Goal: Information Seeking & Learning: Learn about a topic

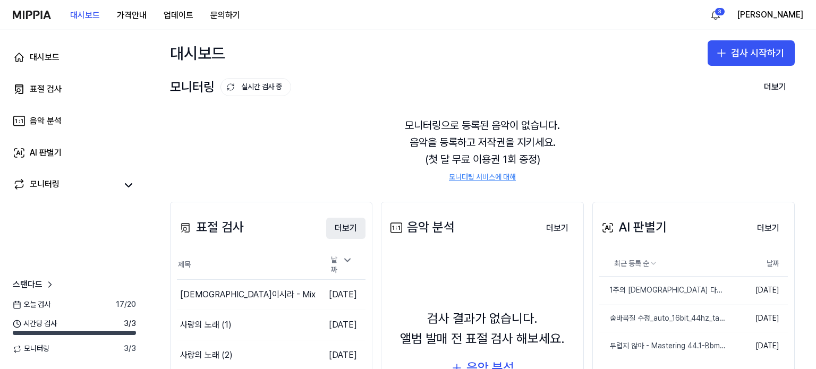
click at [342, 228] on button "더보기" at bounding box center [345, 228] width 39 height 21
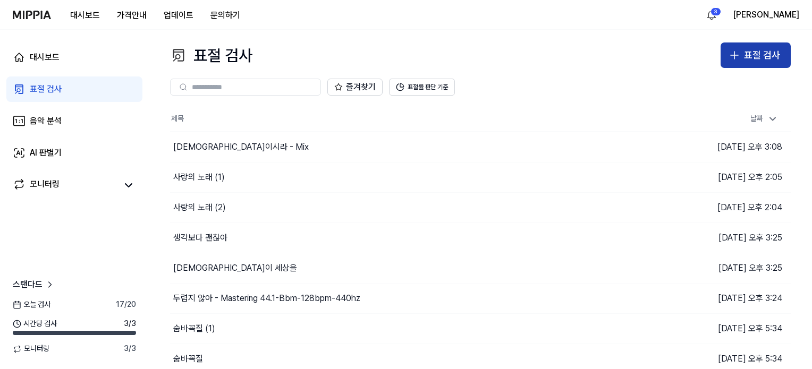
click at [748, 57] on div "표절 검사" at bounding box center [762, 55] width 36 height 15
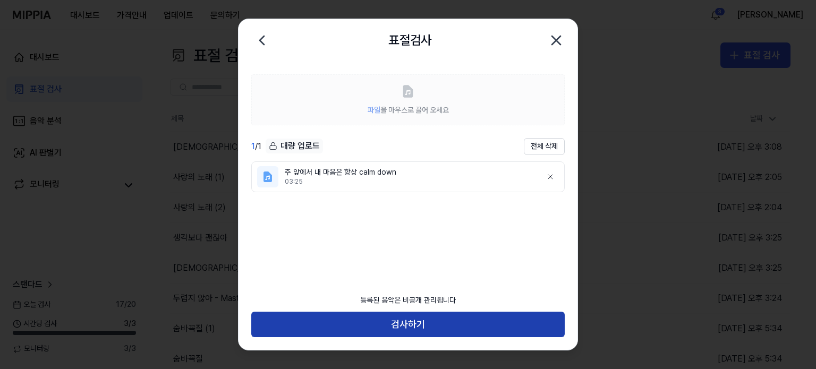
click at [422, 331] on button "검사하기" at bounding box center [407, 324] width 313 height 25
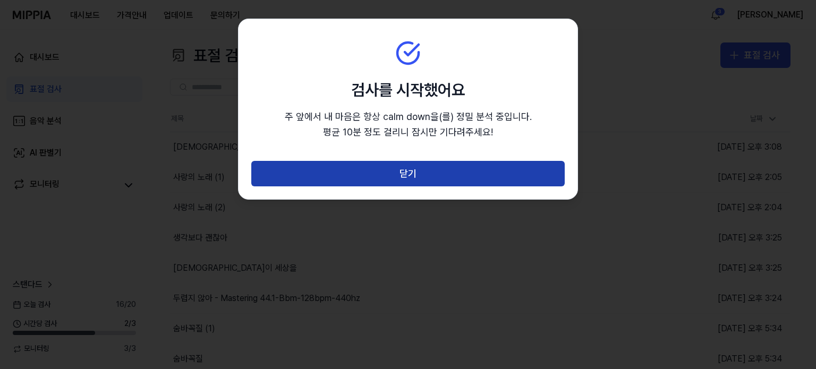
click at [419, 180] on button "닫기" at bounding box center [407, 173] width 313 height 25
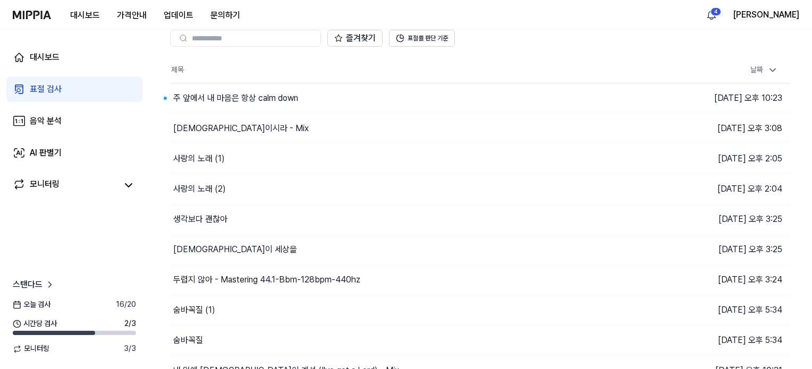
scroll to position [53, 0]
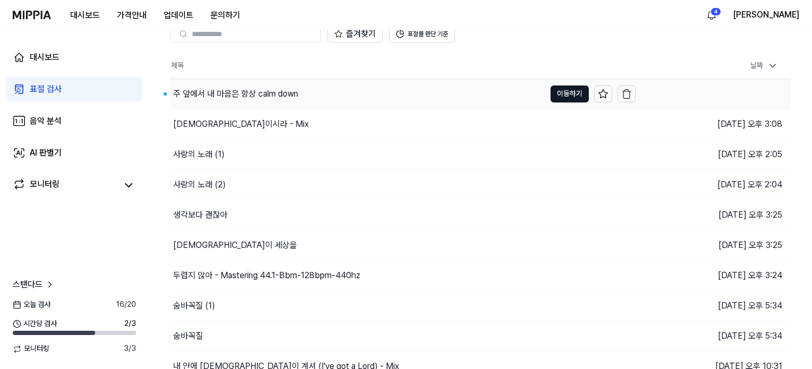
click at [217, 92] on div "주 앞에서 내 마음은 항상 calm down" at bounding box center [235, 94] width 125 height 13
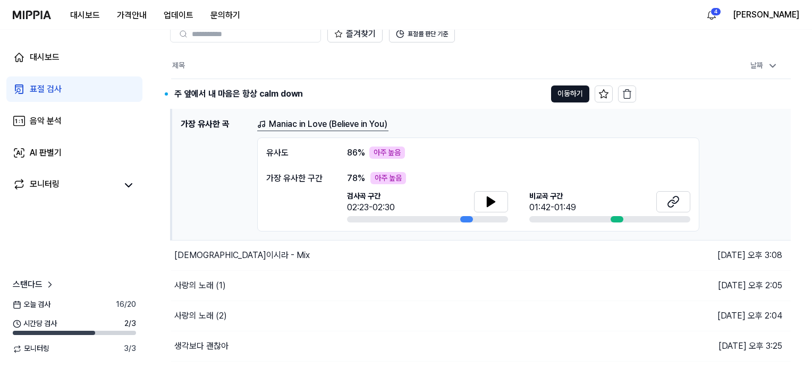
click at [300, 118] on link "Maniac in Love (Believe in You)" at bounding box center [322, 124] width 131 height 13
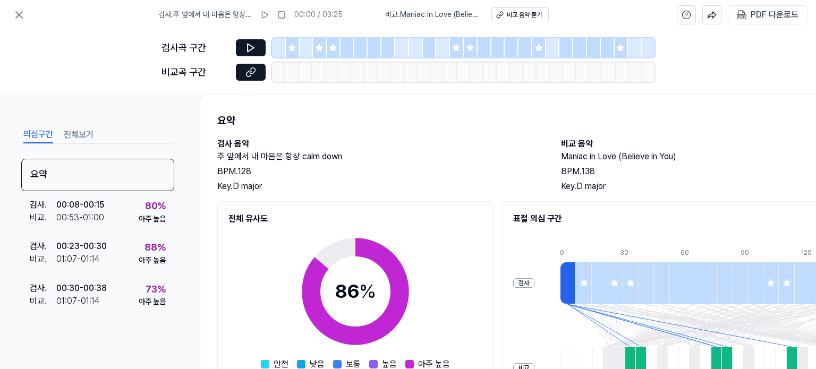
scroll to position [106, 0]
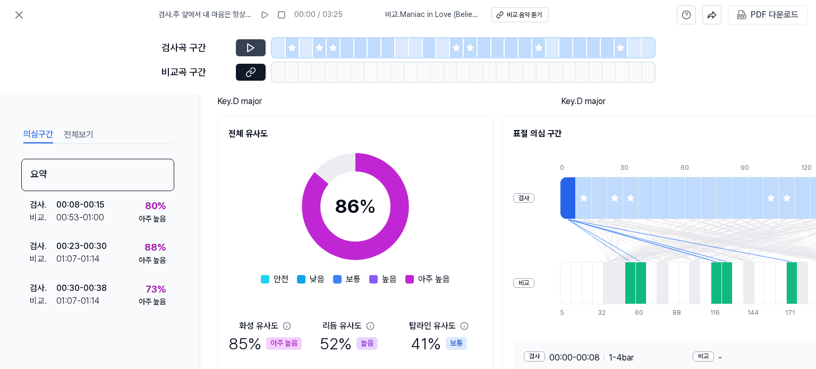
click at [246, 47] on icon at bounding box center [250, 47] width 11 height 11
click at [254, 50] on icon at bounding box center [250, 47] width 11 height 11
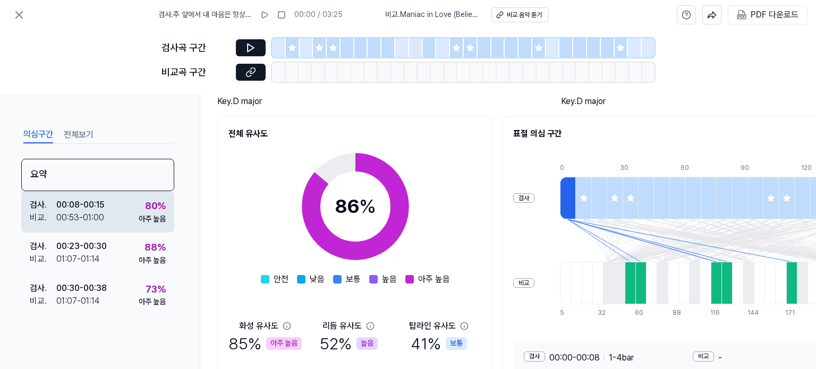
click at [121, 208] on div "검사 . 00:08 - 00:15 비교 . 00:53 - 01:00 80 % 아주 높음" at bounding box center [97, 211] width 153 height 41
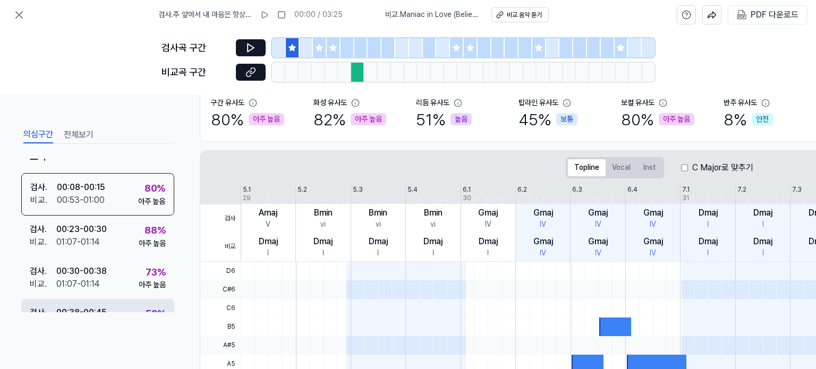
scroll to position [0, 0]
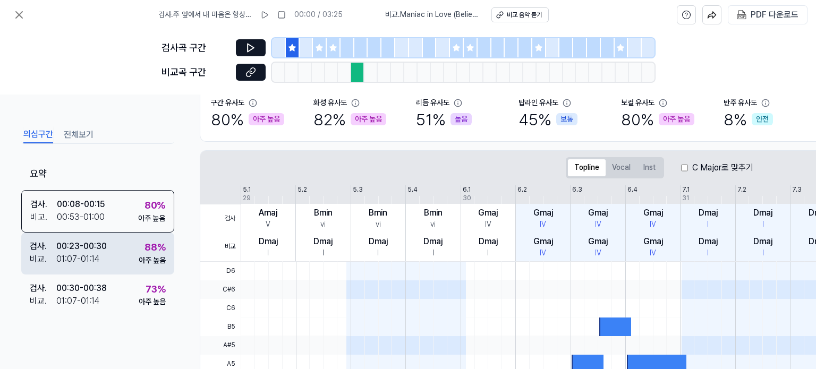
click at [117, 260] on div "검사 . 00:23 - 00:30 비교 . 01:07 - 01:14 88 % 아주 높음" at bounding box center [97, 253] width 153 height 41
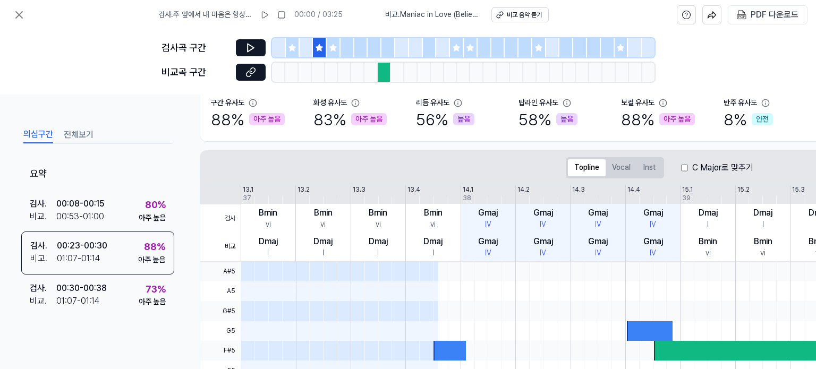
click at [268, 41] on div "검사곡 구간" at bounding box center [407, 47] width 493 height 19
click at [259, 48] on button at bounding box center [251, 47] width 30 height 17
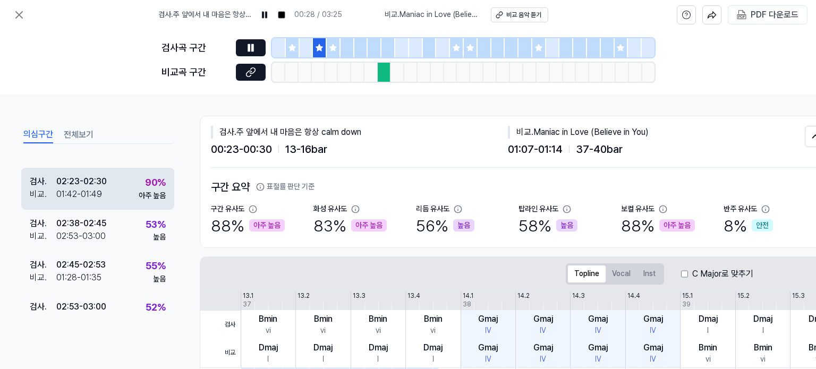
scroll to position [609, 0]
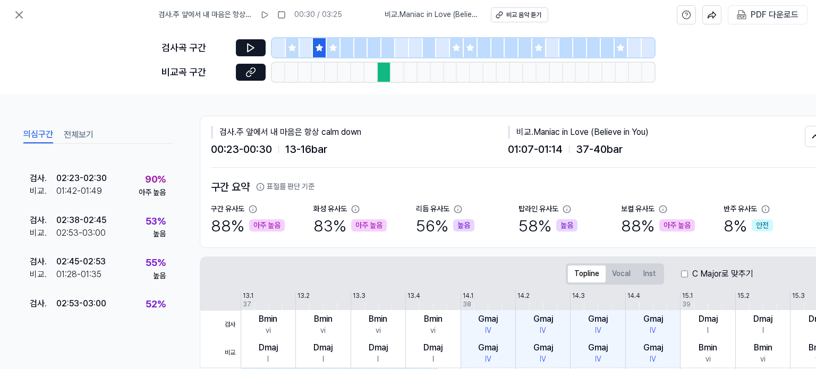
click at [232, 71] on div "비교곡 구간" at bounding box center [407, 72] width 493 height 19
click at [242, 71] on button at bounding box center [251, 72] width 30 height 17
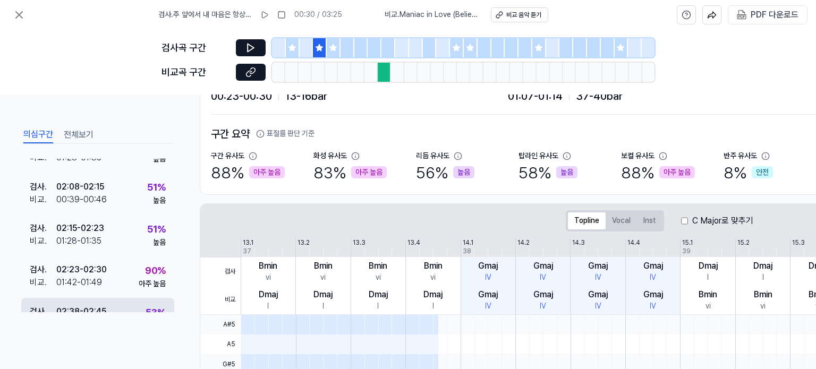
scroll to position [503, 0]
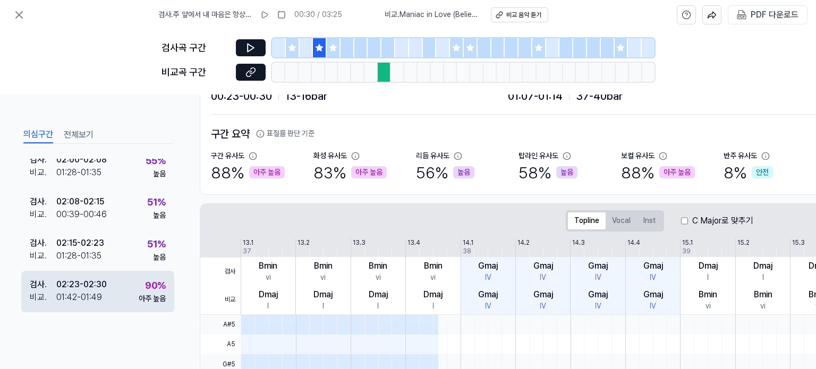
click at [108, 291] on div "검사 . 02:23 - 02:30 비교 . 01:42 - 01:49 90 % 아주 높음" at bounding box center [97, 291] width 153 height 41
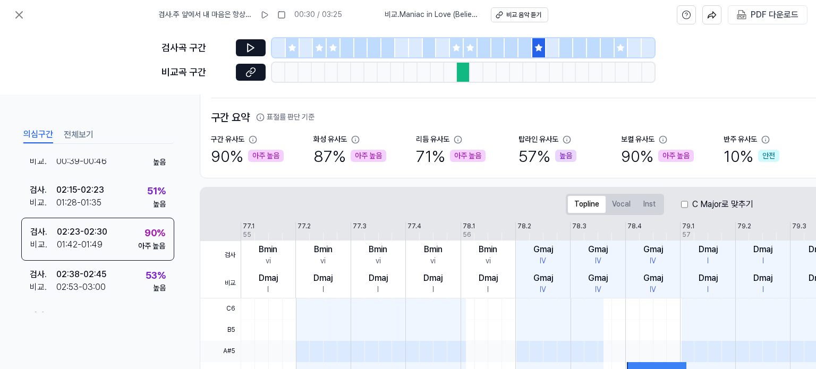
scroll to position [0, 0]
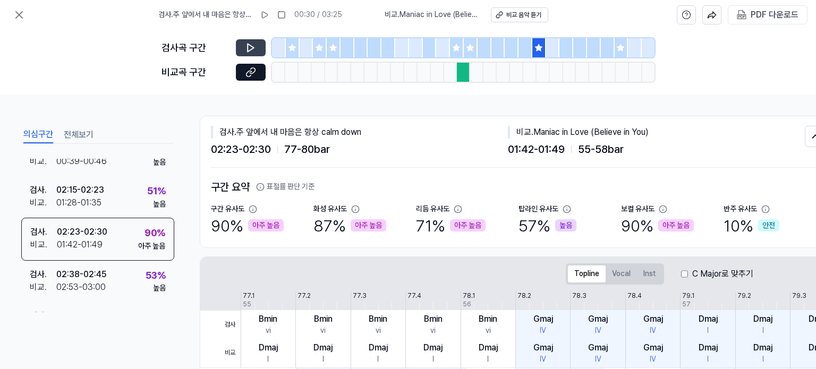
click at [251, 44] on icon at bounding box center [250, 47] width 11 height 11
click at [249, 73] on icon at bounding box center [250, 72] width 11 height 11
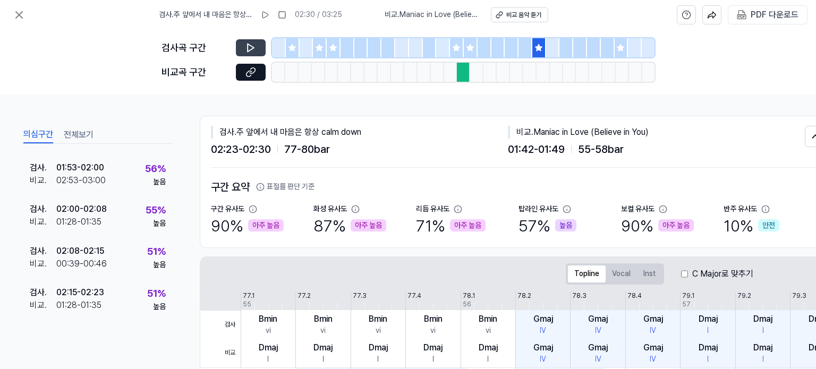
scroll to position [289, 0]
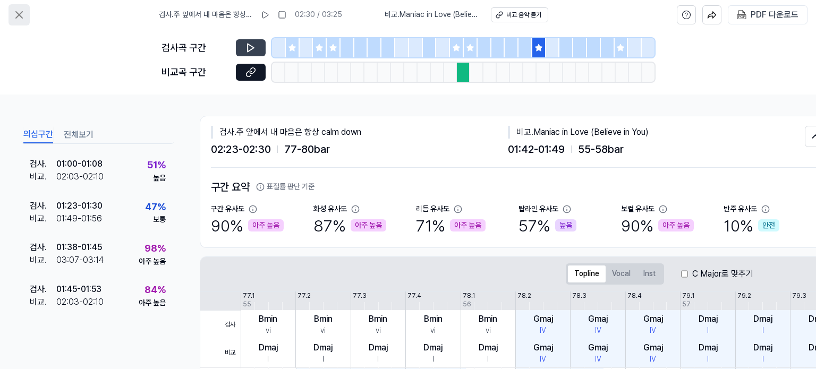
click at [26, 14] on button at bounding box center [18, 14] width 21 height 21
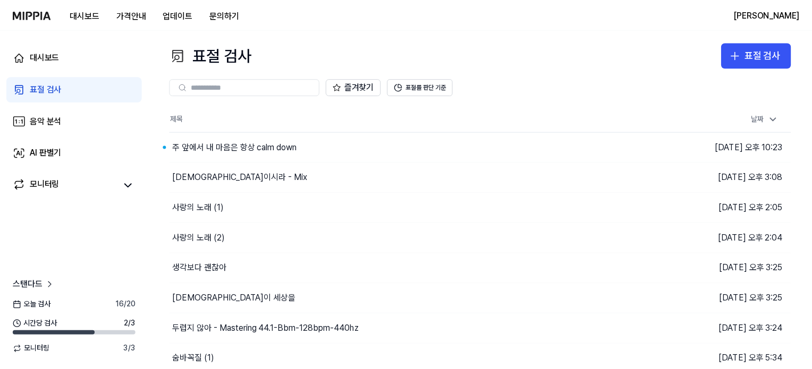
scroll to position [53, 0]
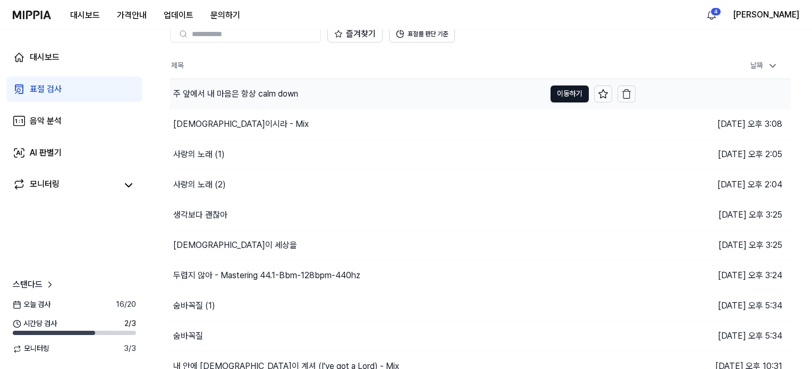
click at [265, 89] on div "주 앞에서 내 마음은 항상 calm down" at bounding box center [235, 94] width 125 height 13
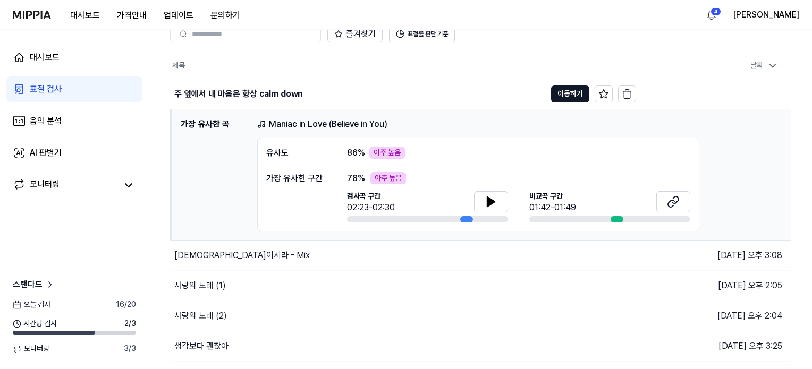
click at [203, 128] on h1 "가장 유사한 곡" at bounding box center [215, 175] width 68 height 114
click at [547, 93] on td "주 앞에서 내 마음은 항상 calm down 이동하기" at bounding box center [403, 94] width 465 height 30
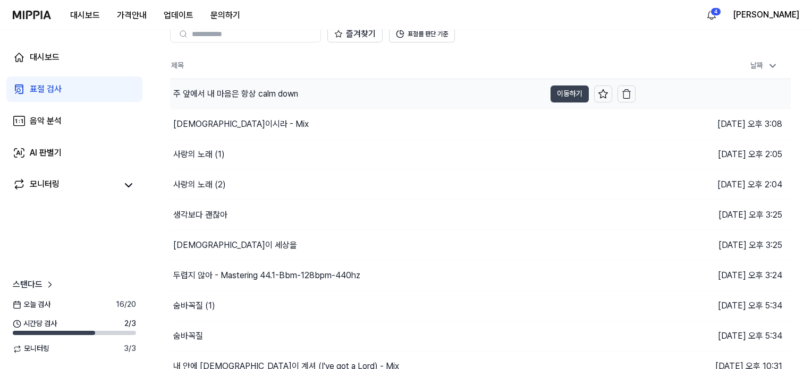
click at [557, 93] on button "이동하기" at bounding box center [569, 94] width 38 height 17
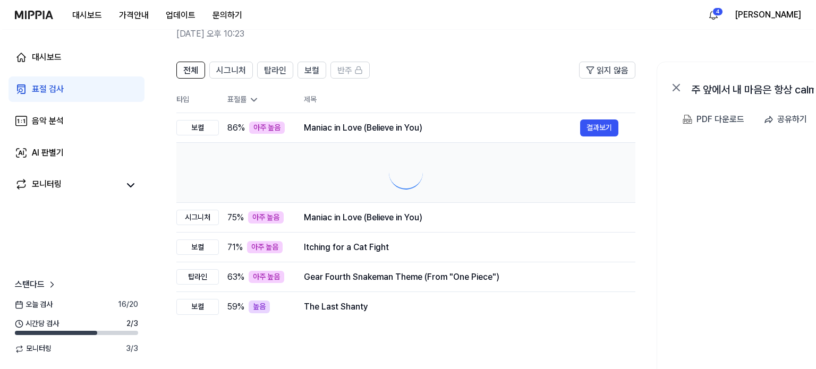
scroll to position [0, 0]
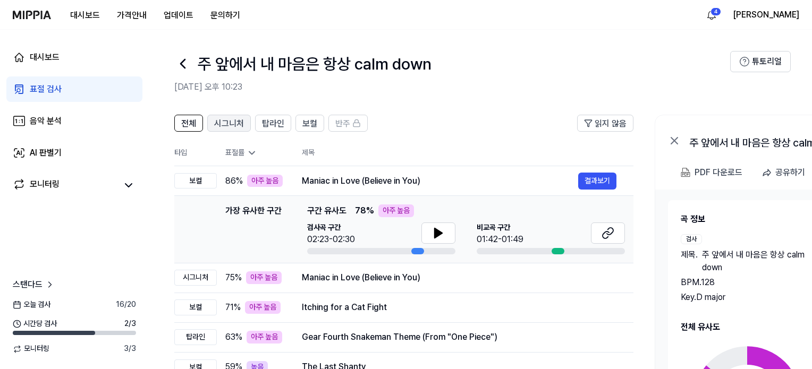
click at [229, 126] on span "시그니처" at bounding box center [229, 123] width 30 height 13
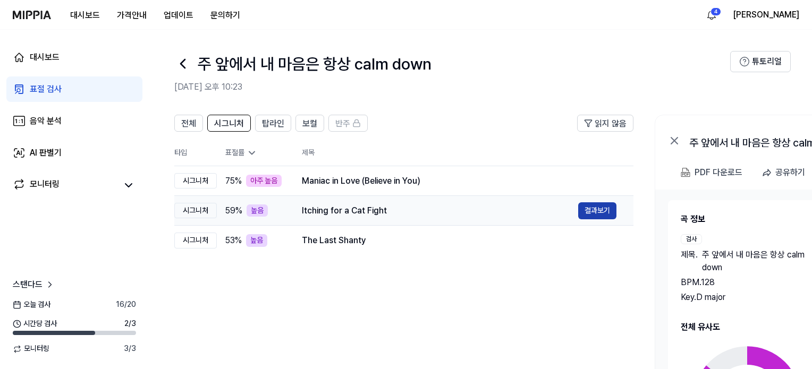
click at [600, 213] on button "결과보기" at bounding box center [597, 210] width 38 height 17
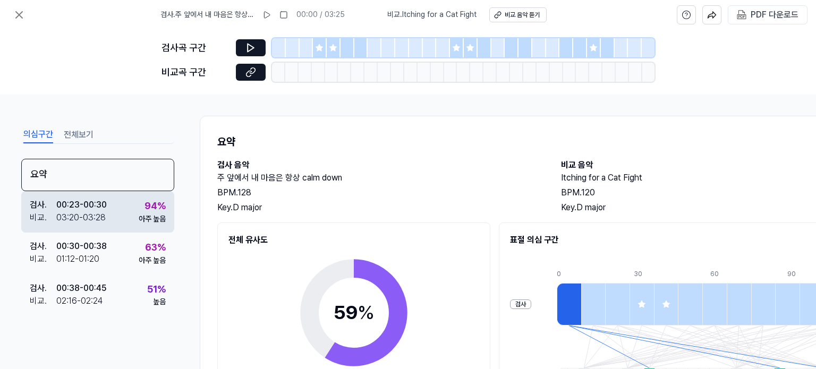
click at [86, 214] on div "03:20 - 03:28" at bounding box center [80, 217] width 49 height 13
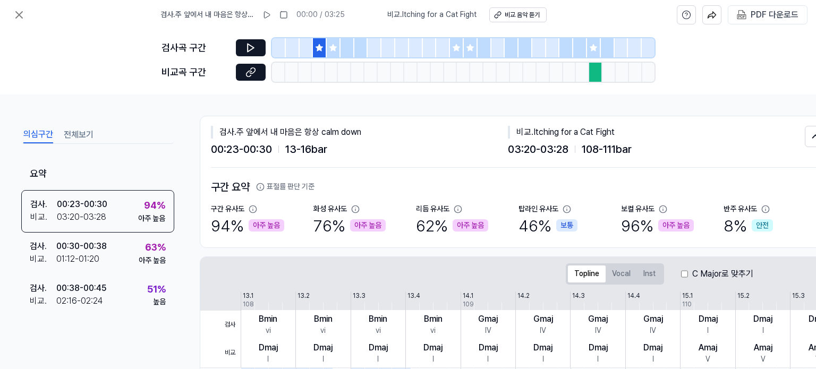
click at [253, 58] on div "검사곡 구간 [GEOGRAPHIC_DATA] 구간" at bounding box center [407, 62] width 493 height 65
click at [253, 57] on div "검사곡 구간" at bounding box center [407, 47] width 493 height 19
click at [253, 56] on div "검사곡 구간" at bounding box center [407, 47] width 493 height 19
click at [257, 42] on button at bounding box center [251, 47] width 30 height 17
click at [249, 76] on icon at bounding box center [248, 74] width 5 height 6
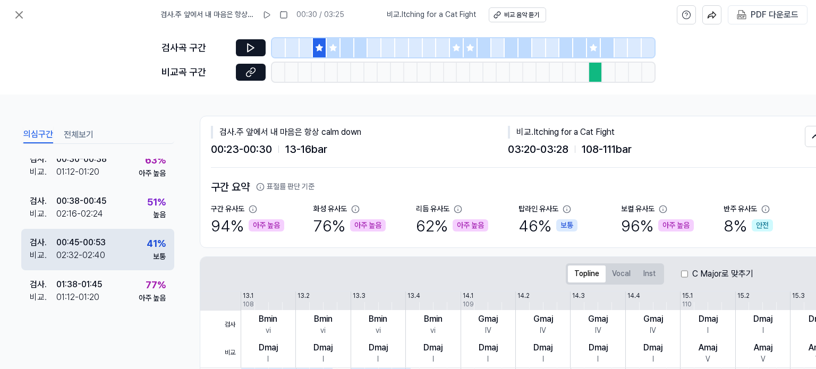
scroll to position [212, 0]
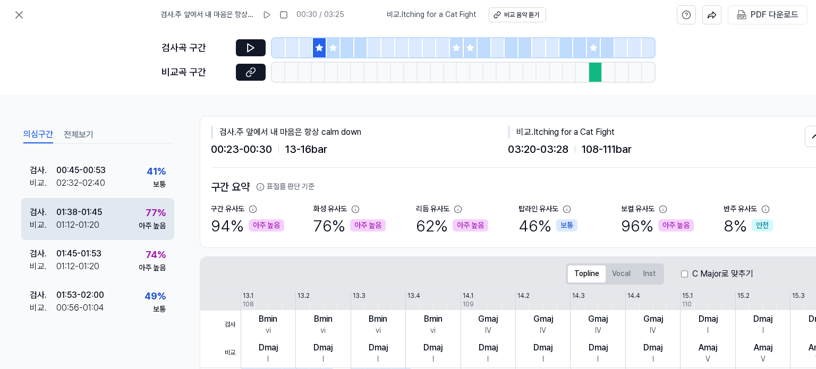
click at [102, 207] on div "01:38 - 01:45" at bounding box center [79, 212] width 46 height 13
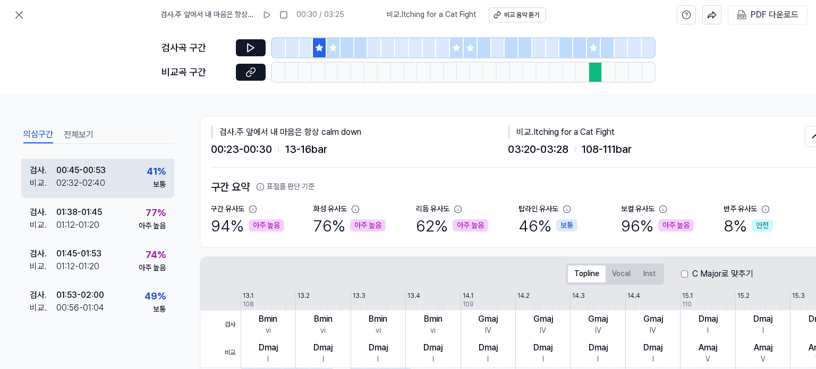
scroll to position [158, 0]
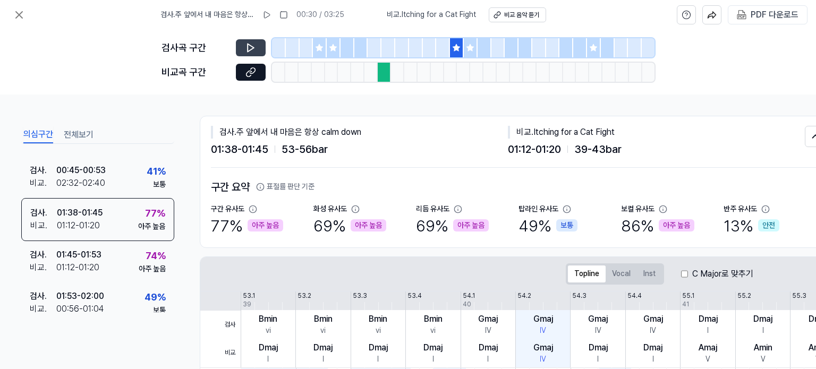
click at [257, 46] on button at bounding box center [251, 47] width 30 height 17
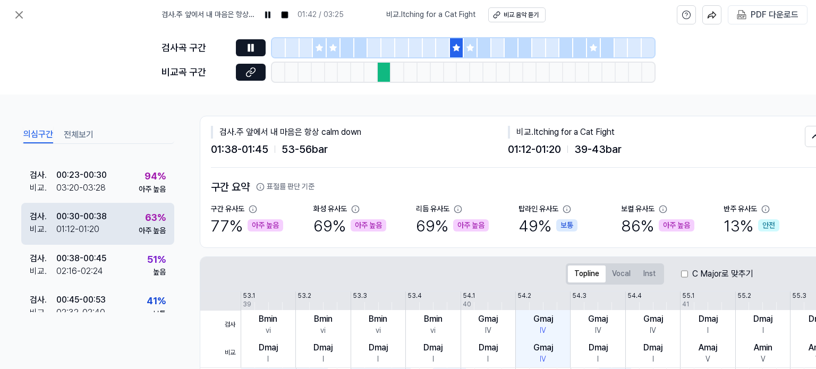
scroll to position [106, 0]
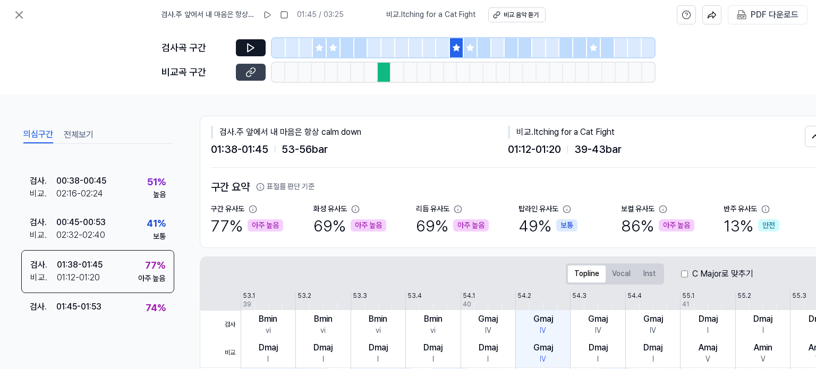
click at [241, 75] on button at bounding box center [251, 72] width 30 height 17
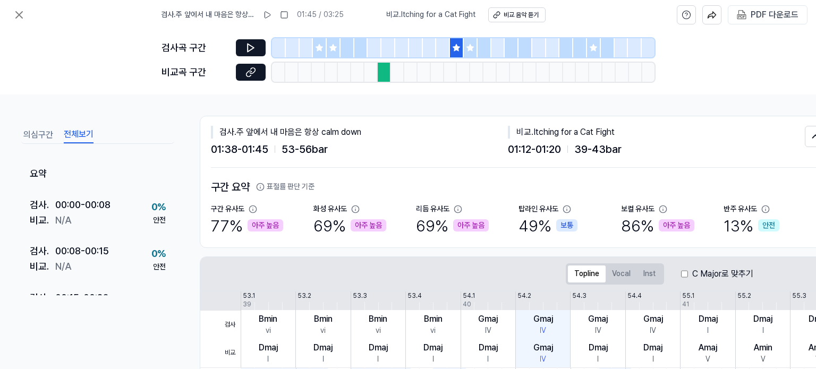
click at [84, 129] on button "전체보기" at bounding box center [79, 134] width 30 height 17
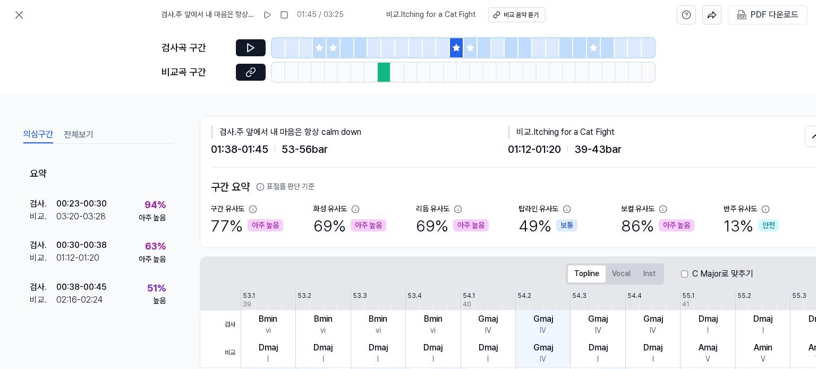
click at [39, 138] on button "의심구간" at bounding box center [38, 134] width 30 height 17
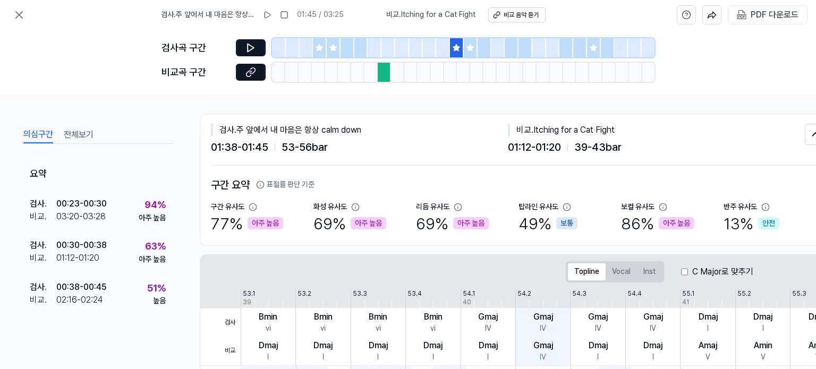
scroll to position [0, 0]
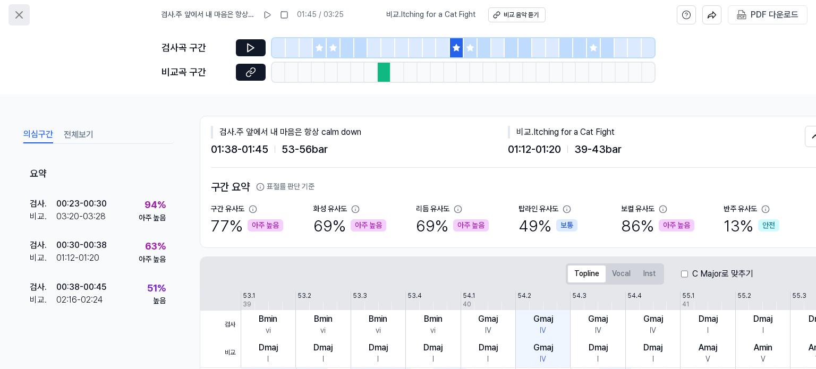
click at [13, 10] on icon at bounding box center [19, 14] width 13 height 13
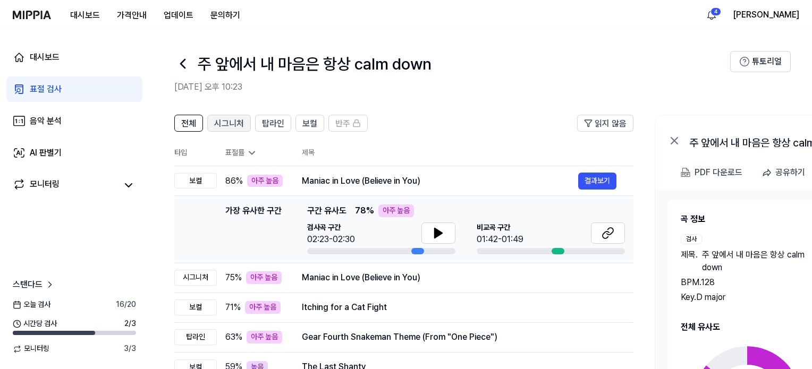
click at [234, 121] on span "시그니처" at bounding box center [229, 123] width 30 height 13
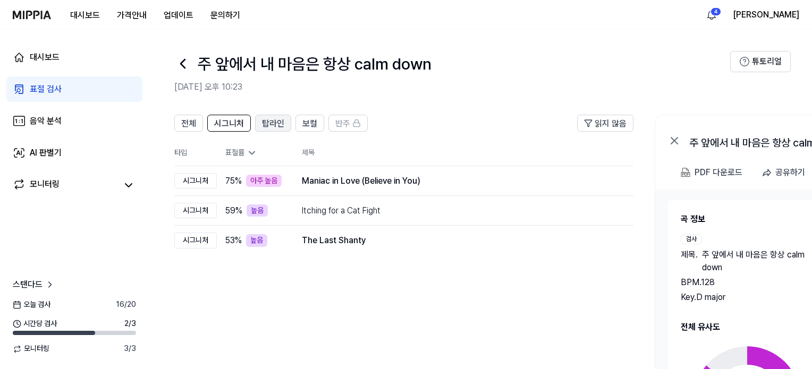
click at [288, 116] on button "탑라인" at bounding box center [273, 123] width 36 height 17
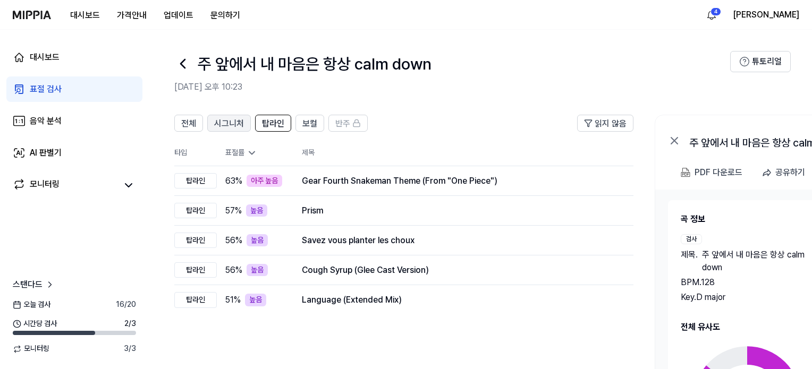
click at [233, 120] on span "시그니처" at bounding box center [229, 123] width 30 height 13
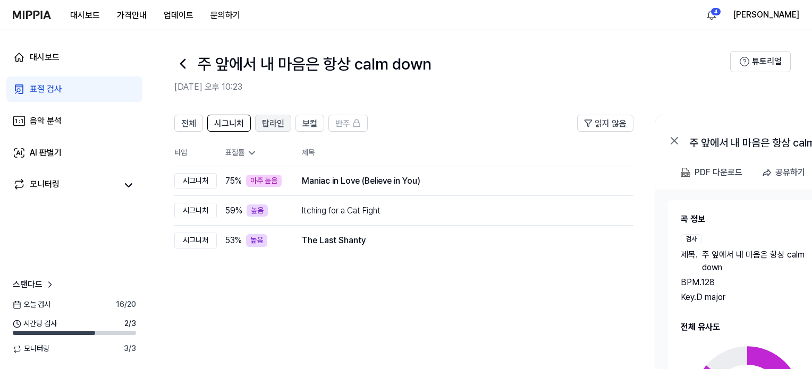
click at [271, 119] on span "탑라인" at bounding box center [273, 123] width 22 height 13
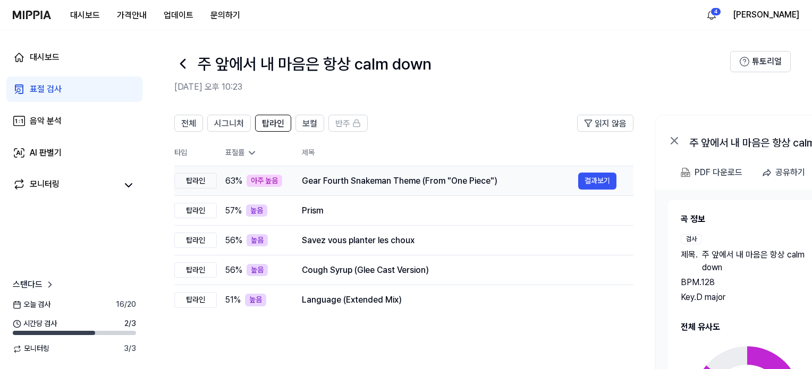
click at [329, 184] on div "Gear Fourth Snakeman Theme (From "One Piece")" at bounding box center [440, 181] width 276 height 13
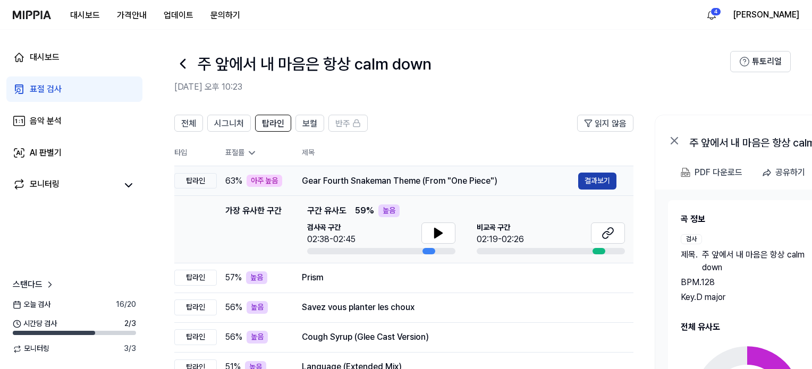
click at [592, 180] on button "결과보기" at bounding box center [597, 181] width 38 height 17
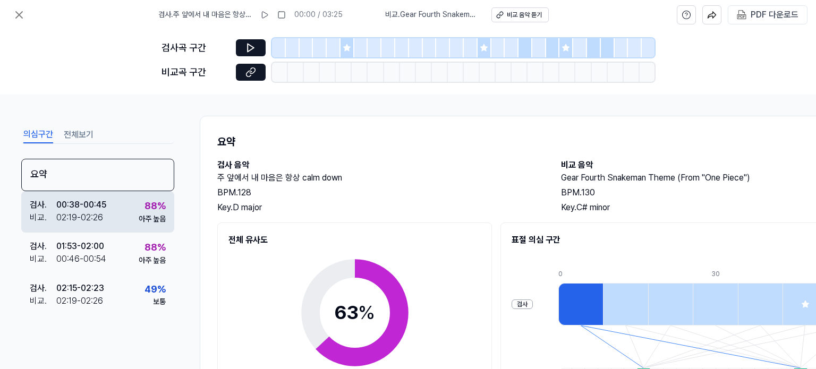
click at [126, 221] on div "검사 . 00:38 - 00:45 비교 . 02:19 - 02:26 88 % 아주 높음" at bounding box center [97, 211] width 153 height 41
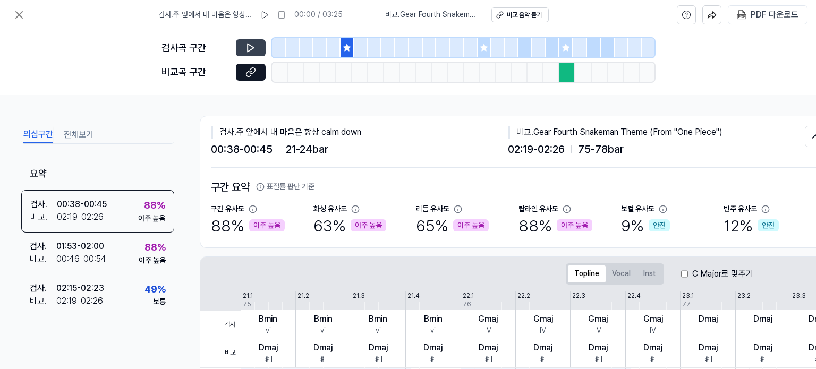
click at [252, 50] on icon at bounding box center [250, 47] width 11 height 11
click at [260, 81] on div "비교곡 구간" at bounding box center [407, 72] width 493 height 19
click at [256, 76] on button at bounding box center [251, 72] width 30 height 17
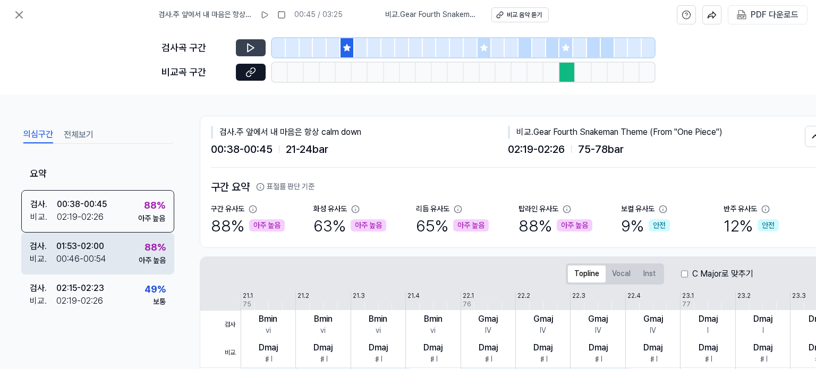
click at [84, 240] on div "01:53 - 02:00" at bounding box center [80, 246] width 48 height 13
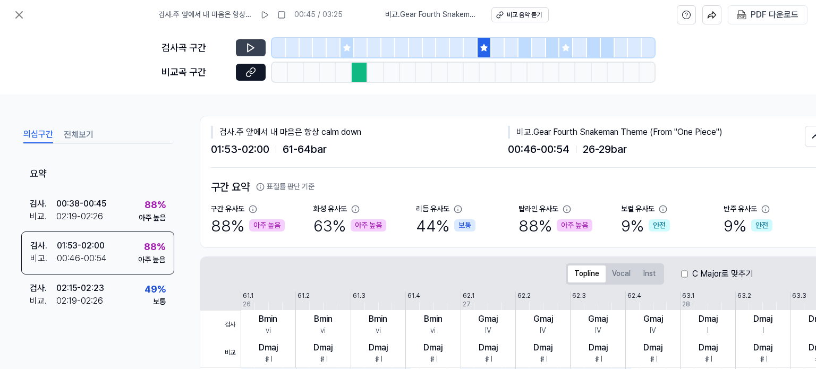
click at [249, 48] on icon at bounding box center [250, 47] width 11 height 11
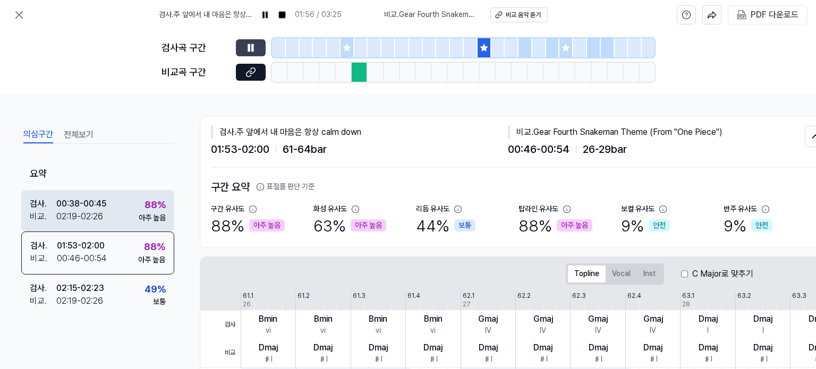
click at [100, 214] on div "02:19 - 02:26" at bounding box center [79, 216] width 47 height 13
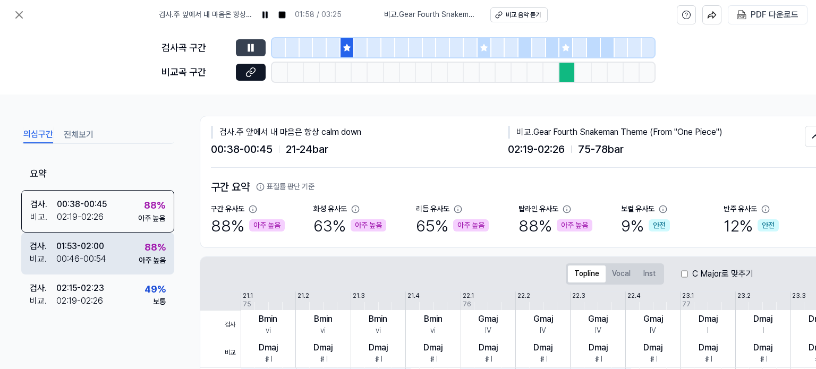
click at [109, 247] on div "검사 . 01:53 - 02:00 비교 . 00:46 - 00:54 88 % 아주 높음" at bounding box center [97, 253] width 153 height 41
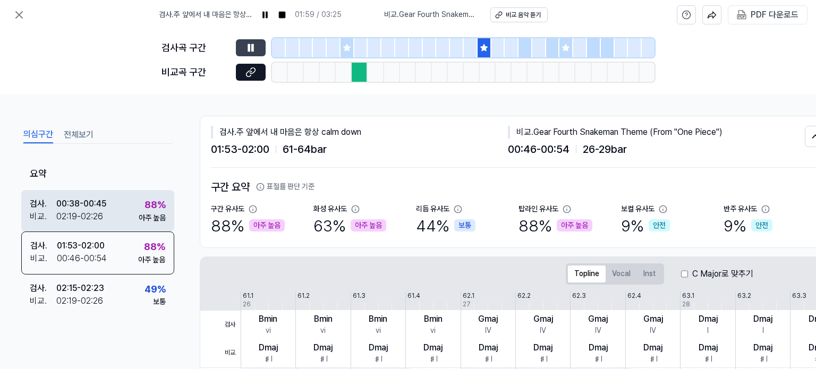
click at [98, 223] on div "검사 . 00:38 - 00:45 비교 . 02:19 - 02:26 88 % 아주 높음" at bounding box center [97, 210] width 153 height 41
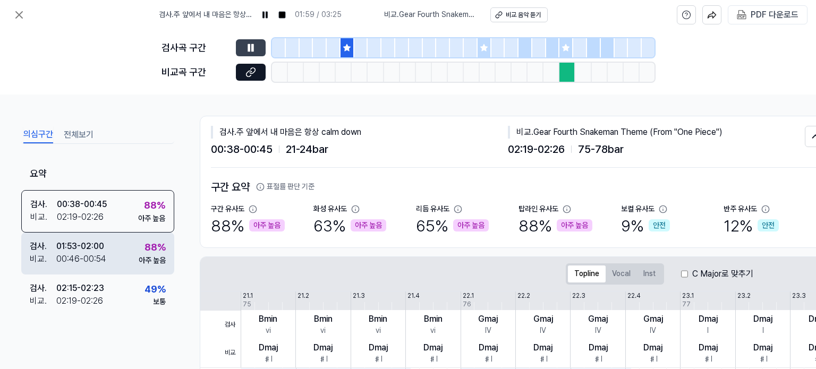
click at [100, 251] on div "01:53 - 02:00" at bounding box center [80, 246] width 48 height 13
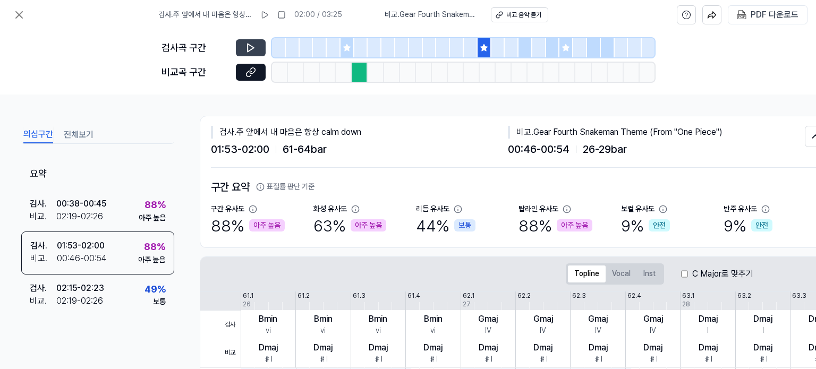
click at [234, 75] on div "비교곡 구간" at bounding box center [407, 72] width 493 height 19
click at [248, 76] on icon at bounding box center [248, 74] width 5 height 6
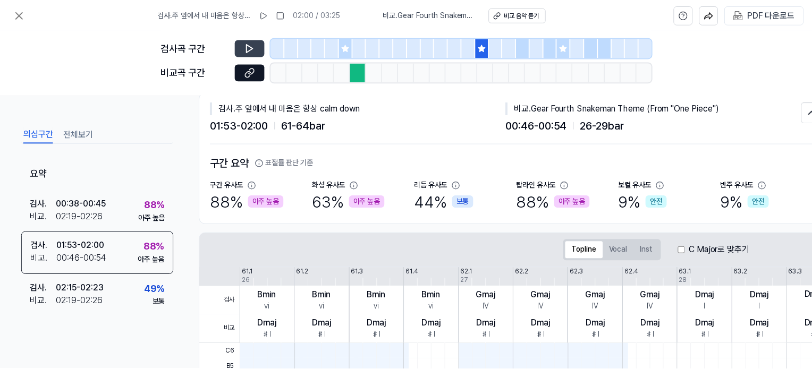
scroll to position [3, 0]
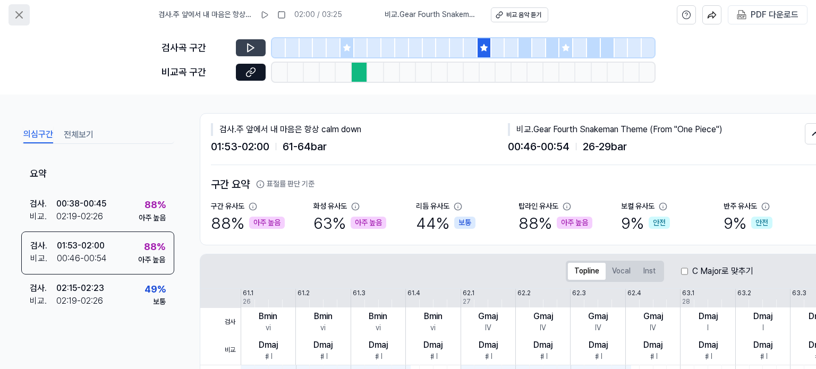
click at [19, 12] on icon at bounding box center [19, 14] width 13 height 13
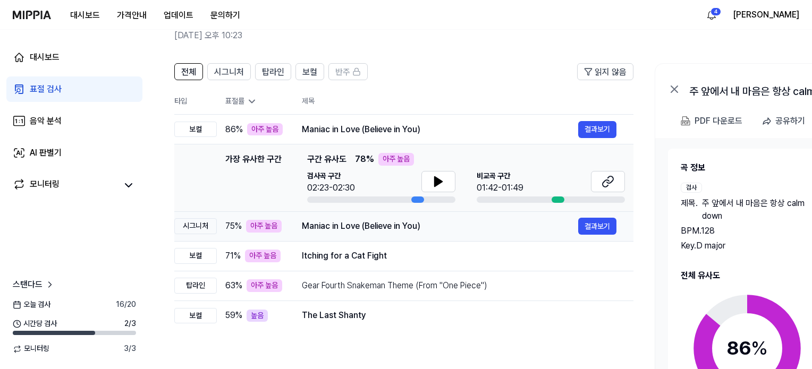
scroll to position [53, 0]
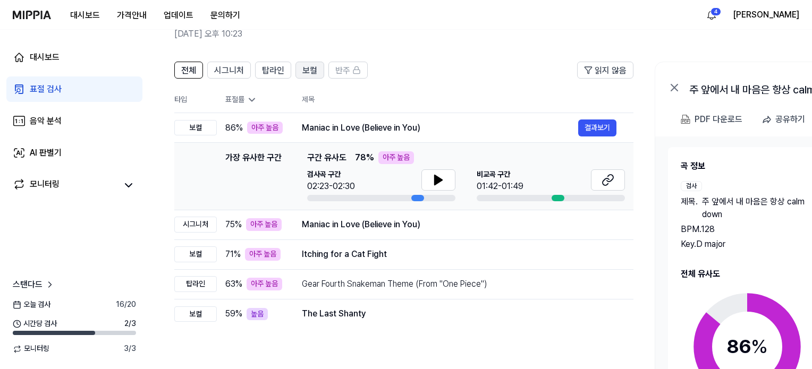
click at [295, 67] on button "보컬" at bounding box center [309, 70] width 29 height 17
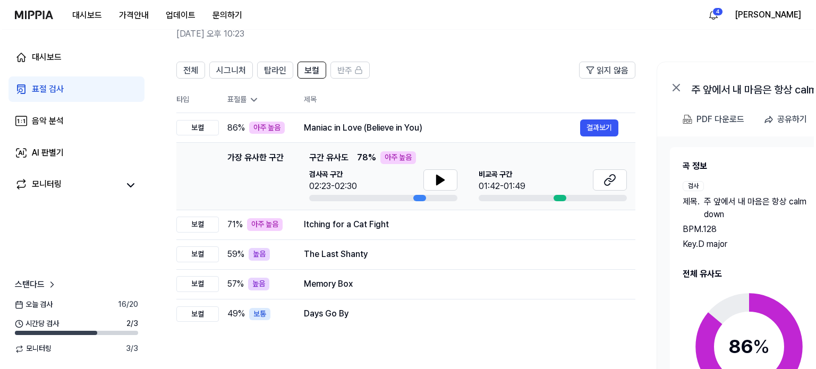
scroll to position [0, 0]
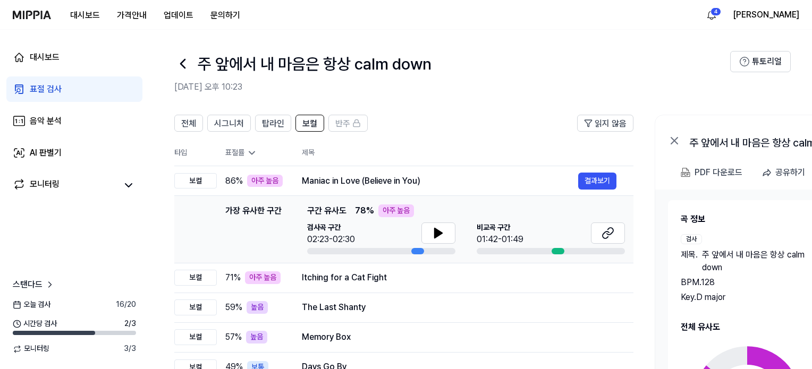
click at [300, 67] on h1 "주 앞에서 내 마음은 항상 calm down" at bounding box center [315, 64] width 234 height 22
click at [262, 123] on span "탑라인" at bounding box center [273, 123] width 22 height 13
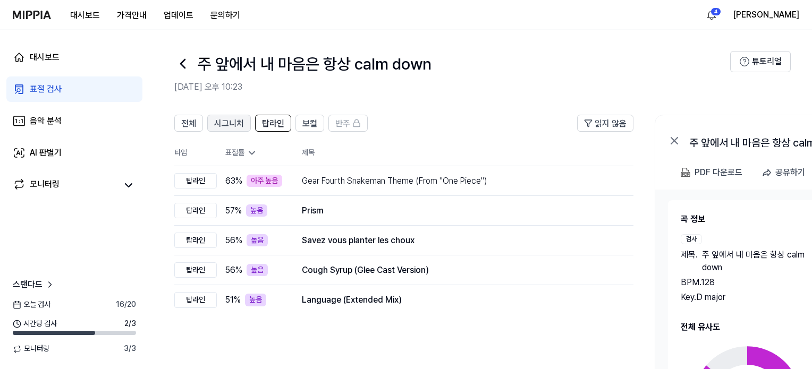
click at [237, 122] on span "시그니처" at bounding box center [229, 123] width 30 height 13
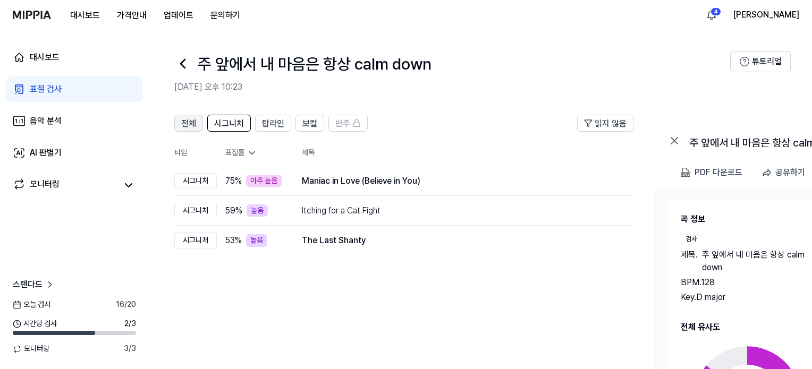
click at [193, 126] on span "전체" at bounding box center [188, 123] width 15 height 13
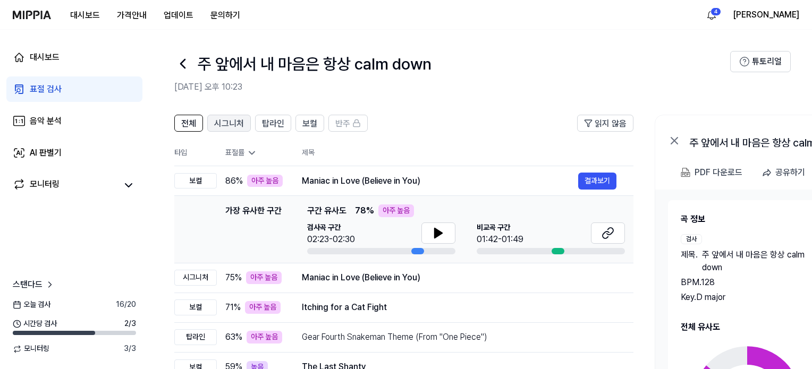
click at [228, 124] on span "시그니처" at bounding box center [229, 123] width 30 height 13
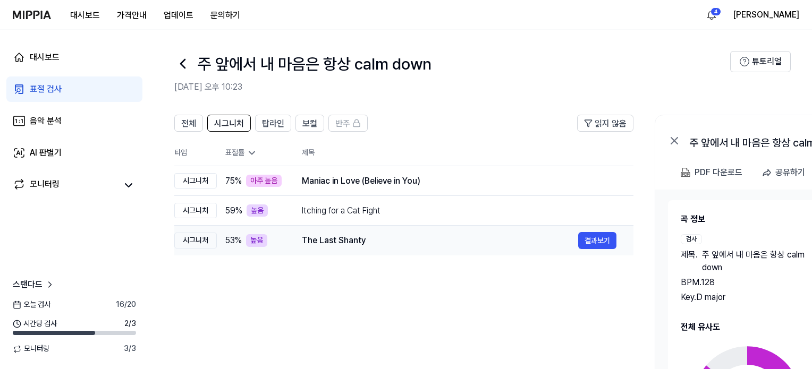
click at [326, 244] on div "The Last Shanty" at bounding box center [440, 240] width 276 height 13
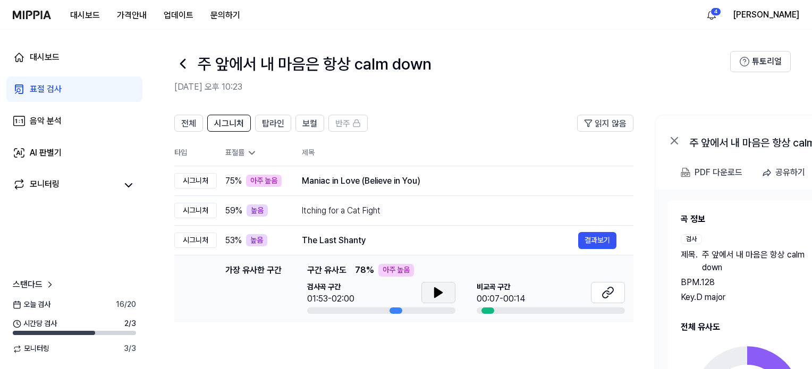
click at [427, 293] on button at bounding box center [438, 292] width 34 height 21
click at [606, 288] on icon at bounding box center [607, 292] width 13 height 13
click at [596, 180] on button "결과보기" at bounding box center [597, 181] width 38 height 17
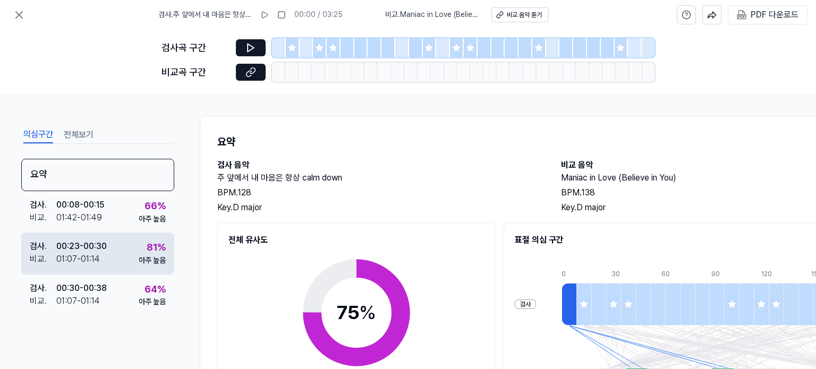
click at [117, 254] on div "검사 . 00:23 - 00:30 비교 . 01:07 - 01:14 81 % 아주 높음" at bounding box center [97, 253] width 153 height 41
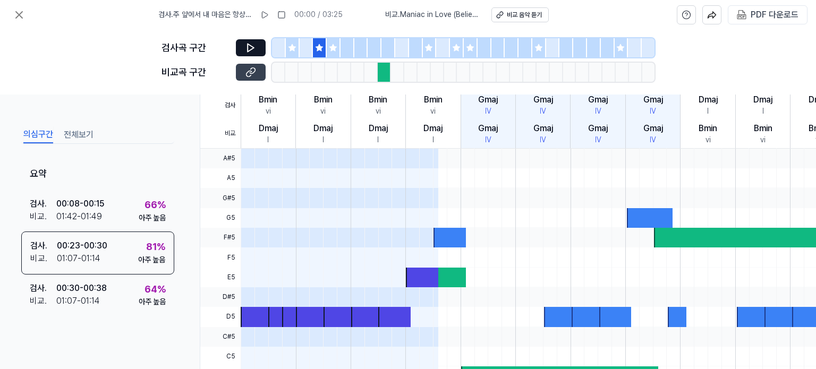
scroll to position [215, 0]
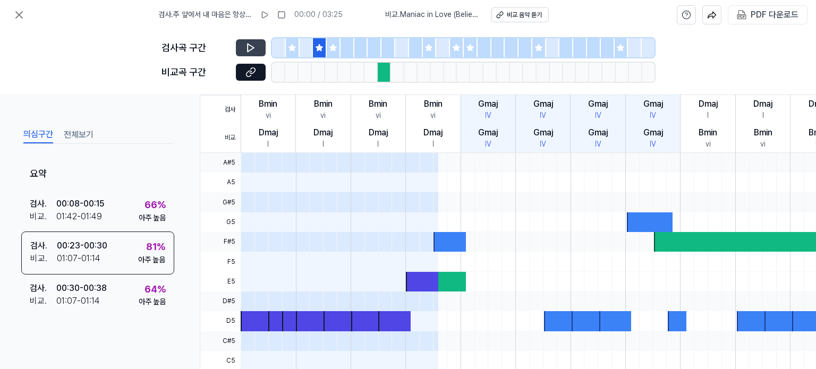
click at [257, 49] on button at bounding box center [251, 47] width 30 height 17
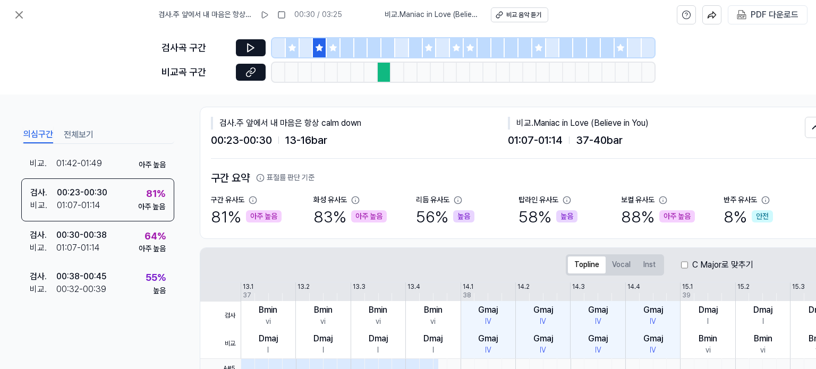
scroll to position [0, 0]
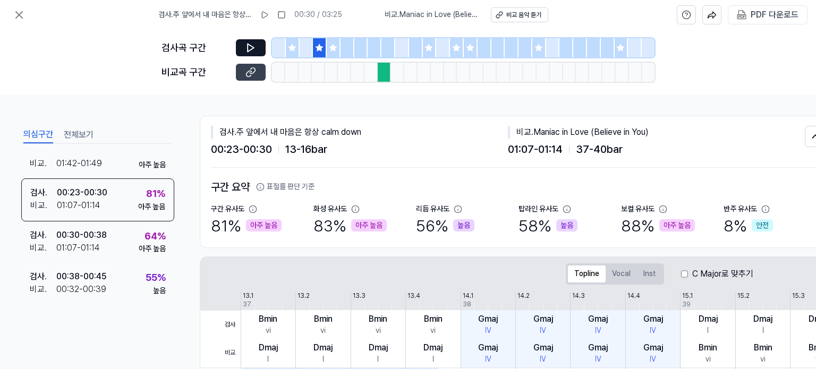
click at [246, 72] on icon at bounding box center [250, 72] width 11 height 11
click at [85, 133] on button "전체보기" at bounding box center [79, 134] width 30 height 17
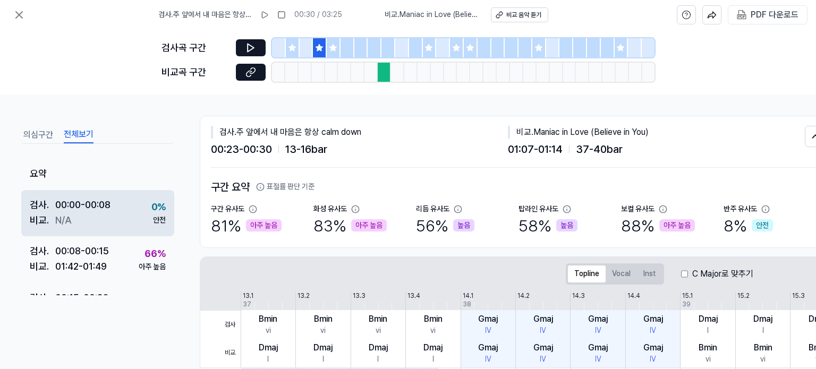
click at [95, 200] on div "00:00 - 00:08" at bounding box center [82, 205] width 55 height 15
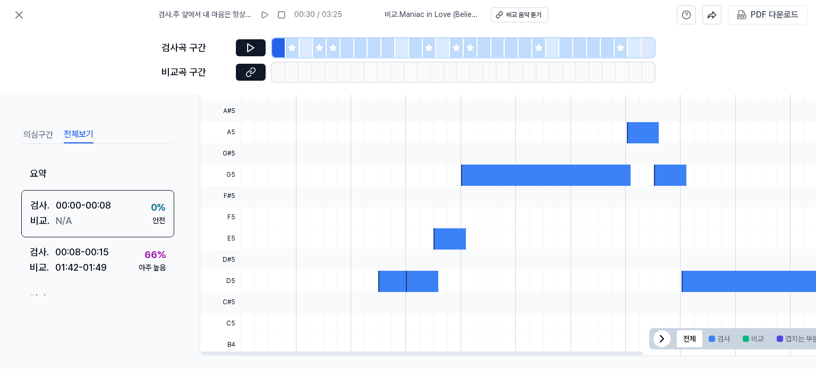
scroll to position [299, 0]
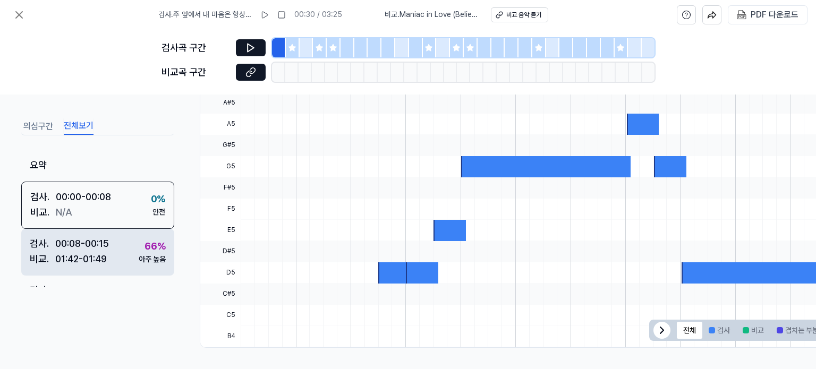
click at [112, 246] on div "검사 . 00:08 - 00:15 비교 . 01:42 - 01:49 66 % 아주 높음" at bounding box center [97, 252] width 153 height 47
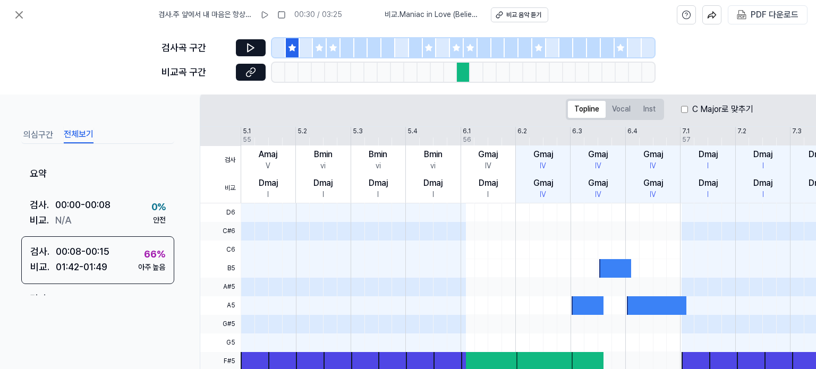
scroll to position [161, 0]
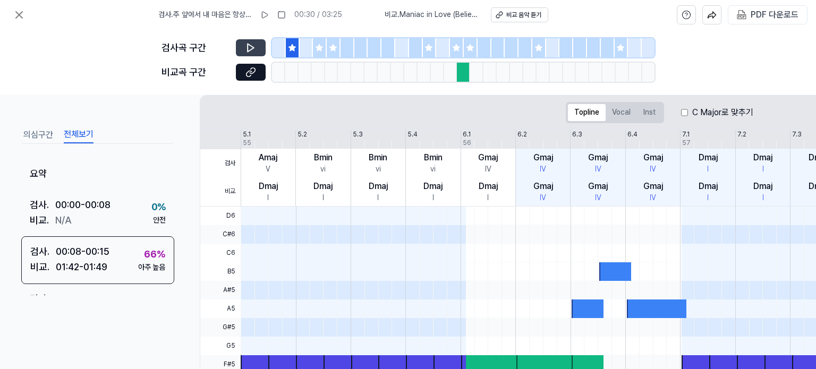
click at [246, 49] on icon at bounding box center [250, 47] width 11 height 11
click at [251, 67] on icon at bounding box center [250, 72] width 11 height 11
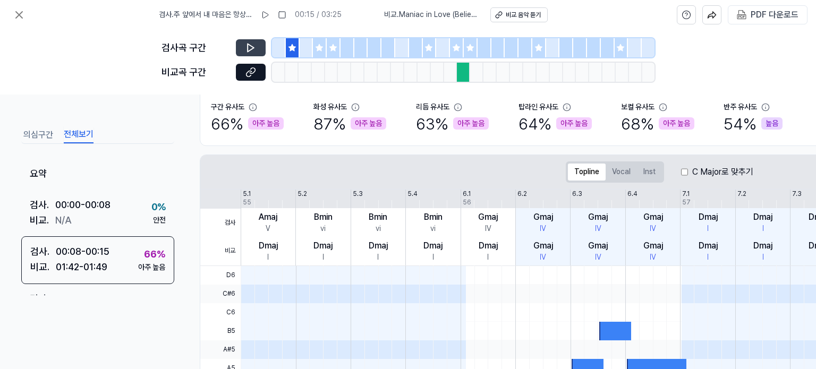
scroll to position [2, 0]
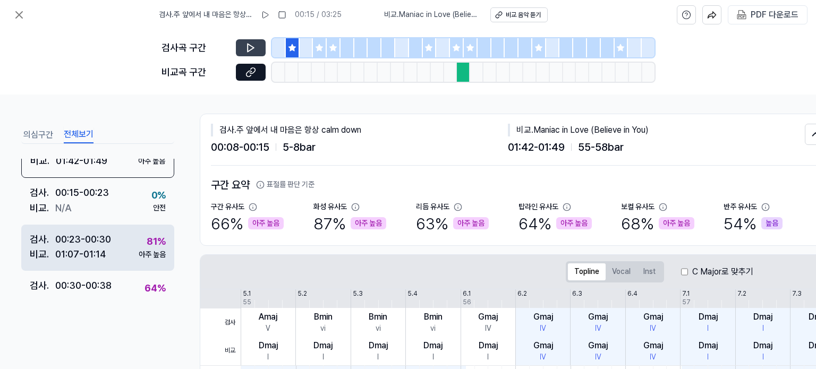
click at [102, 243] on div "00:23 - 00:30" at bounding box center [83, 239] width 56 height 15
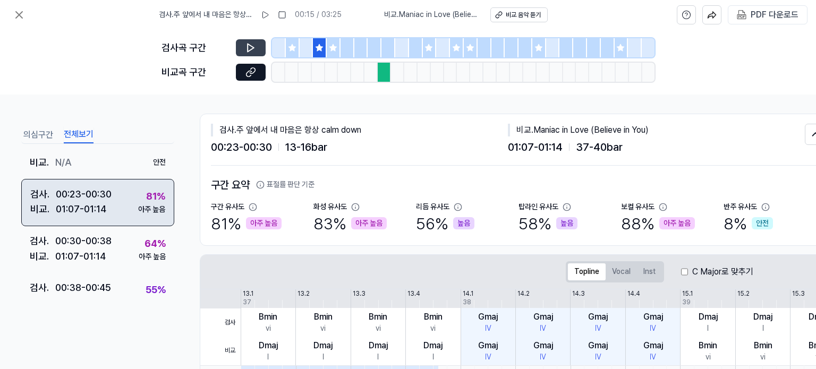
scroll to position [159, 0]
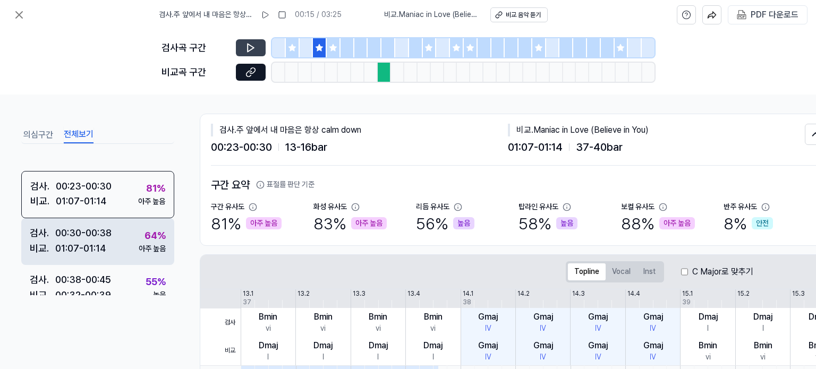
click at [115, 235] on div "검사 . 00:30 - 00:38 비교 . 01:07 - 01:14 64 % 아주 높음" at bounding box center [97, 241] width 153 height 47
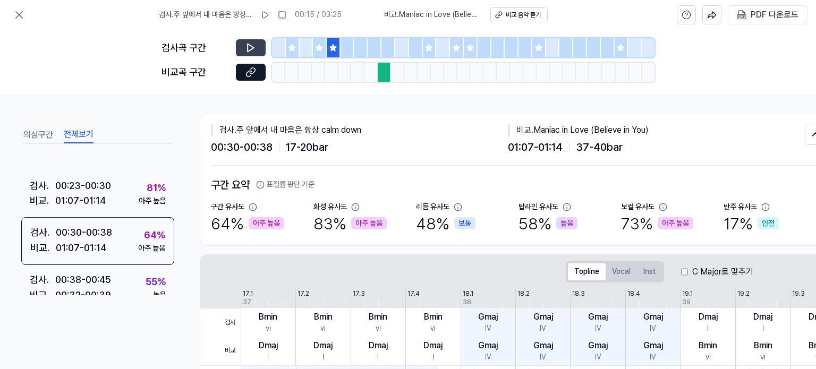
click at [251, 47] on icon at bounding box center [250, 47] width 11 height 11
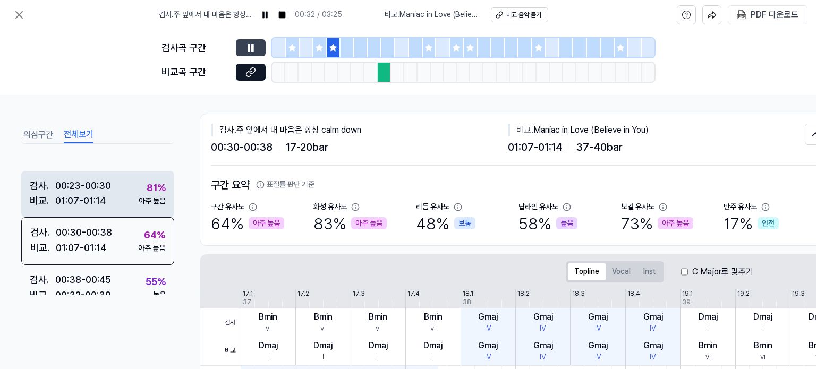
click at [106, 206] on div "01:07 - 01:14" at bounding box center [80, 200] width 50 height 15
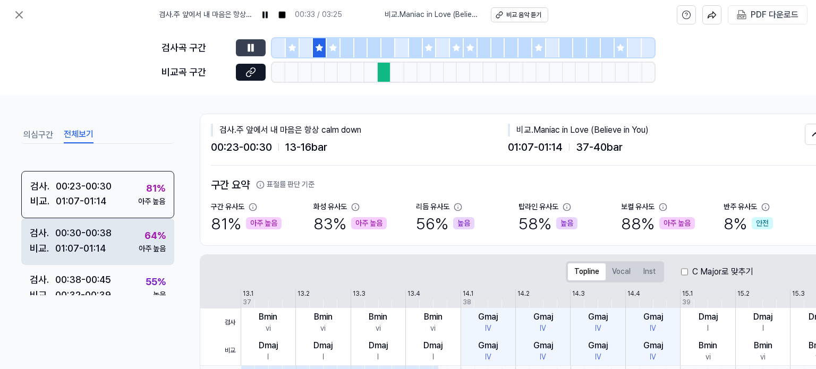
click at [125, 243] on div "검사 . 00:30 - 00:38 비교 . 01:07 - 01:14 64 % 아주 높음" at bounding box center [97, 241] width 153 height 47
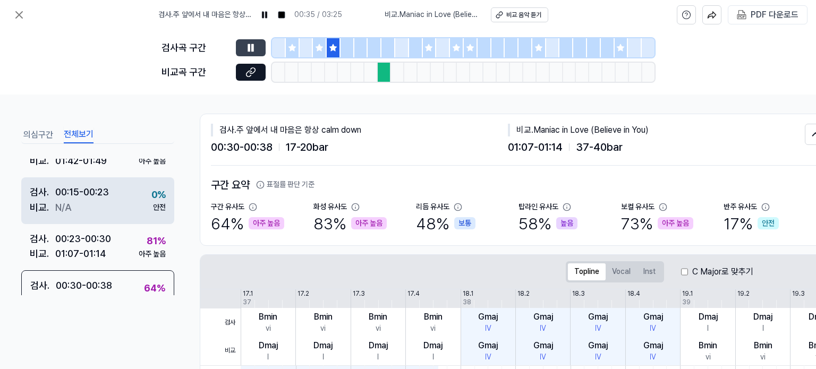
click at [117, 206] on div "검사 . 00:15 - 00:23 비교 . N/A 0 % 안전" at bounding box center [97, 200] width 153 height 47
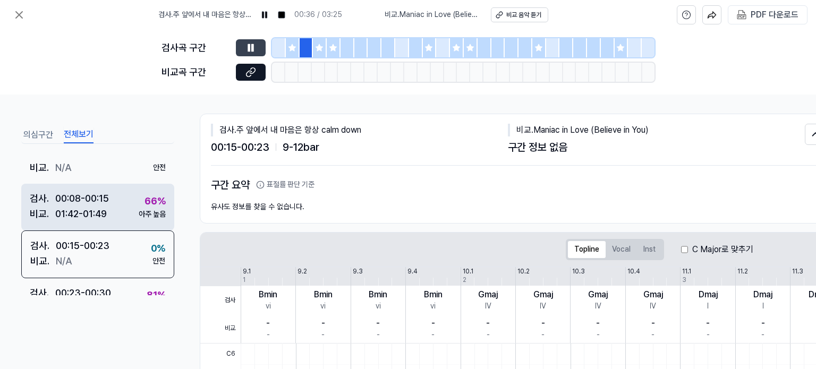
click at [139, 209] on div "아주 높음" at bounding box center [152, 214] width 27 height 11
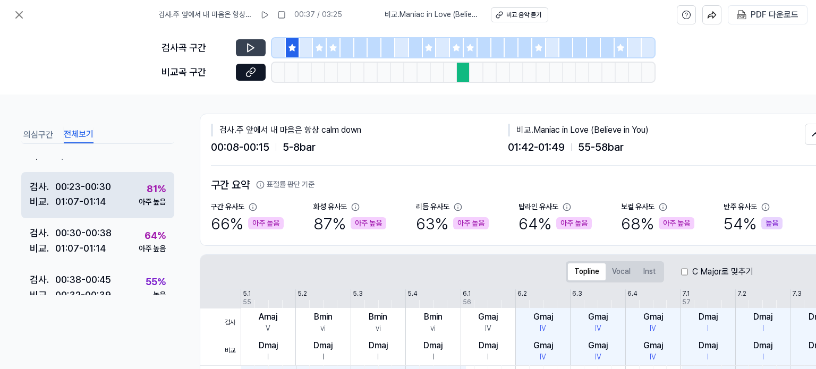
click at [122, 206] on div "검사 . 00:23 - 00:30 비교 . 01:07 - 01:14 81 % 아주 높음" at bounding box center [97, 195] width 153 height 47
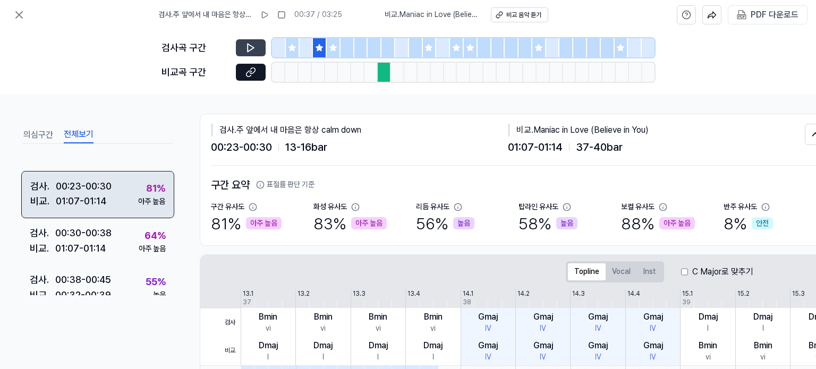
scroll to position [158, 0]
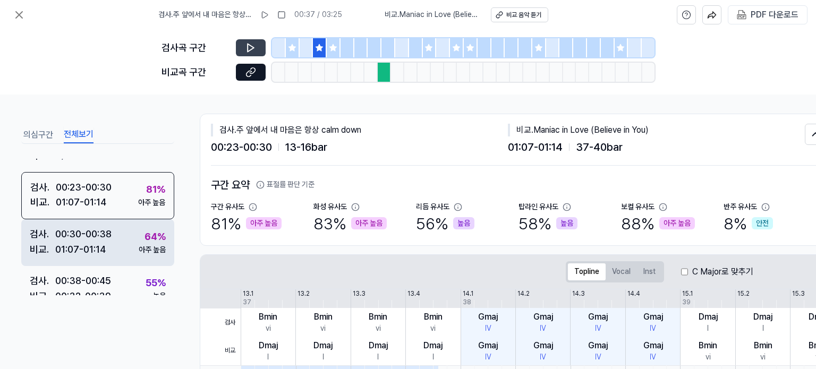
click at [118, 229] on div "검사 . 00:30 - 00:38 비교 . 01:07 - 01:14 64 % 아주 높음" at bounding box center [97, 242] width 153 height 47
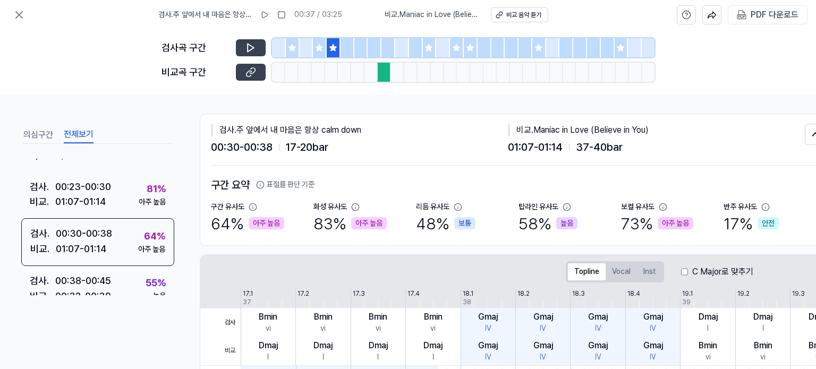
click at [251, 74] on icon at bounding box center [250, 72] width 11 height 11
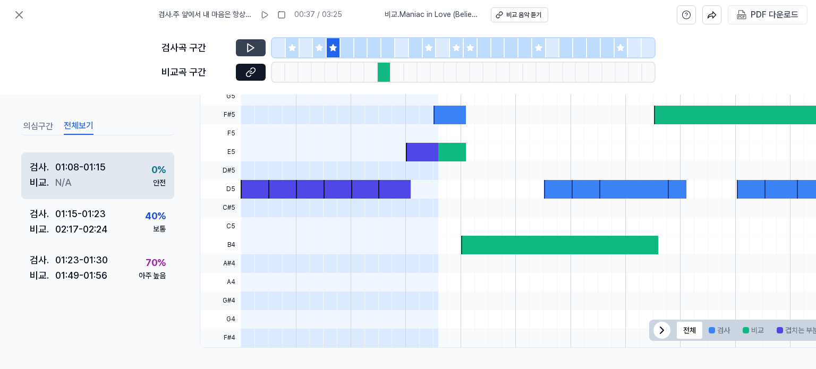
scroll to position [476, 0]
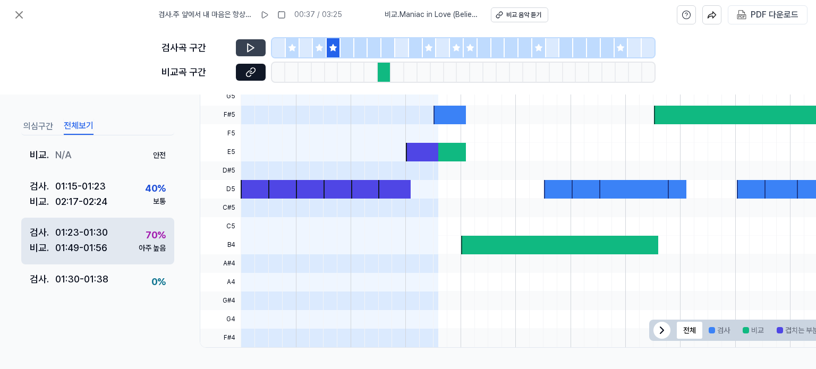
click at [121, 237] on div "검사 . 01:23 - 01:30 비교 . 01:49 - 01:56 70 % 아주 높음" at bounding box center [97, 241] width 153 height 47
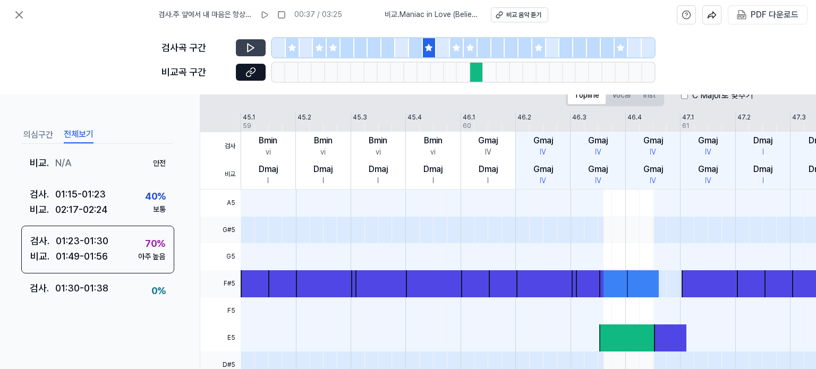
scroll to position [161, 0]
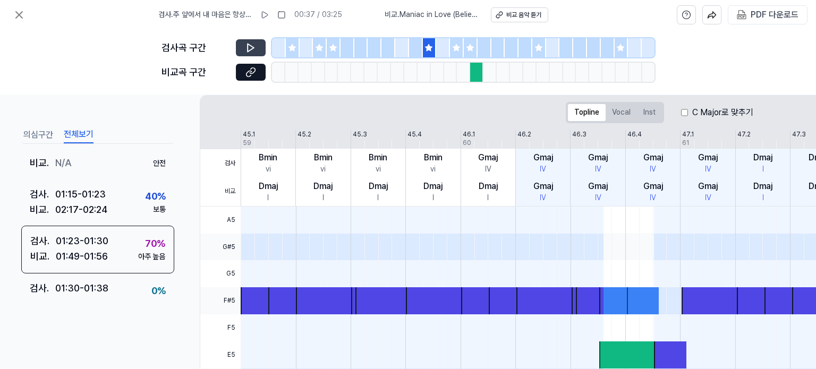
click at [250, 52] on icon at bounding box center [250, 47] width 11 height 11
click at [251, 78] on button at bounding box center [251, 72] width 30 height 17
click at [249, 49] on icon at bounding box center [250, 47] width 11 height 11
click at [616, 110] on button "Vocal" at bounding box center [621, 112] width 31 height 17
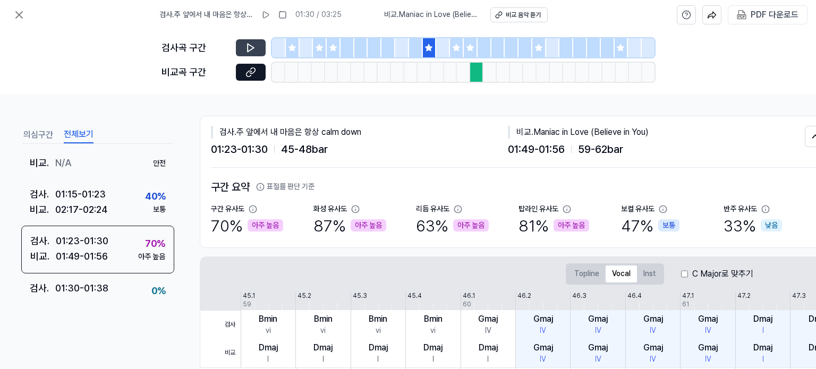
scroll to position [0, 0]
click at [648, 278] on button "Inst" at bounding box center [649, 274] width 25 height 17
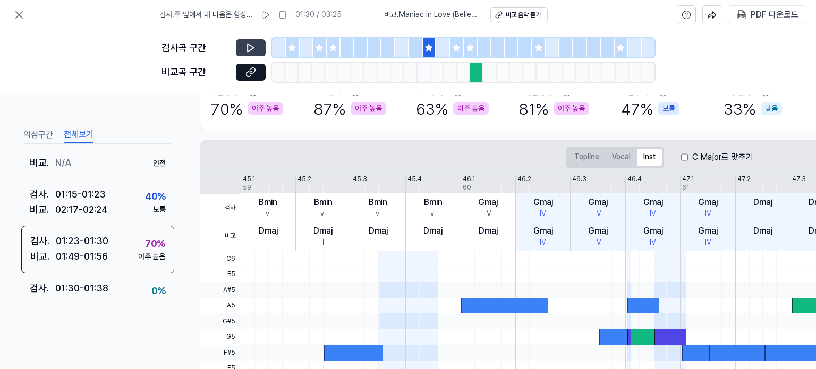
scroll to position [106, 0]
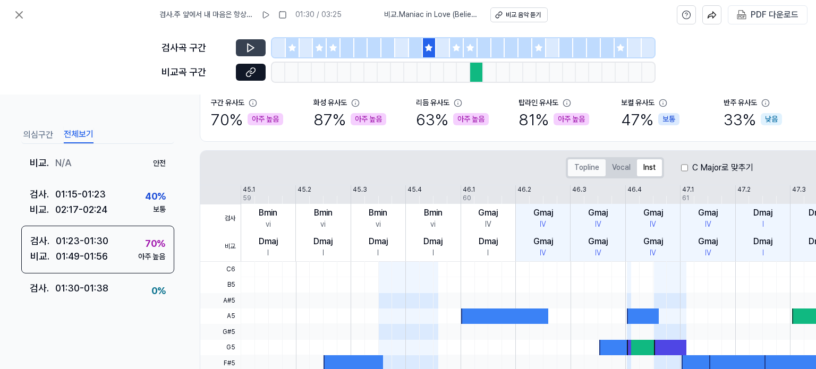
click at [580, 161] on button "Topline" at bounding box center [587, 167] width 38 height 17
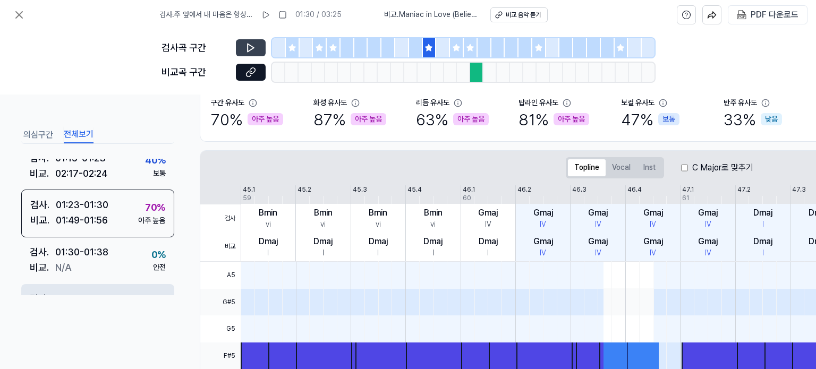
scroll to position [582, 0]
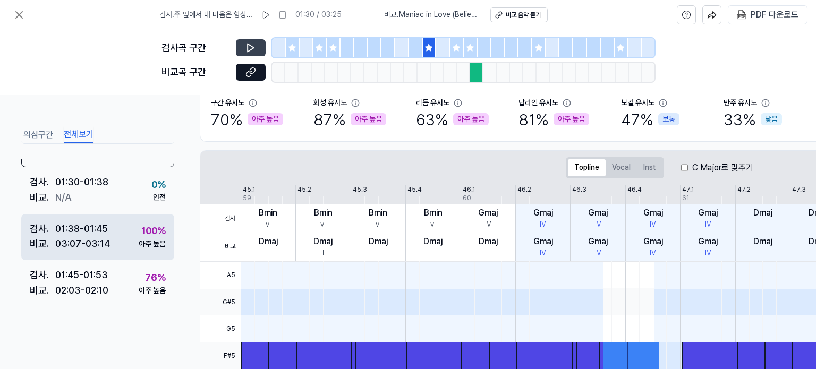
click at [119, 238] on div "검사 . 01:38 - 01:45 비교 . 03:07 - 03:14 100 % 아주 높음" at bounding box center [97, 237] width 153 height 47
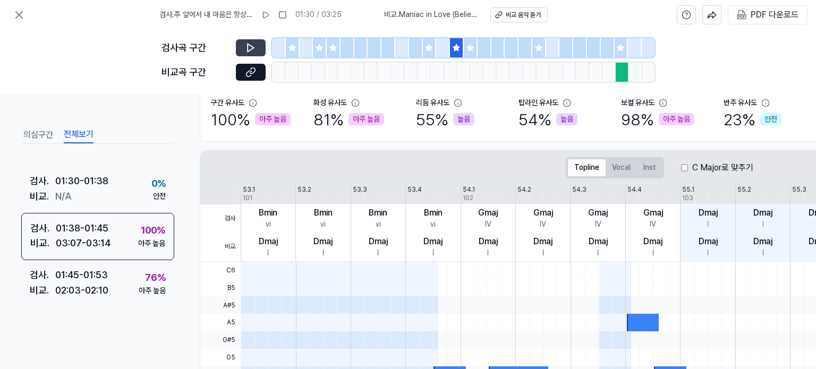
click at [251, 53] on icon at bounding box center [250, 47] width 11 height 11
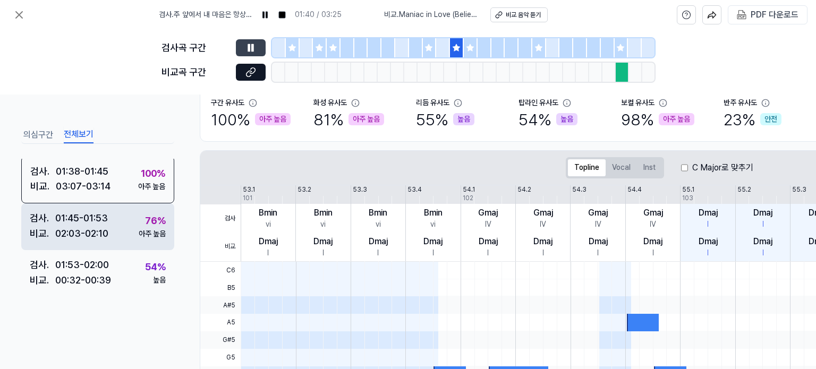
scroll to position [635, 0]
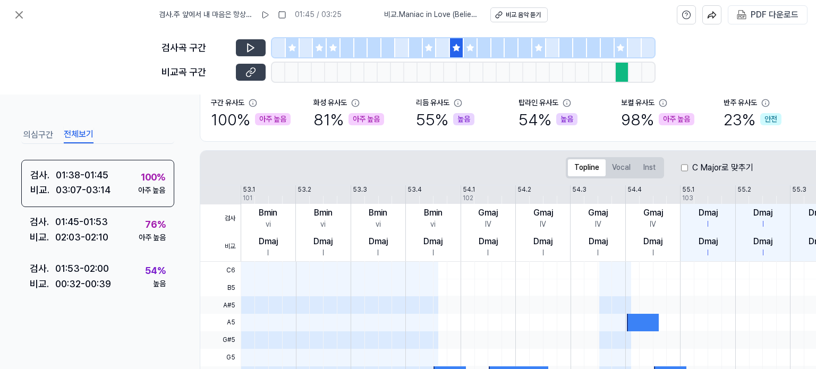
click at [247, 77] on icon at bounding box center [250, 72] width 11 height 11
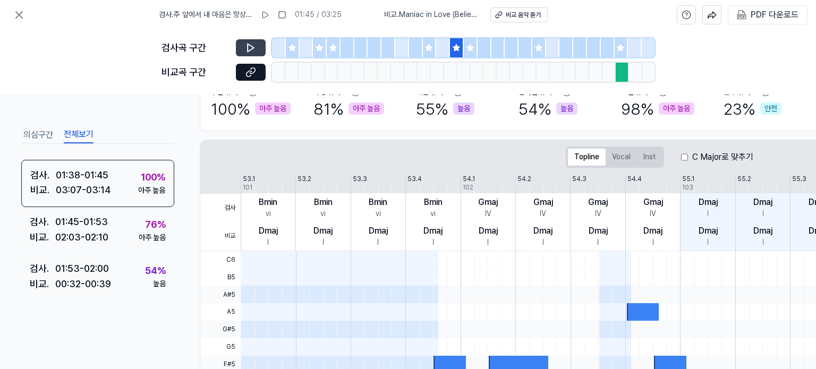
scroll to position [106, 0]
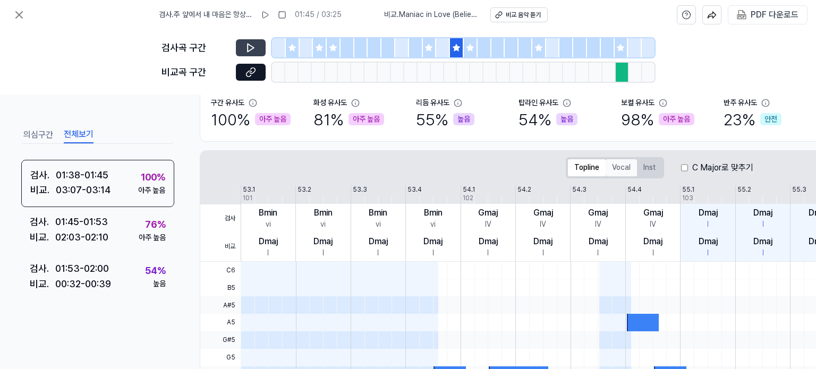
click at [633, 167] on button "Vocal" at bounding box center [621, 167] width 31 height 17
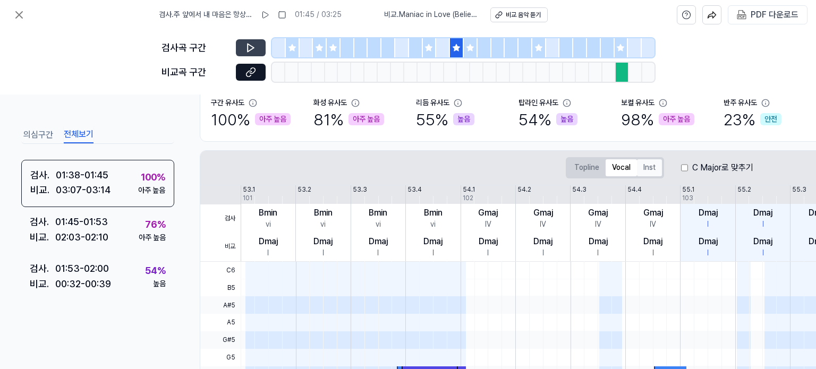
click at [659, 167] on button "Inst" at bounding box center [649, 167] width 25 height 17
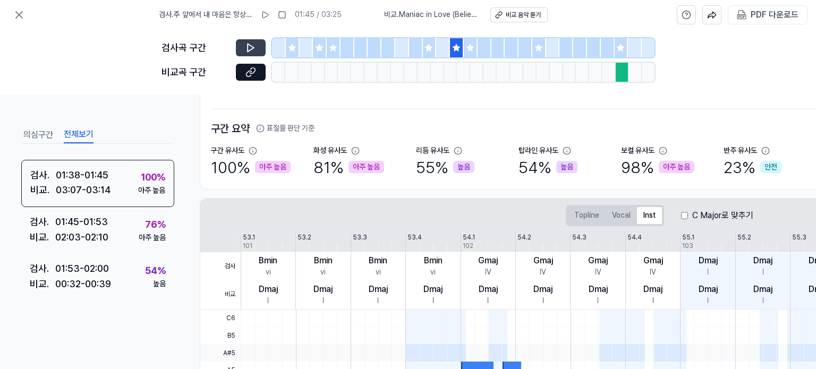
scroll to position [56, 0]
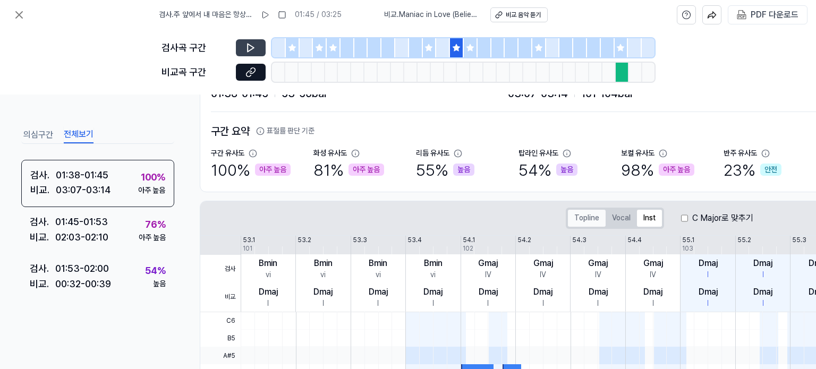
click at [586, 218] on button "Topline" at bounding box center [587, 218] width 38 height 17
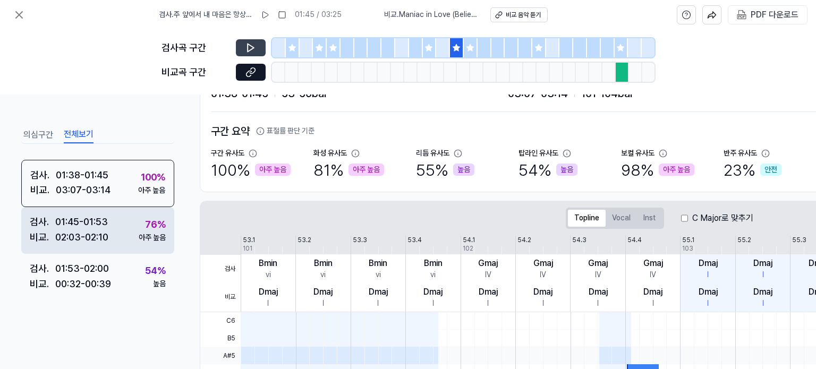
click at [105, 242] on div "02:03 - 02:10" at bounding box center [81, 237] width 53 height 15
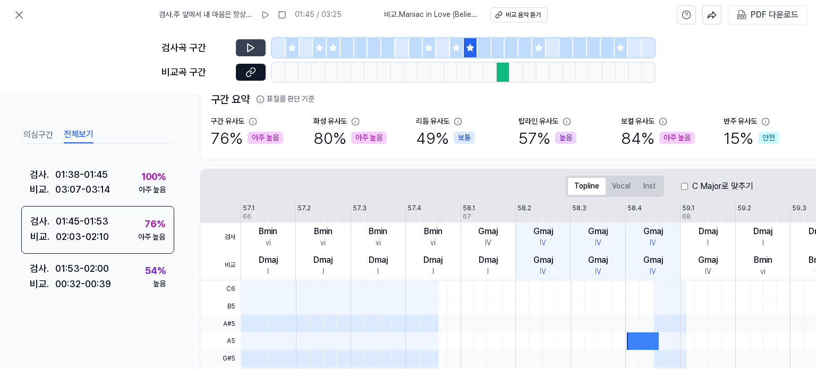
scroll to position [0, 0]
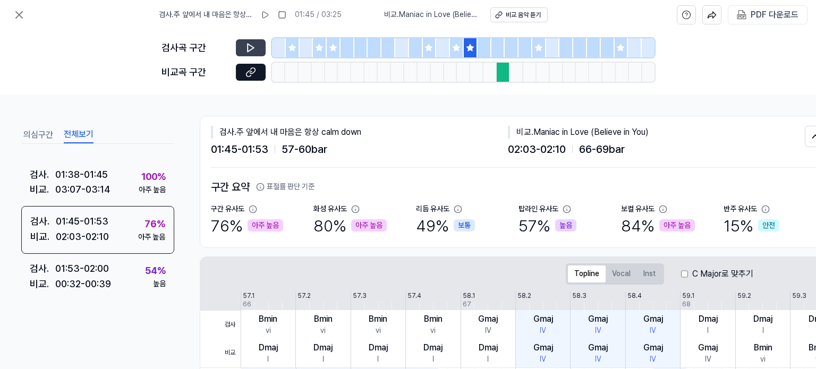
click at [263, 49] on button at bounding box center [251, 47] width 30 height 17
click at [252, 48] on icon at bounding box center [253, 47] width 2 height 7
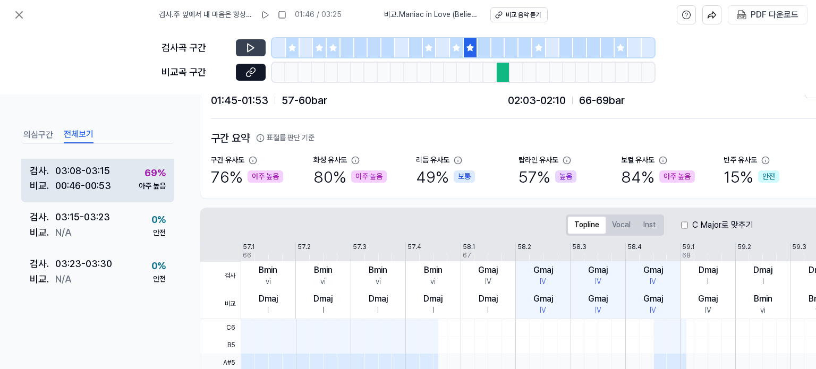
scroll to position [53, 0]
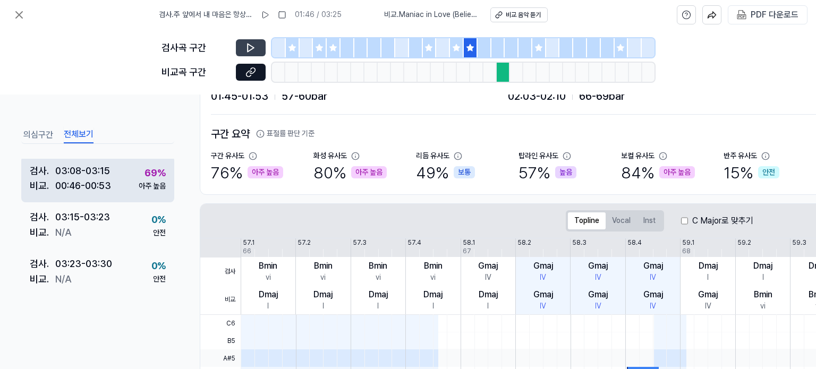
click at [98, 187] on div "00:46 - 00:53" at bounding box center [83, 185] width 56 height 15
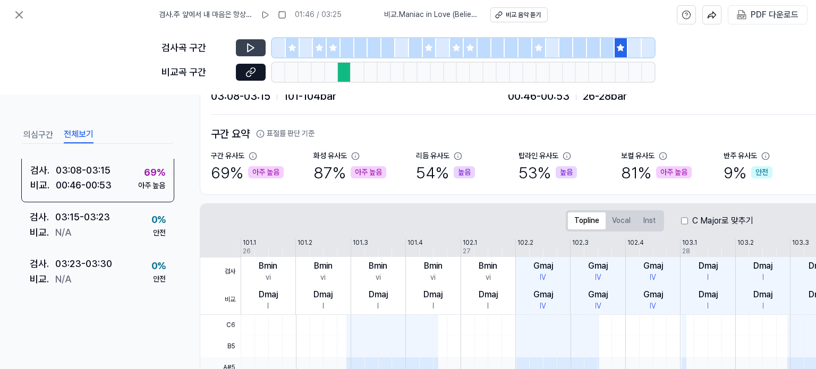
click at [246, 50] on icon at bounding box center [250, 47] width 11 height 11
click at [245, 49] on icon at bounding box center [250, 47] width 11 height 11
click at [252, 71] on icon at bounding box center [250, 72] width 11 height 11
click at [253, 39] on div "검사곡 구간" at bounding box center [407, 47] width 493 height 19
click at [251, 45] on icon at bounding box center [250, 47] width 11 height 11
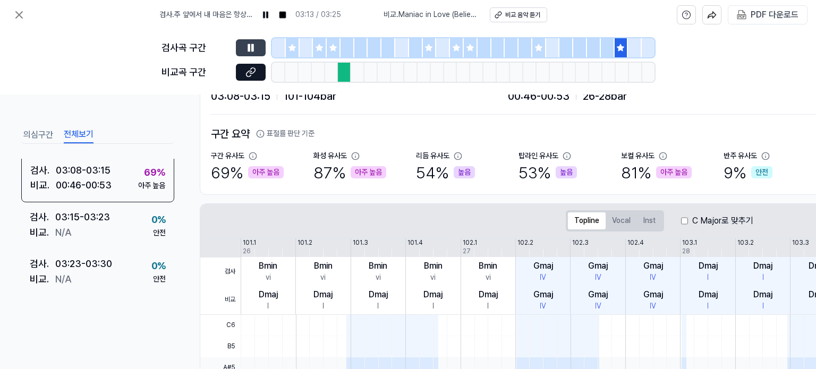
click at [243, 51] on button at bounding box center [251, 47] width 30 height 17
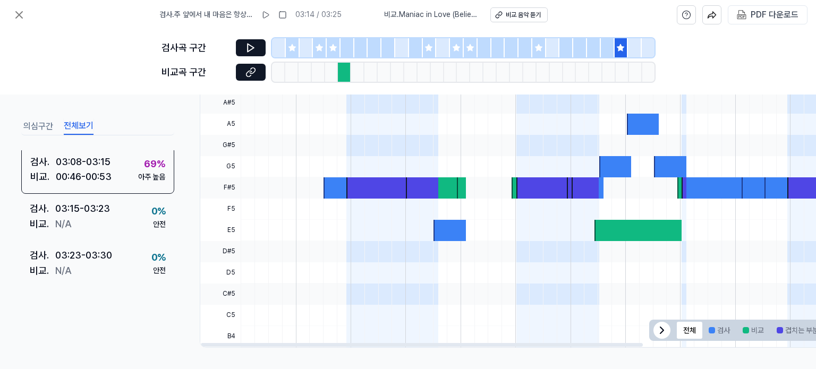
scroll to position [162, 0]
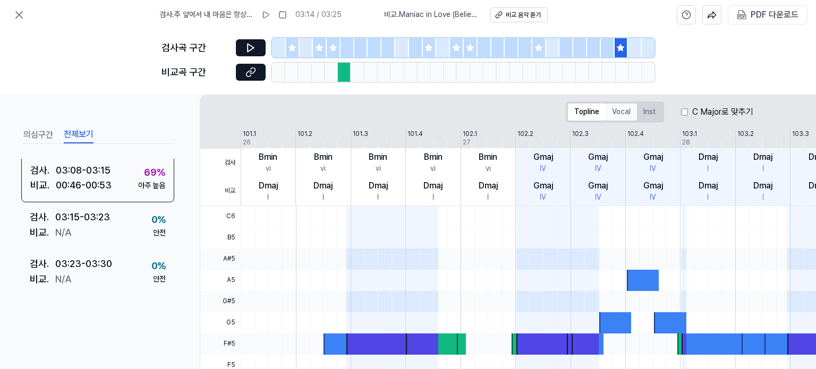
click at [610, 109] on button "Vocal" at bounding box center [621, 112] width 31 height 17
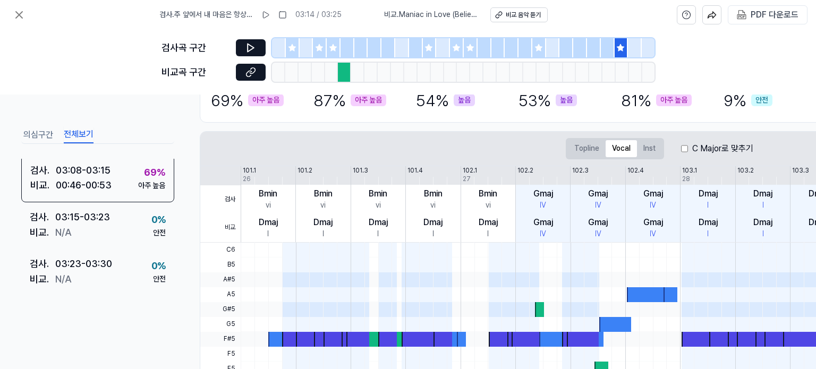
scroll to position [109, 0]
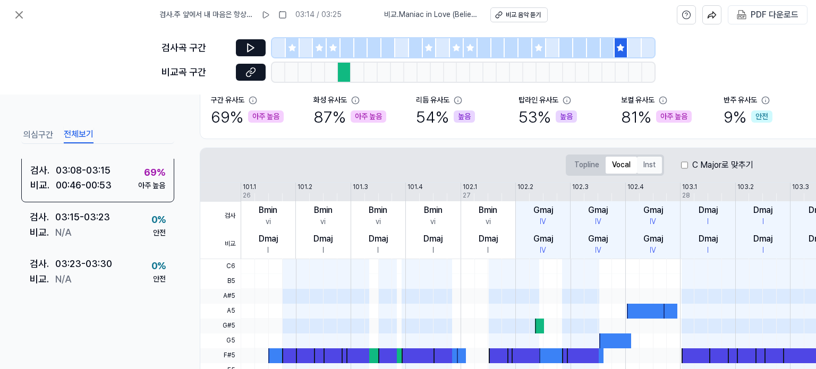
click at [642, 163] on button "Inst" at bounding box center [649, 165] width 25 height 17
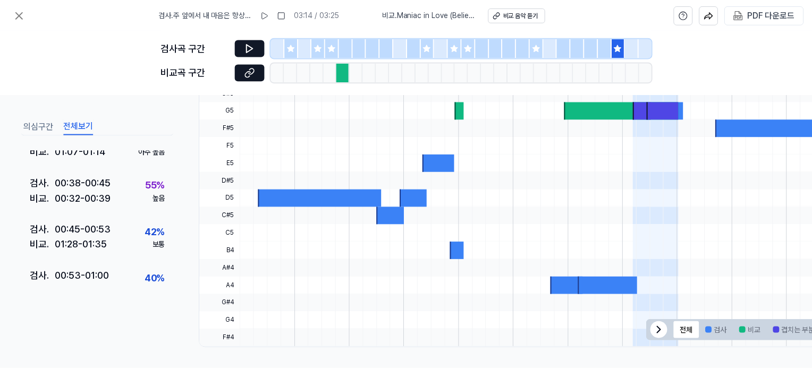
scroll to position [0, 0]
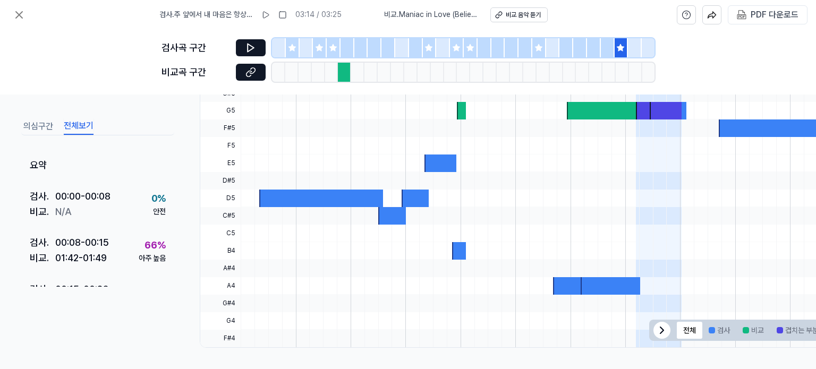
drag, startPoint x: 93, startPoint y: 60, endPoint x: 100, endPoint y: 65, distance: 8.4
click at [94, 62] on div "검사곡 구간 [GEOGRAPHIC_DATA] 구간" at bounding box center [408, 62] width 816 height 65
click at [23, 15] on icon at bounding box center [19, 14] width 13 height 13
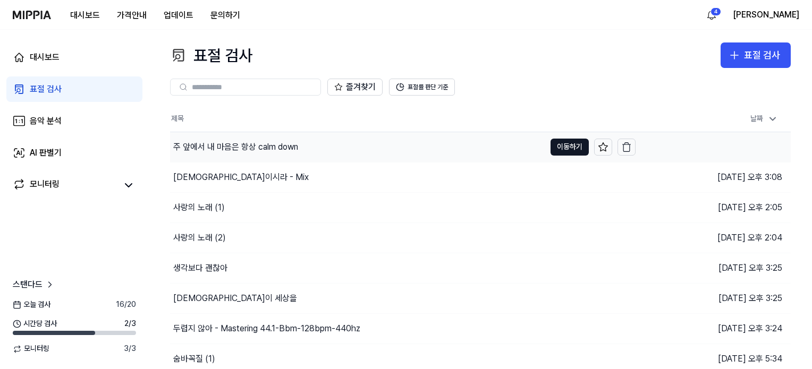
click at [279, 152] on div "주 앞에서 내 마음은 항상 calm down" at bounding box center [235, 147] width 125 height 13
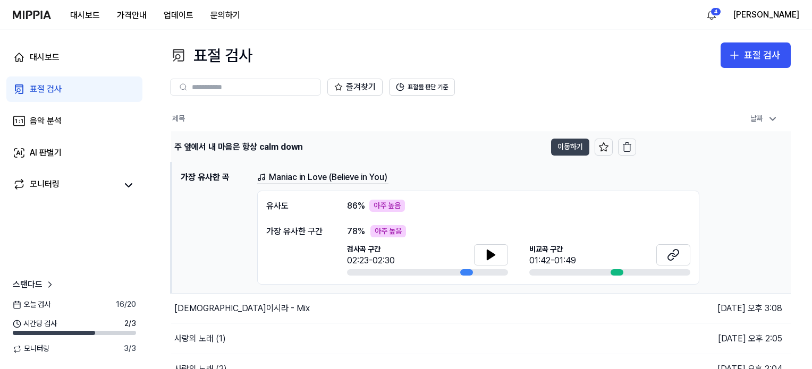
click at [566, 148] on button "이동하기" at bounding box center [570, 147] width 38 height 17
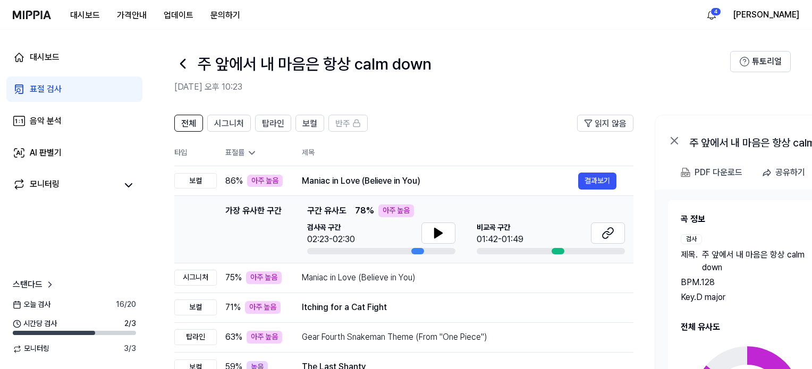
drag, startPoint x: 300, startPoint y: 208, endPoint x: 334, endPoint y: 206, distance: 34.1
click at [334, 206] on div "가장 유사한 구간 가장 유사한 구간 구간 유사도 78 % 아주 높음 검사곡 구간 02:23-02:30 [GEOGRAPHIC_DATA] 구간 0…" at bounding box center [404, 230] width 442 height 50
click at [283, 174] on td "86 % 아주 높음" at bounding box center [251, 181] width 68 height 30
click at [227, 125] on span "시그니처" at bounding box center [229, 123] width 30 height 13
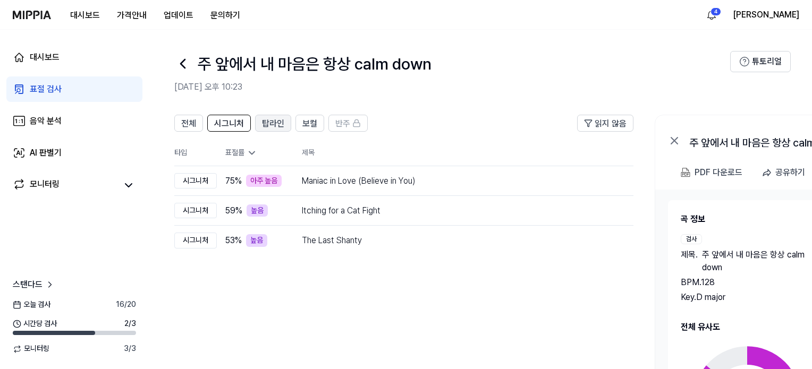
click at [263, 123] on span "탑라인" at bounding box center [273, 123] width 22 height 13
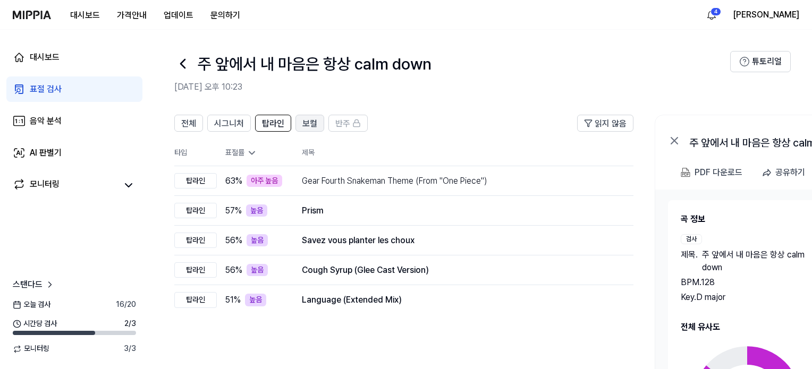
click at [299, 123] on button "보컬" at bounding box center [309, 123] width 29 height 17
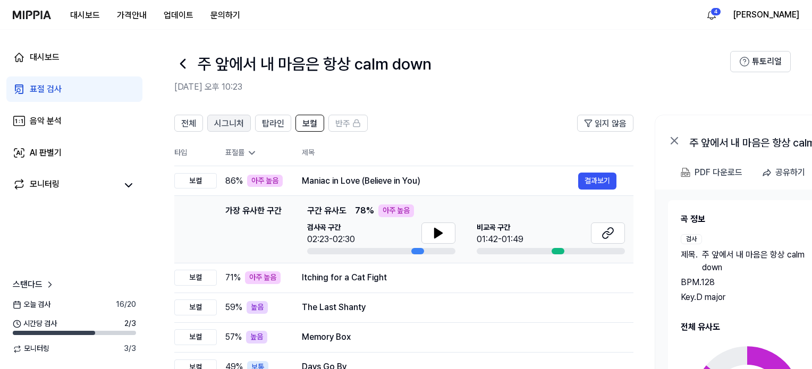
click at [240, 125] on span "시그니처" at bounding box center [229, 123] width 30 height 13
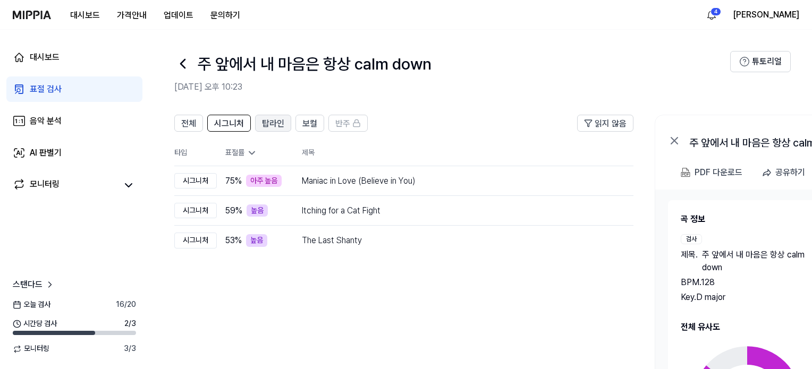
click at [276, 123] on span "탑라인" at bounding box center [273, 123] width 22 height 13
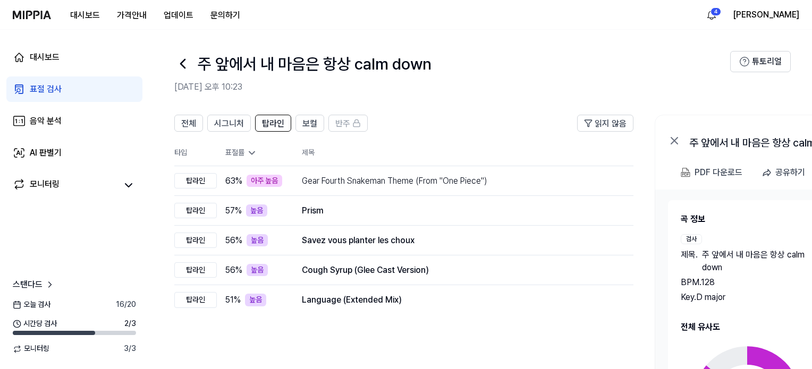
click at [671, 142] on icon at bounding box center [674, 140] width 13 height 13
click at [671, 138] on icon at bounding box center [674, 141] width 6 height 6
click at [195, 121] on span "전체" at bounding box center [188, 123] width 15 height 13
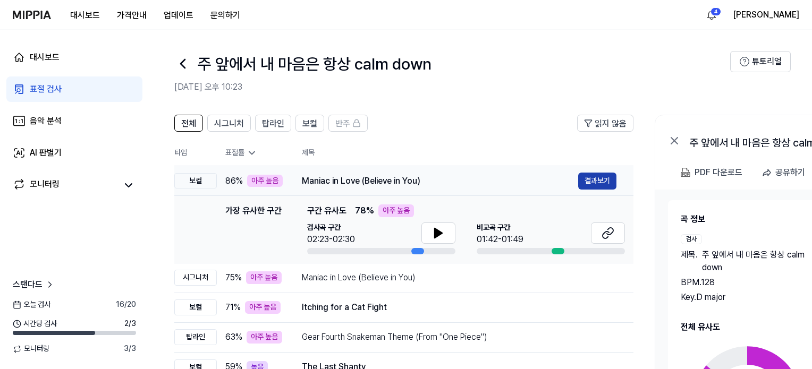
click at [601, 174] on button "결과보기" at bounding box center [597, 181] width 38 height 17
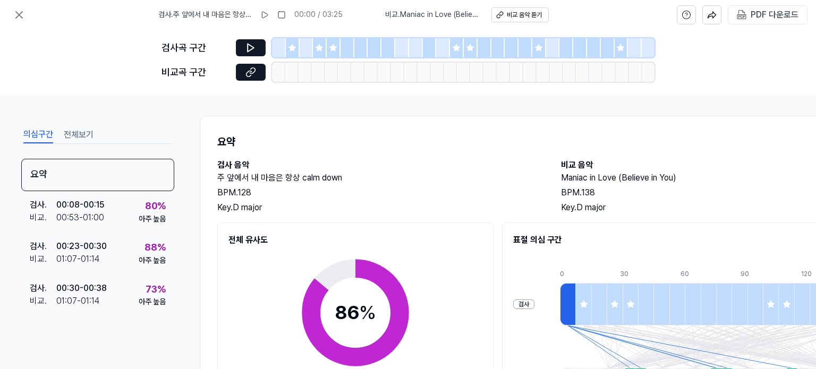
scroll to position [198, 0]
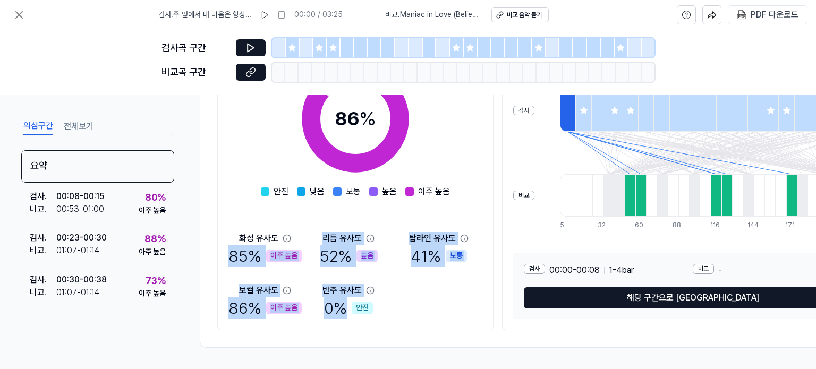
drag, startPoint x: 223, startPoint y: 228, endPoint x: 410, endPoint y: 312, distance: 204.2
click at [410, 312] on div "전체 유사도 86 % 안전 낮음 보통 높음 아주 높음 화성 유사도 85 % 아주 높음 리듬 유사도 52 % 높음 탑라인 유사도 41 % 보통 …" at bounding box center [355, 180] width 276 height 302
copy div "85 % 아주 높음 리듬 유사도 52 % 높음 탑라인 유사도 41 % 보통 보컬 유사도 86 % 아주 높음 반주 유사도 0 %"
drag, startPoint x: 215, startPoint y: 224, endPoint x: 224, endPoint y: 223, distance: 9.1
click at [216, 224] on div "요약 검사 음악 주 앞에서 내 마음은 항상 calm down BPM. 128 Key. D major 비교 음악 Maniac in Love (B…" at bounding box center [550, 135] width 701 height 426
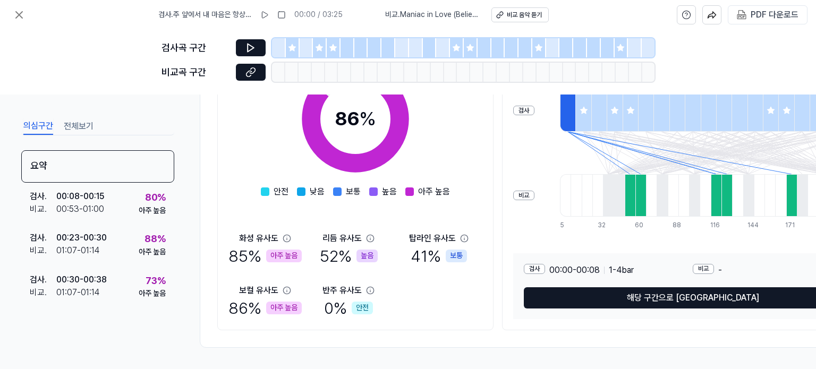
click at [229, 224] on div "86 % 안전 낮음 보통 높음 아주 높음 화성 유사도 85 % 아주 높음 리듬 유사도 52 % 높음 탑라인 유사도 41 % 보통 보컬 유사도 …" at bounding box center [355, 186] width 254 height 267
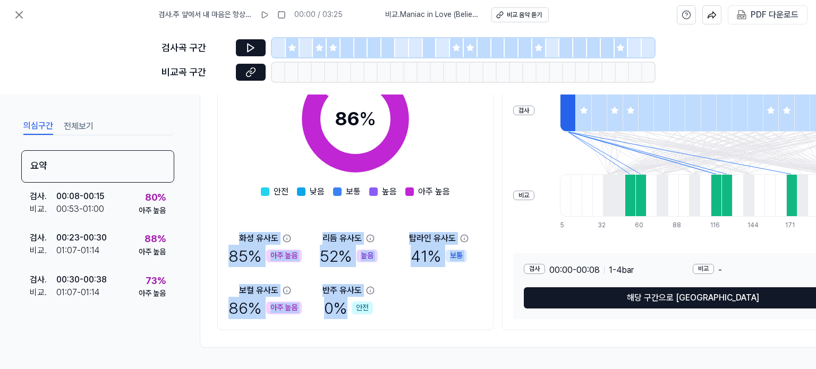
drag, startPoint x: 238, startPoint y: 231, endPoint x: 413, endPoint y: 308, distance: 190.8
click at [413, 308] on div "화성 유사도 85 % 아주 높음 리듬 유사도 52 % 높음 탑라인 유사도 41 % 보통 보컬 유사도 86 % 아주 높음 반주 유사도 0 % 안전" at bounding box center [355, 275] width 254 height 87
copy div "화성 유사도 85 % 아주 높음 리듬 유사도 52 % 높음 탑라인 유사도 41 % 보통 보컬 유사도 86 % 아주 높음 반주 유사도 0 %"
click at [439, 304] on div "화성 유사도 85 % 아주 높음 리듬 유사도 52 % 높음 탑라인 유사도 41 % 보통 보컬 유사도 86 % 아주 높음 반주 유사도 0 % 안전" at bounding box center [355, 275] width 254 height 87
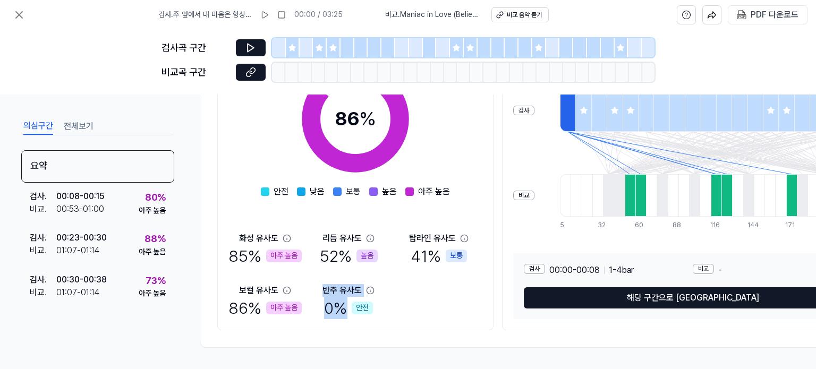
drag, startPoint x: 369, startPoint y: 297, endPoint x: 320, endPoint y: 282, distance: 51.9
click at [318, 274] on div "화성 유사도 85 % 아주 높음 리듬 유사도 52 % 높음 탑라인 유사도 41 % 보통 보컬 유사도 86 % 아주 높음 반주 유사도 0 % 안전" at bounding box center [355, 275] width 254 height 87
click at [455, 291] on div "화성 유사도 85 % 아주 높음 리듬 유사도 52 % 높음 탑라인 유사도 41 % 보통 보컬 유사도 86 % 아주 높음 반주 유사도 0 % 안전" at bounding box center [355, 275] width 254 height 87
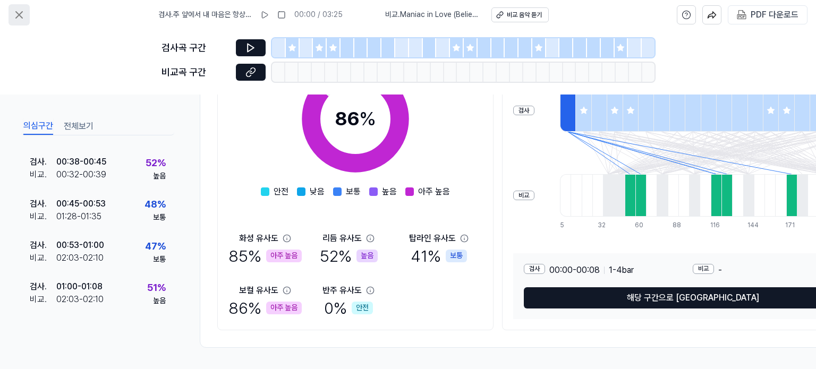
click at [20, 16] on icon at bounding box center [19, 15] width 6 height 6
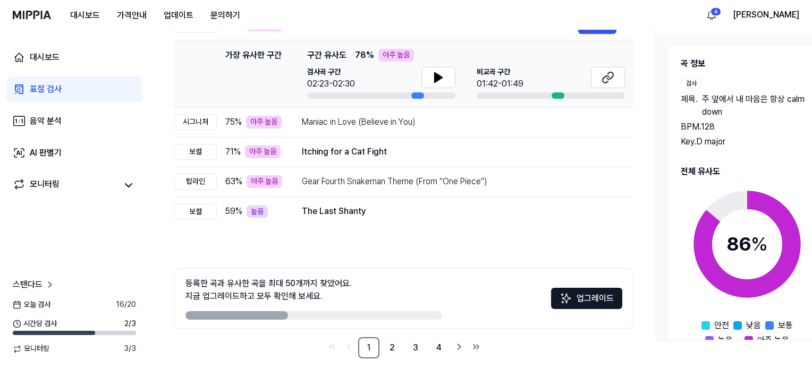
scroll to position [166, 0]
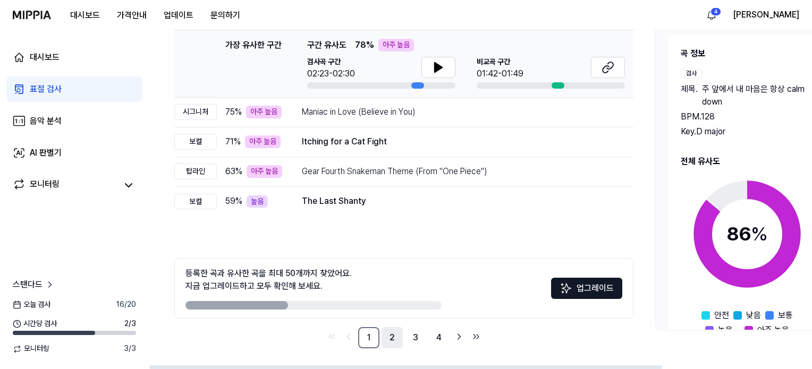
click at [393, 333] on link "2" at bounding box center [391, 337] width 21 height 21
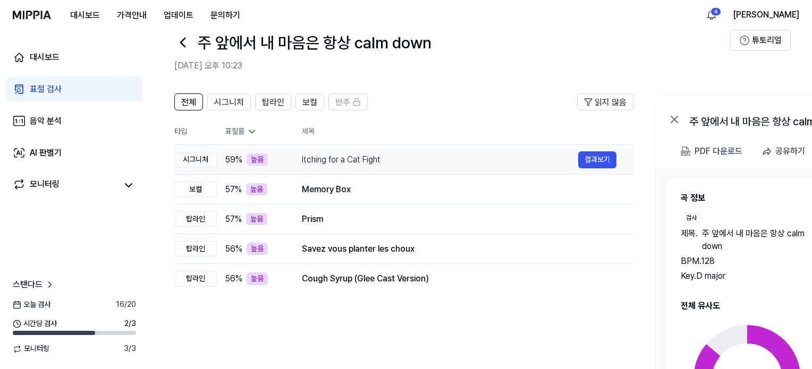
scroll to position [6, 0]
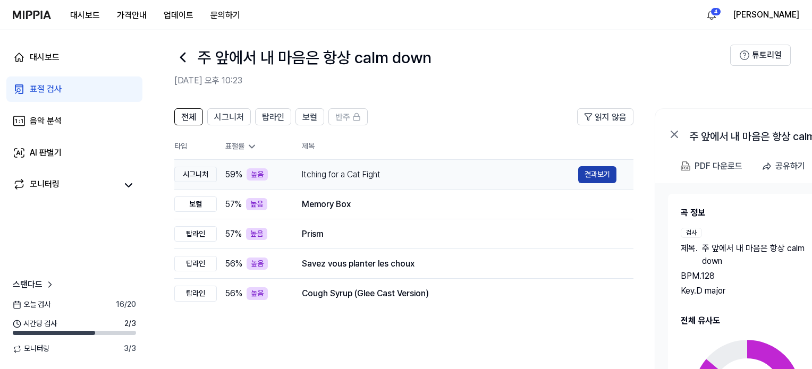
click at [596, 178] on button "결과보기" at bounding box center [597, 174] width 38 height 17
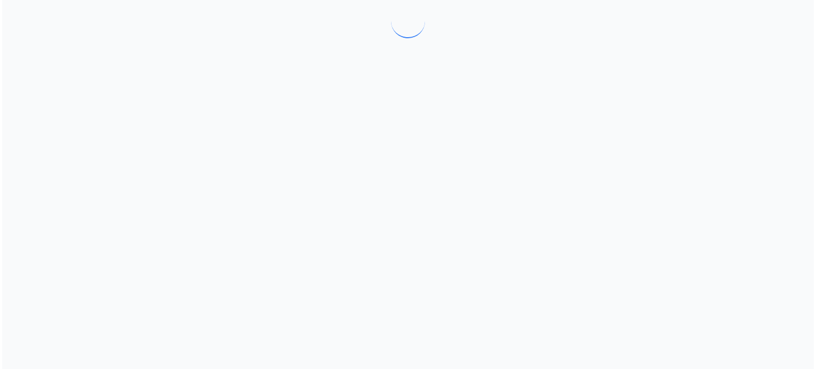
scroll to position [0, 0]
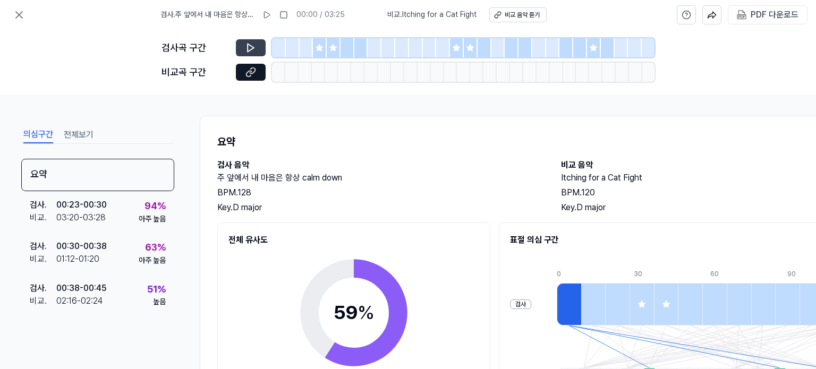
click at [251, 40] on button at bounding box center [251, 47] width 30 height 17
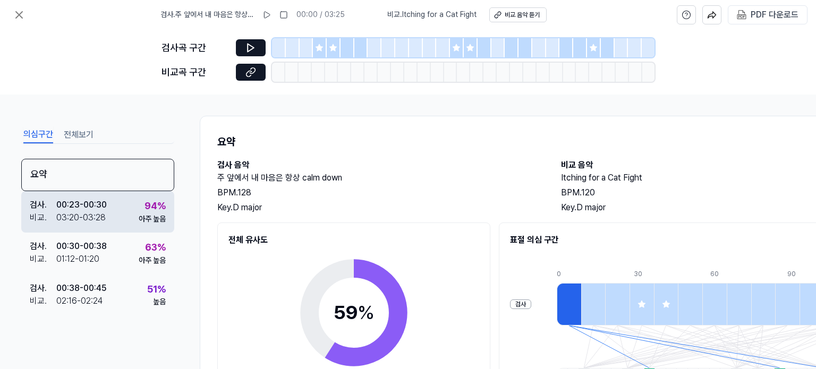
click at [117, 219] on div "검사 . 00:23 - 00:30 비교 . 03:20 - 03:28 94 % 아주 높음" at bounding box center [97, 211] width 153 height 41
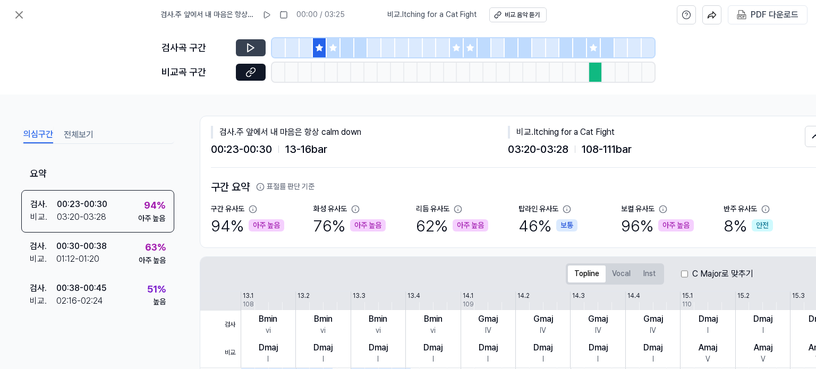
click at [243, 49] on button at bounding box center [251, 47] width 30 height 17
click at [253, 69] on icon at bounding box center [250, 72] width 11 height 11
click at [21, 10] on icon at bounding box center [19, 14] width 13 height 13
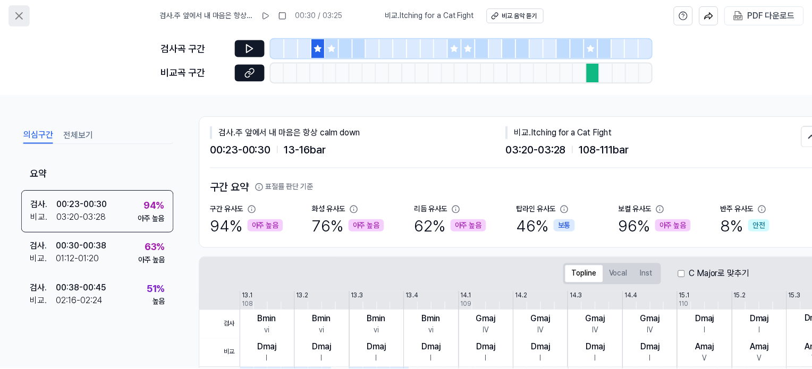
scroll to position [6, 0]
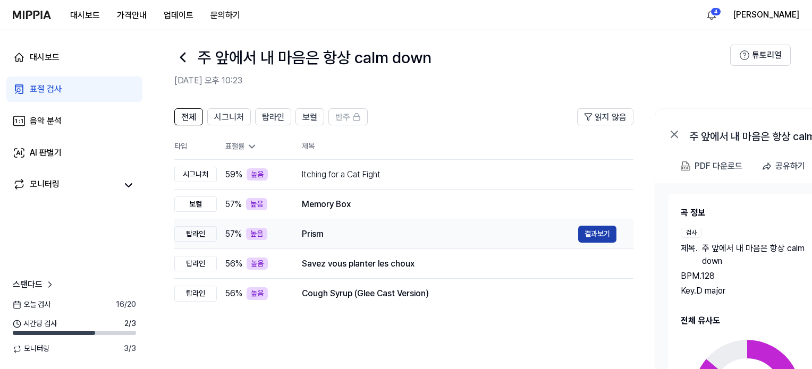
click at [598, 239] on button "결과보기" at bounding box center [597, 234] width 38 height 17
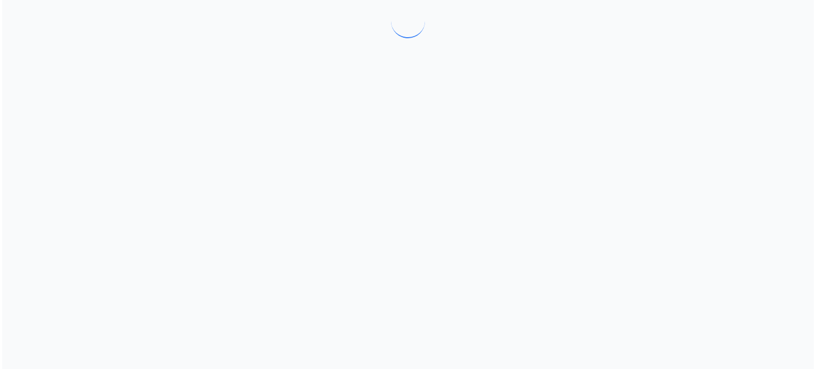
scroll to position [0, 0]
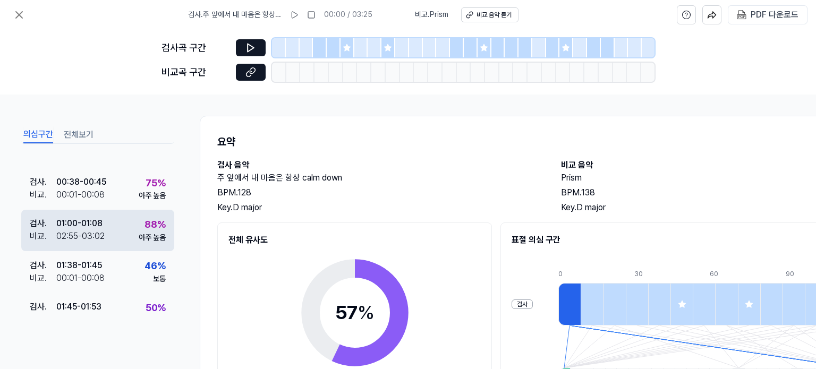
click at [95, 227] on div "01:00 - 01:08" at bounding box center [79, 223] width 46 height 13
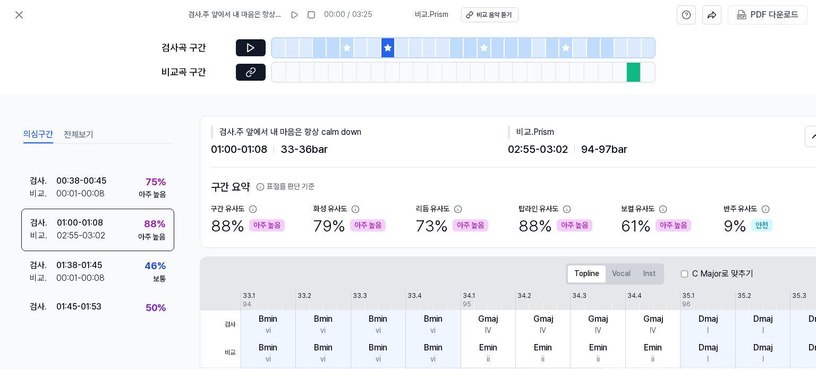
scroll to position [105, 0]
click at [232, 44] on div "검사곡 구간" at bounding box center [407, 47] width 493 height 19
click at [242, 46] on button at bounding box center [251, 47] width 30 height 17
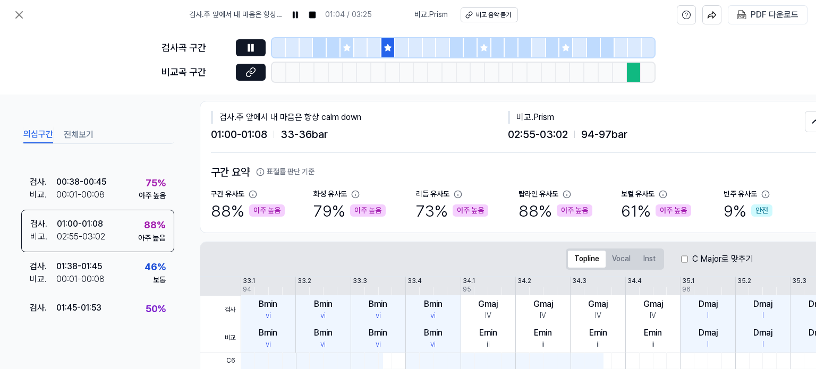
scroll to position [0, 0]
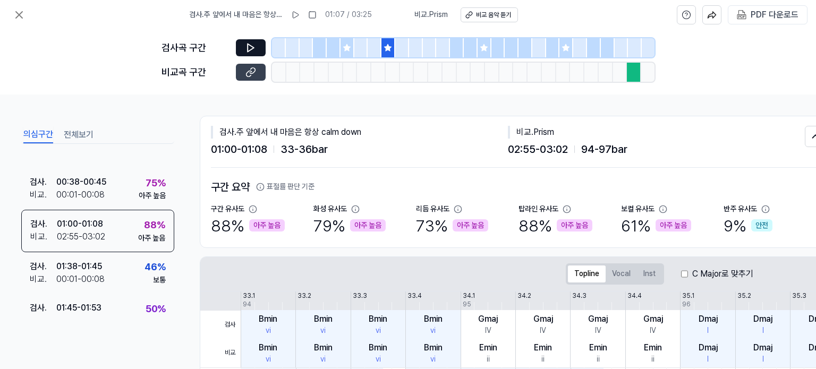
click at [255, 70] on icon at bounding box center [252, 70] width 5 height 6
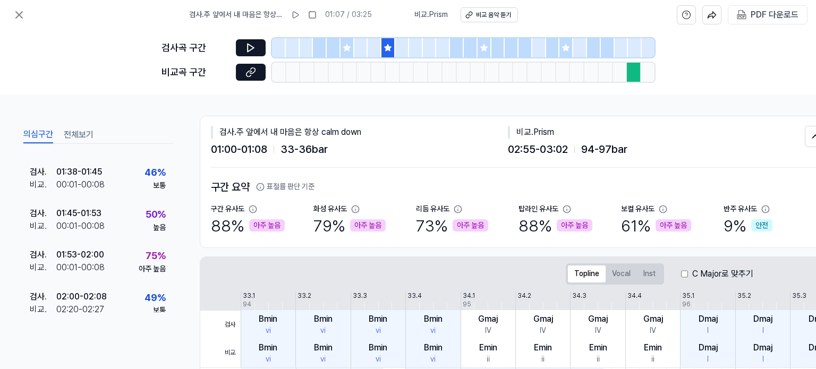
scroll to position [211, 0]
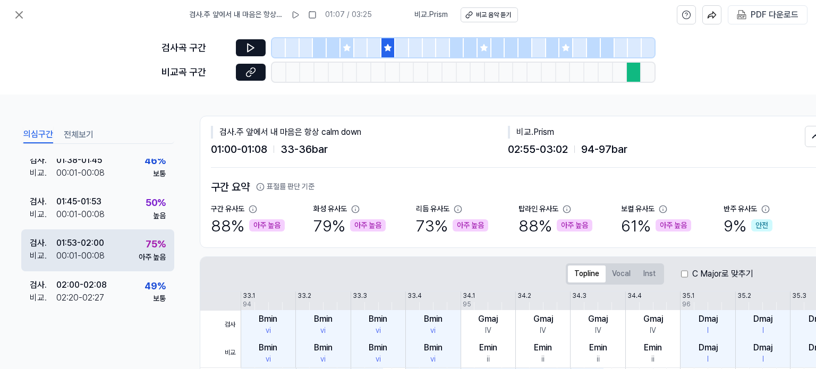
click at [102, 255] on div "00:01 - 00:08" at bounding box center [80, 256] width 48 height 13
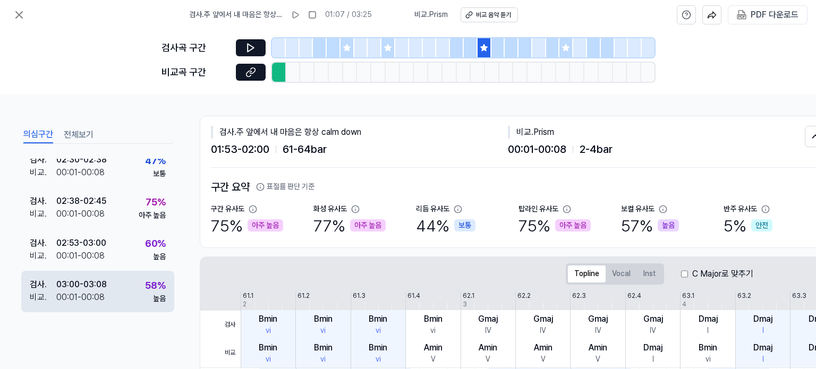
scroll to position [253, 0]
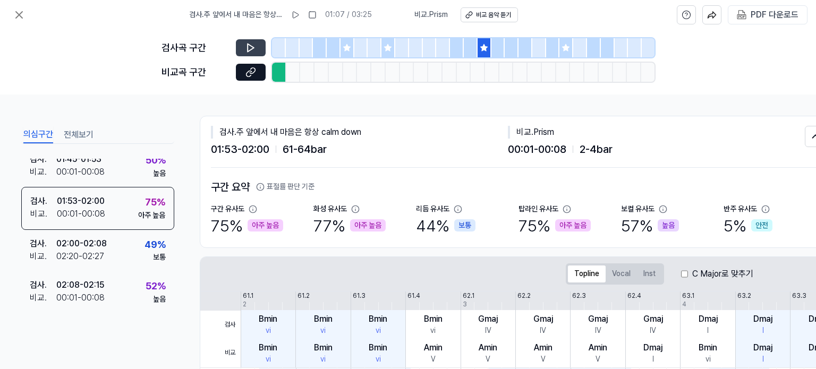
click at [255, 46] on icon at bounding box center [250, 47] width 11 height 11
click at [251, 72] on icon at bounding box center [250, 72] width 11 height 11
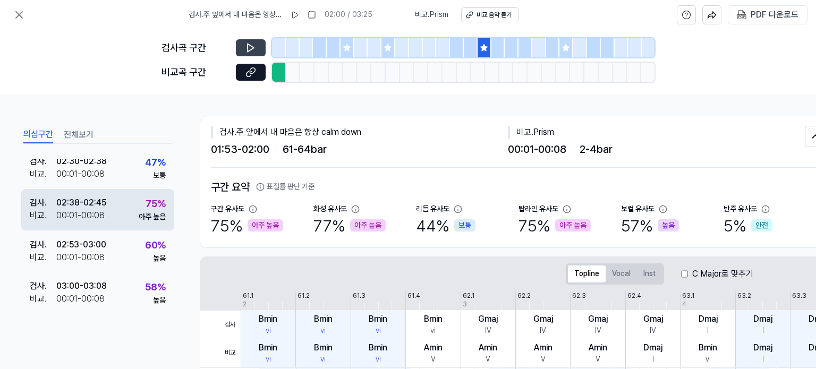
scroll to position [465, 0]
click at [83, 208] on div "00:01 - 00:08" at bounding box center [80, 214] width 48 height 13
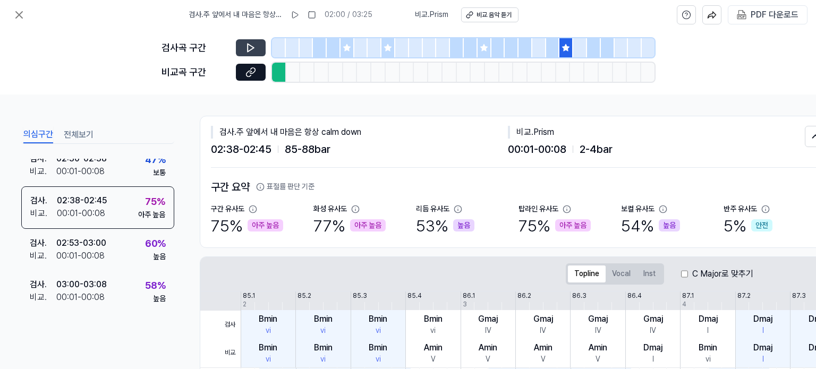
click at [246, 41] on button at bounding box center [251, 47] width 30 height 17
click at [254, 76] on icon at bounding box center [250, 72] width 11 height 11
click at [14, 5] on button at bounding box center [18, 14] width 21 height 21
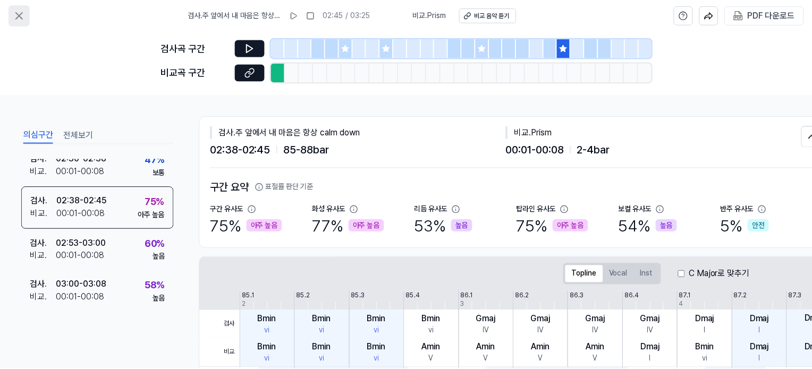
scroll to position [6, 0]
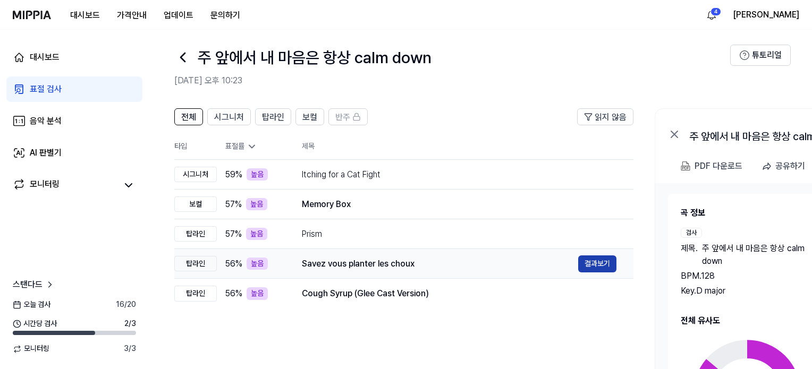
click at [597, 263] on button "결과보기" at bounding box center [597, 263] width 38 height 17
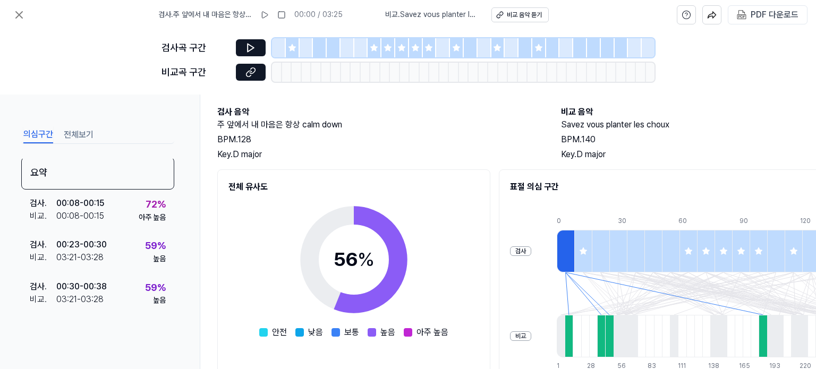
scroll to position [0, 0]
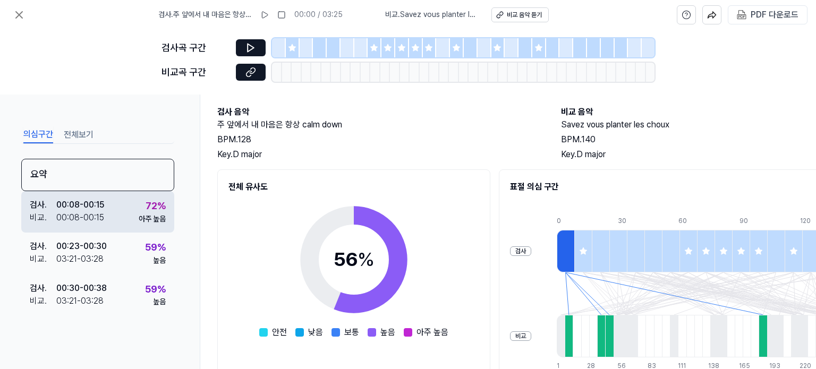
click at [92, 217] on div "00:08 - 00:15" at bounding box center [80, 217] width 48 height 13
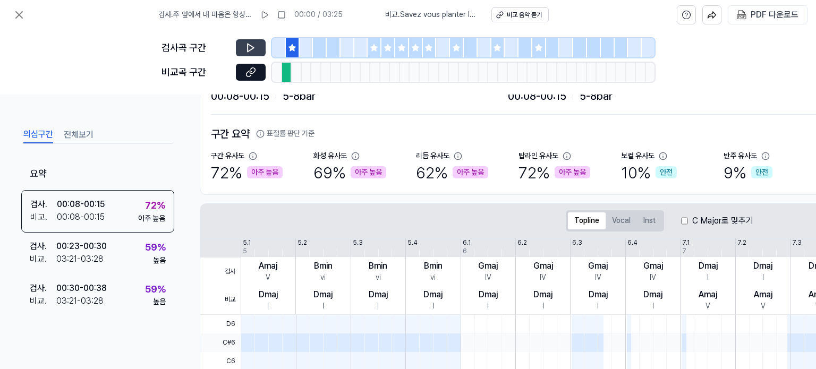
click at [253, 46] on icon at bounding box center [250, 47] width 11 height 11
click at [253, 72] on icon at bounding box center [252, 70] width 5 height 6
click at [18, 16] on icon at bounding box center [19, 14] width 13 height 13
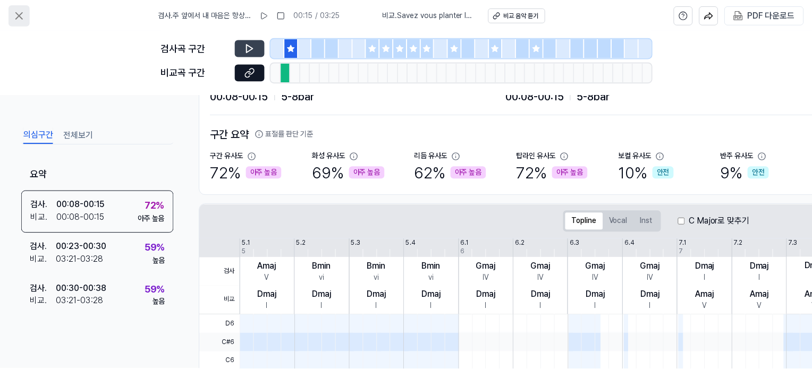
scroll to position [6, 0]
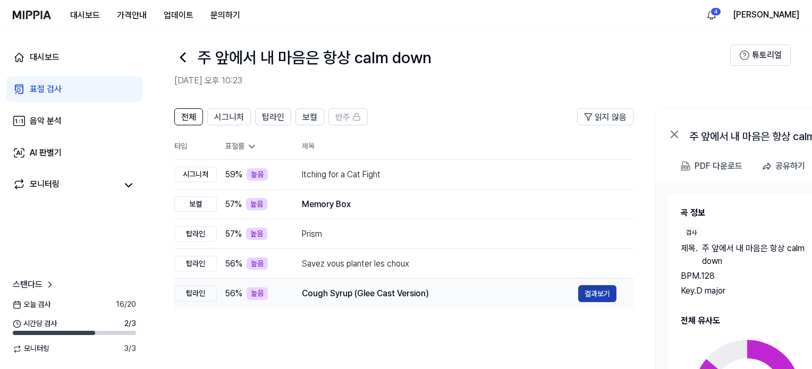
click at [605, 289] on button "결과보기" at bounding box center [597, 293] width 38 height 17
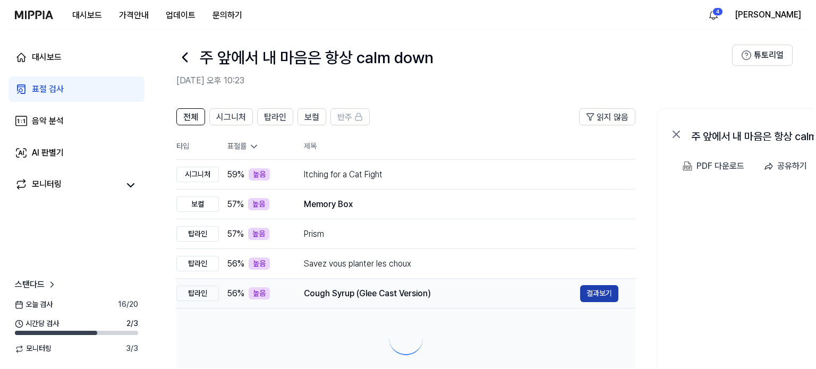
scroll to position [0, 0]
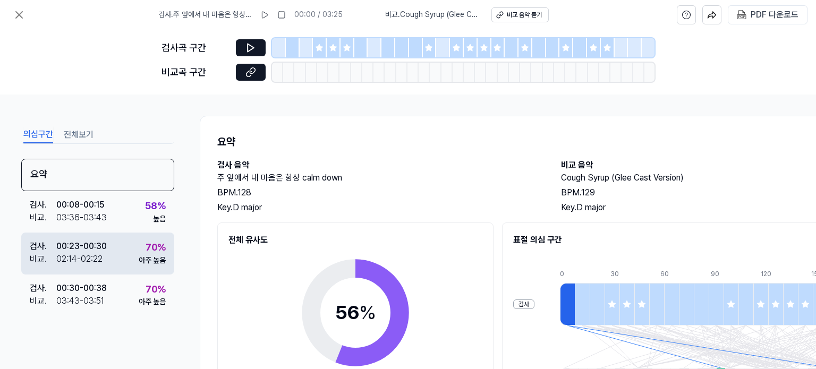
click at [146, 247] on div "70 %" at bounding box center [156, 247] width 20 height 15
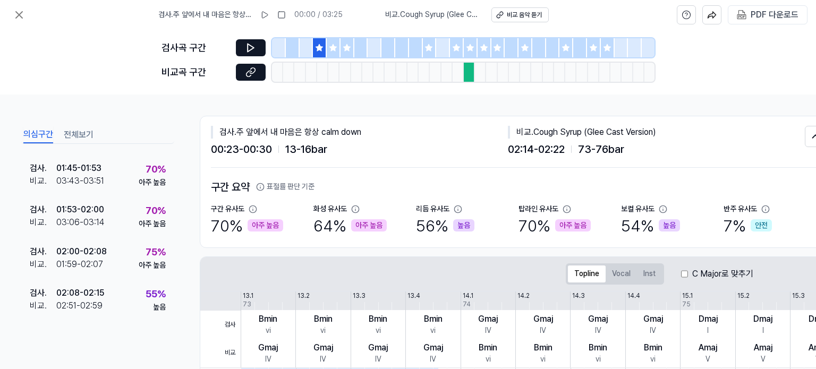
scroll to position [478, 0]
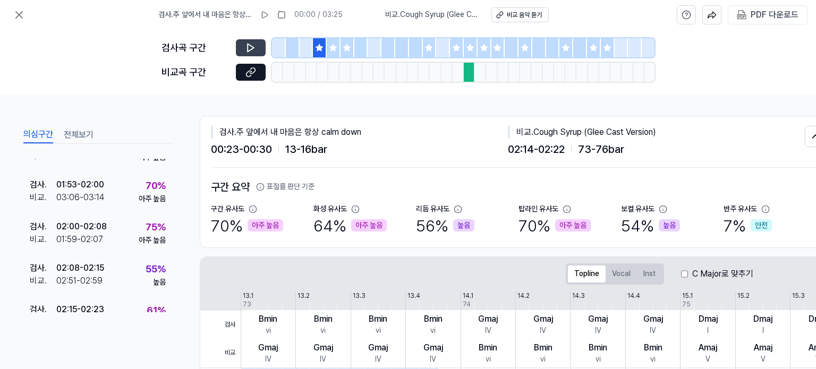
click at [243, 48] on button at bounding box center [251, 47] width 30 height 17
click at [259, 68] on button at bounding box center [251, 72] width 30 height 17
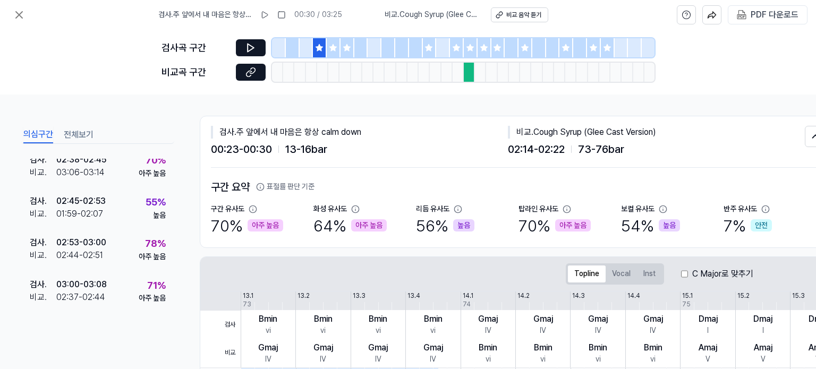
scroll to position [757, 0]
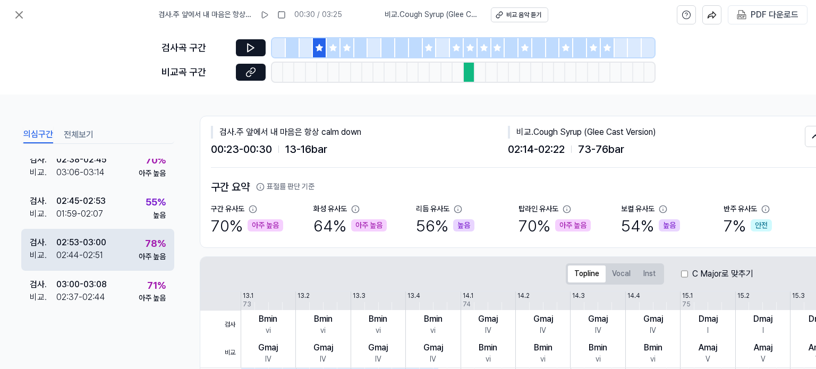
click at [114, 242] on div "검사 . 02:53 - 03:00 비교 . 02:44 - 02:51 78 % 아주 높음" at bounding box center [97, 249] width 153 height 41
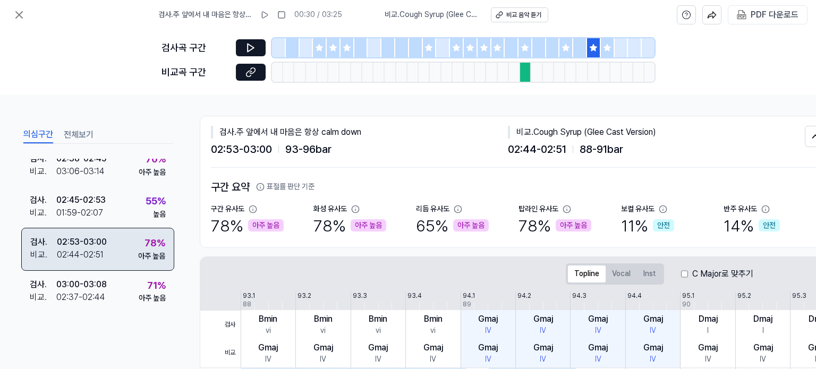
scroll to position [756, 0]
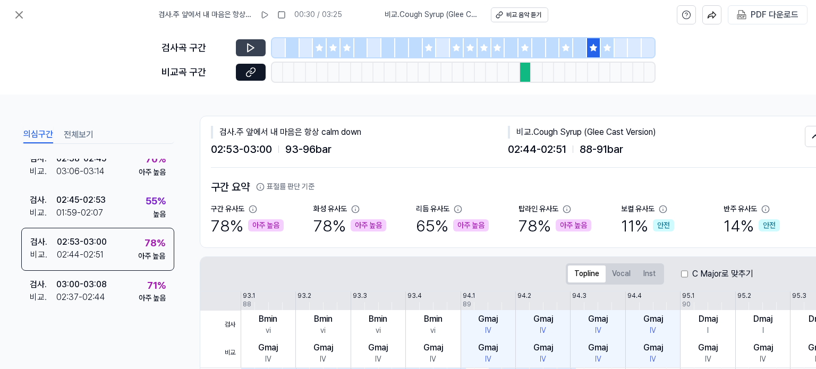
click at [244, 47] on button at bounding box center [251, 47] width 30 height 17
click at [249, 70] on icon at bounding box center [250, 72] width 11 height 11
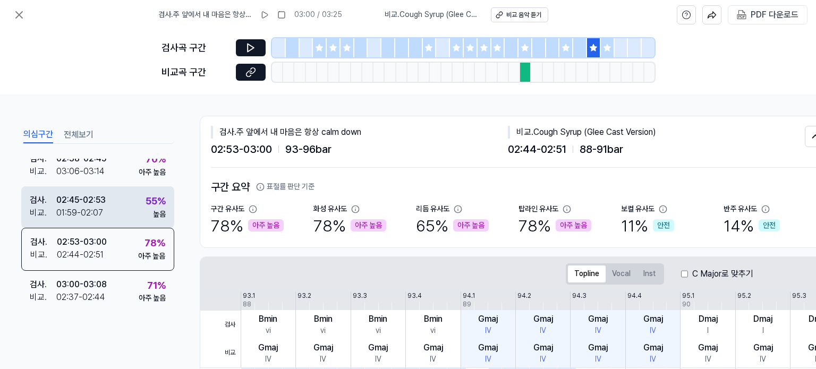
click at [167, 214] on div "검사 . 02:45 - 02:53 비교 . 01:59 - 02:07 55 % 높음" at bounding box center [97, 206] width 153 height 41
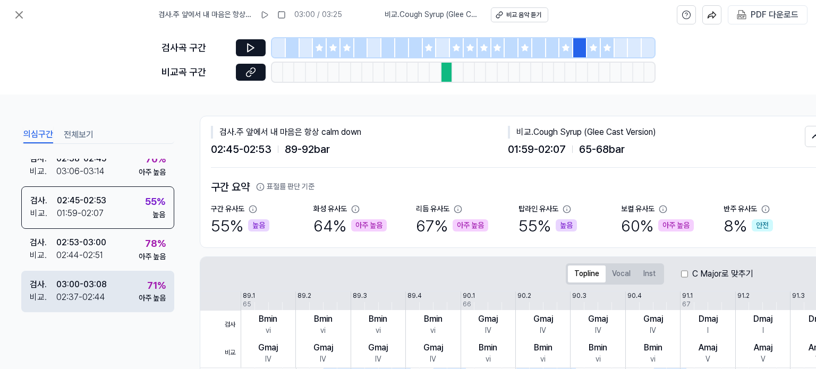
click at [101, 294] on div "02:37 - 02:44" at bounding box center [80, 297] width 49 height 13
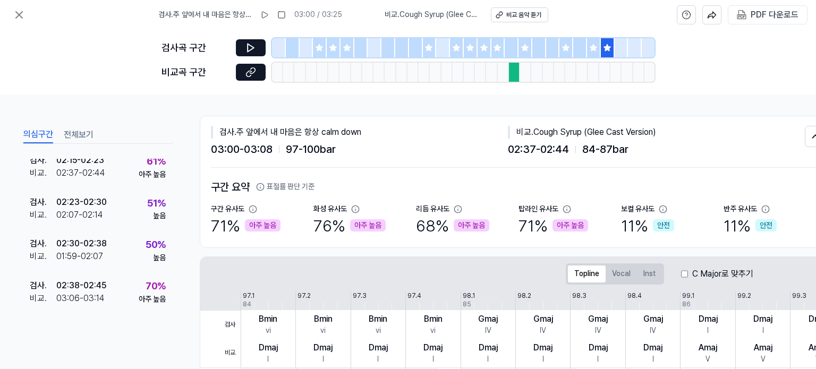
scroll to position [598, 0]
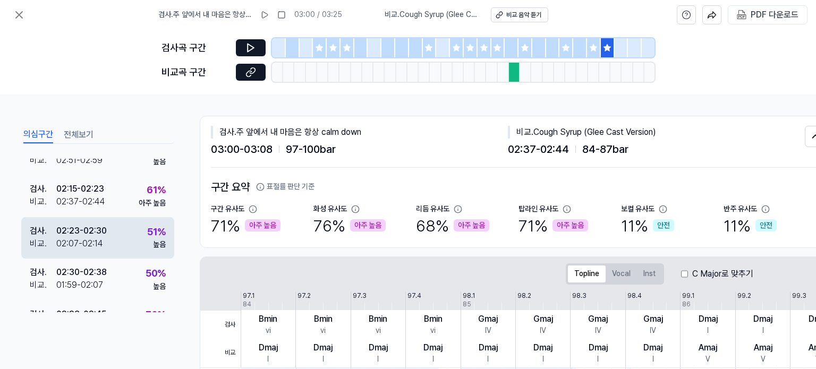
click at [96, 231] on div "02:23 - 02:30" at bounding box center [81, 231] width 50 height 13
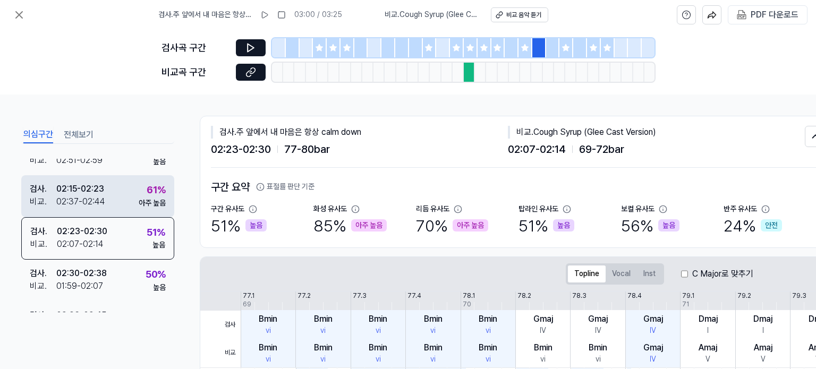
click at [93, 206] on div "02:37 - 02:44" at bounding box center [80, 201] width 49 height 13
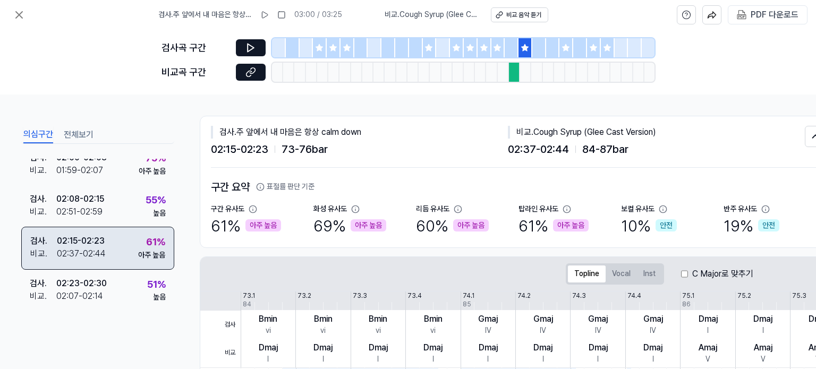
scroll to position [544, 0]
click at [93, 206] on div "02:08 - 02:15" at bounding box center [80, 200] width 48 height 13
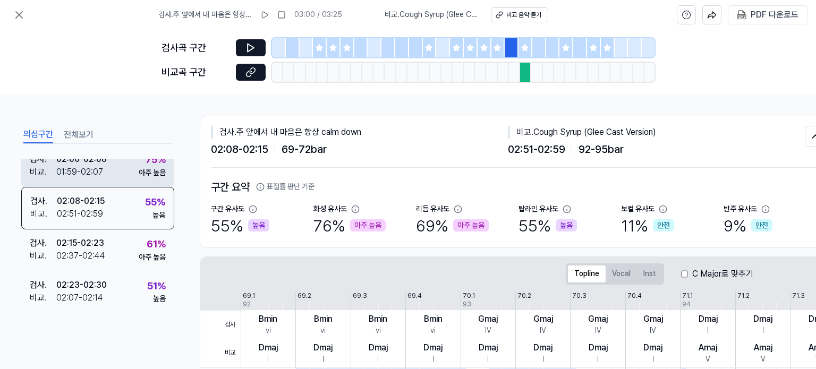
click at [97, 159] on div "02:00 - 02:08" at bounding box center [81, 159] width 50 height 13
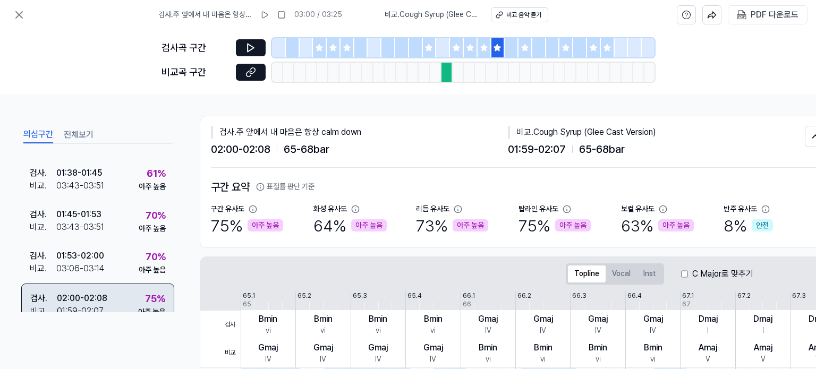
scroll to position [333, 0]
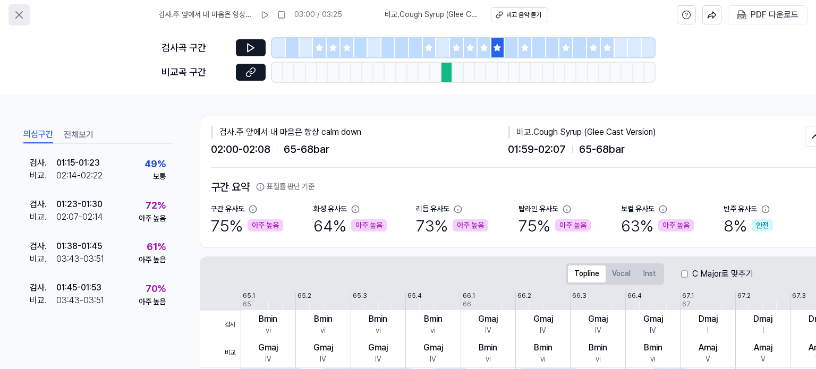
click at [19, 12] on icon at bounding box center [19, 14] width 13 height 13
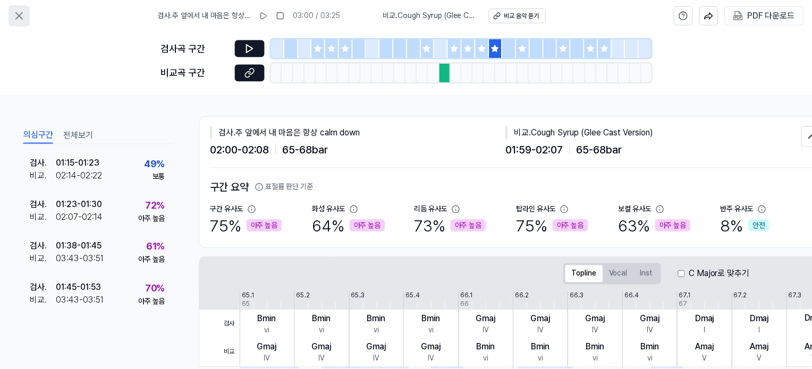
scroll to position [6, 0]
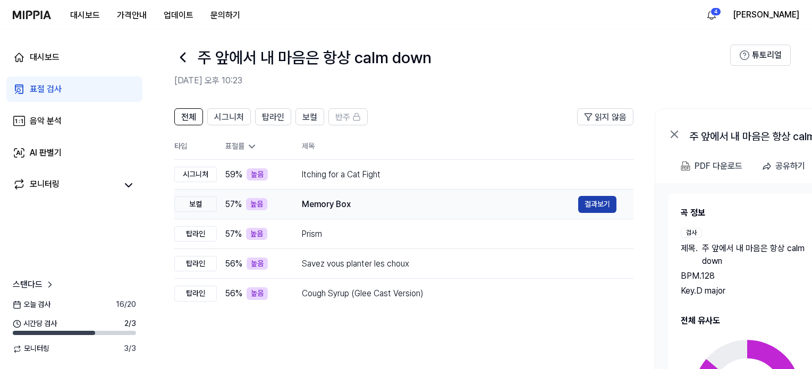
click at [589, 205] on button "결과보기" at bounding box center [597, 204] width 38 height 17
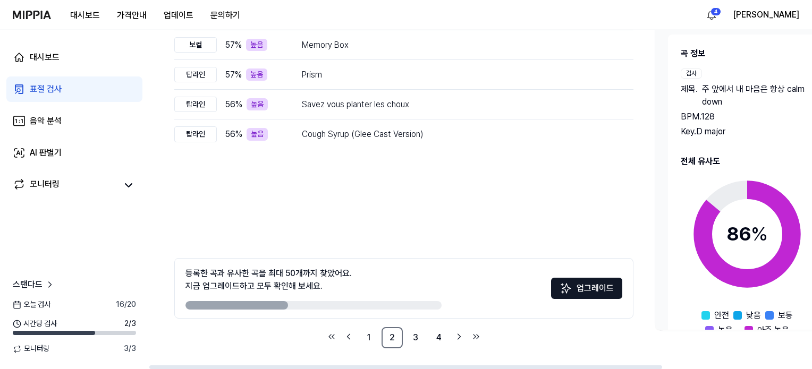
scroll to position [166, 0]
click at [413, 339] on link "3" at bounding box center [415, 337] width 21 height 21
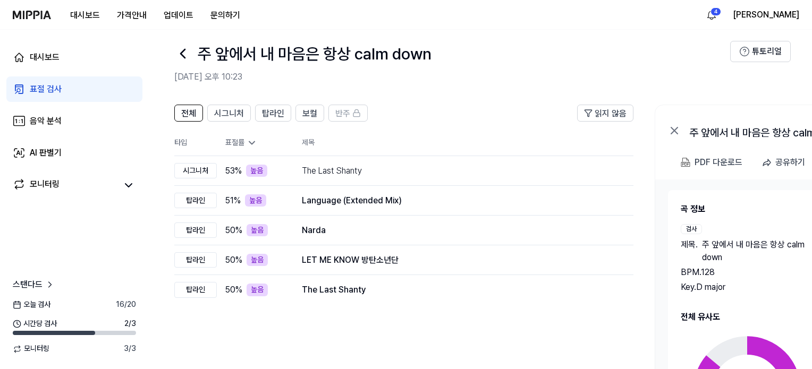
scroll to position [6, 0]
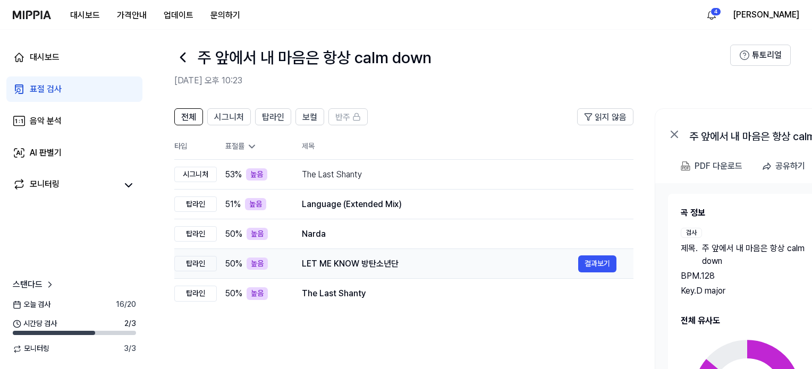
click at [576, 262] on div "LET ME KNOW 방탄소년단" at bounding box center [440, 264] width 276 height 13
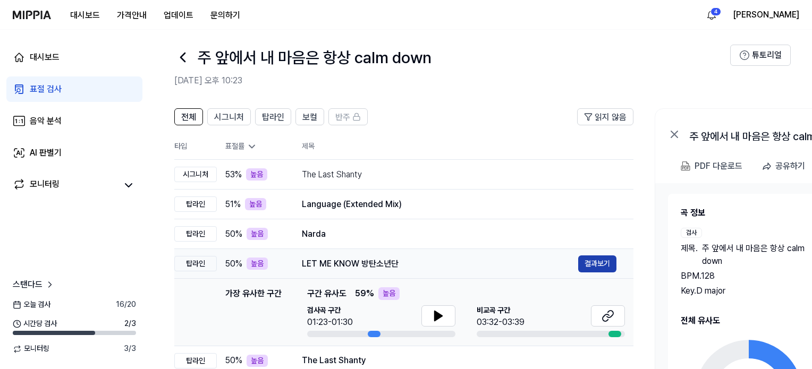
click at [591, 261] on button "결과보기" at bounding box center [597, 263] width 38 height 17
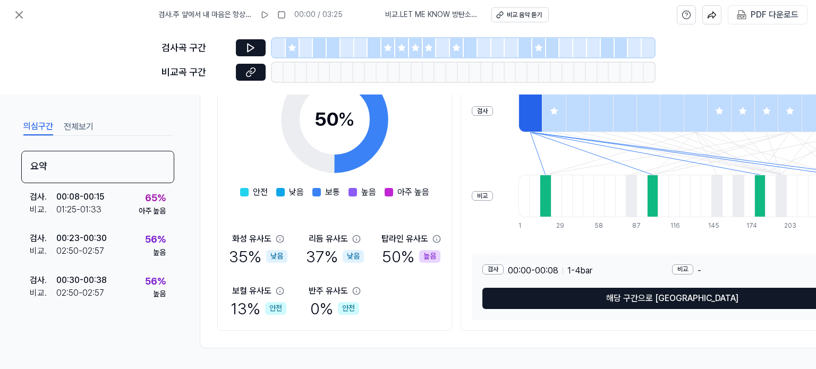
scroll to position [198, 0]
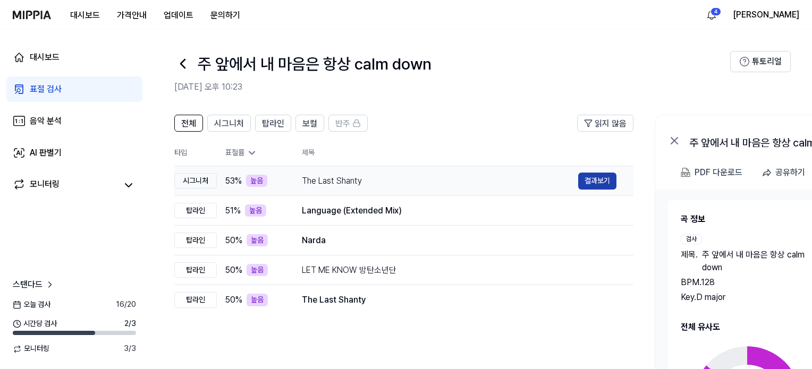
click at [609, 185] on button "결과보기" at bounding box center [597, 181] width 38 height 17
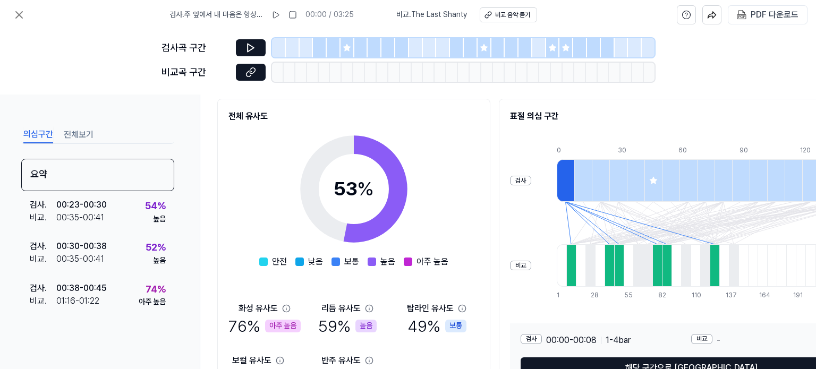
scroll to position [198, 0]
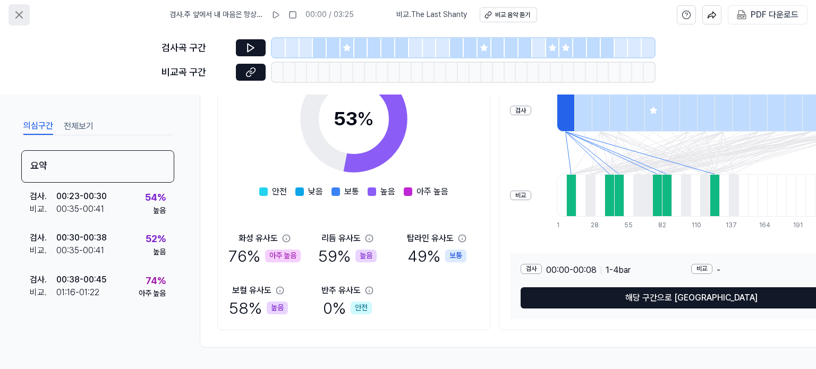
click at [22, 12] on icon at bounding box center [19, 15] width 6 height 6
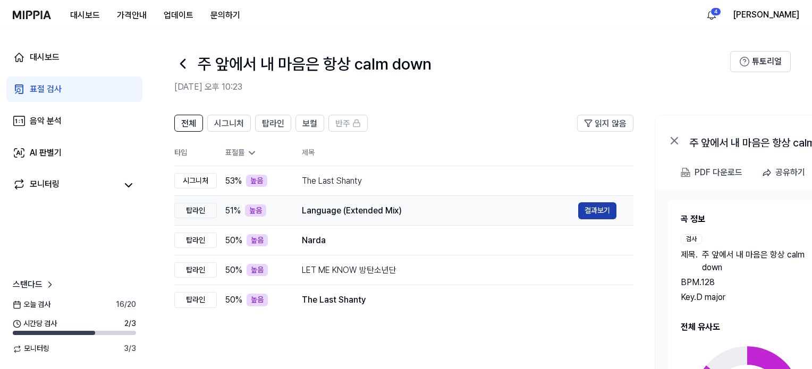
click at [609, 210] on button "결과보기" at bounding box center [597, 210] width 38 height 17
click at [188, 72] on icon at bounding box center [182, 63] width 17 height 17
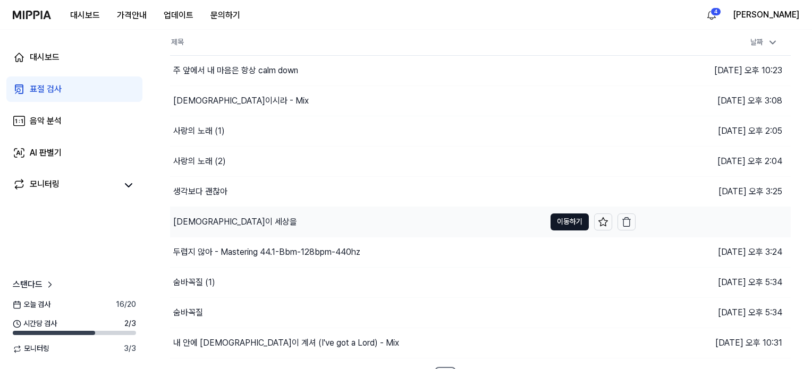
scroll to position [94, 0]
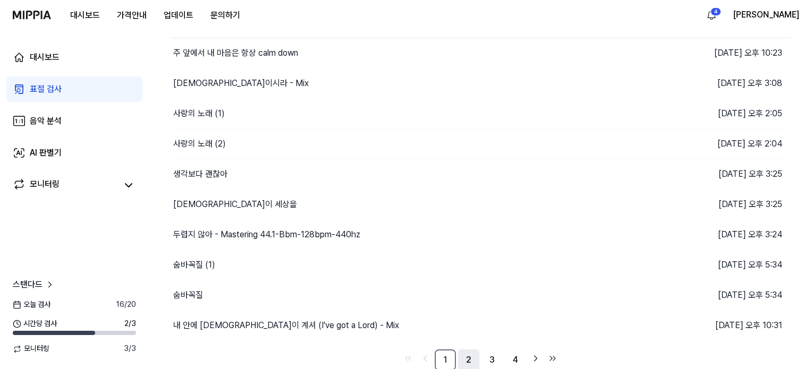
click at [467, 357] on link "2" at bounding box center [468, 360] width 21 height 21
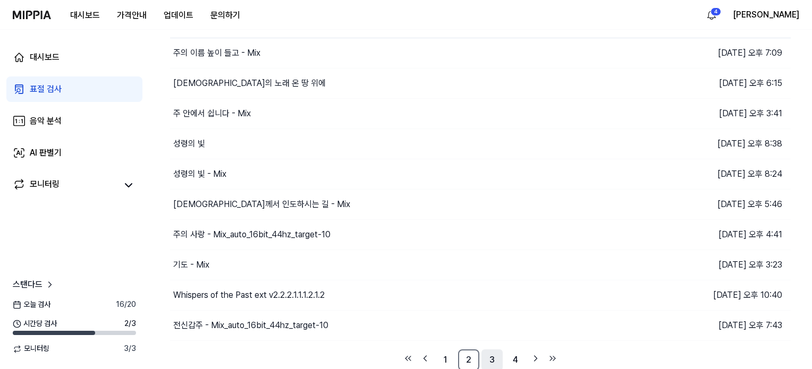
click at [485, 361] on link "3" at bounding box center [491, 360] width 21 height 21
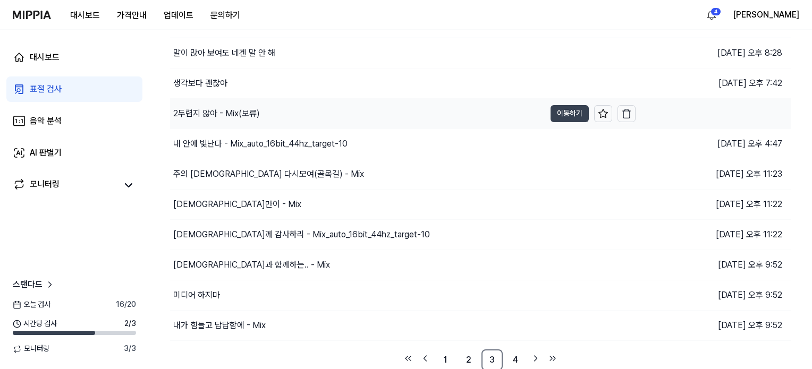
click at [557, 114] on button "이동하기" at bounding box center [569, 113] width 38 height 17
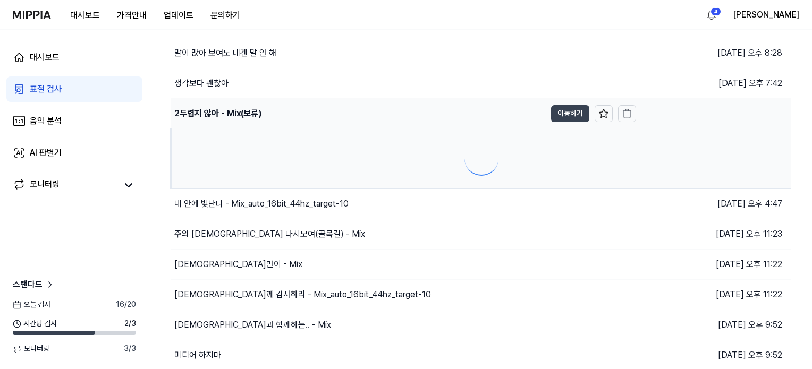
scroll to position [0, 0]
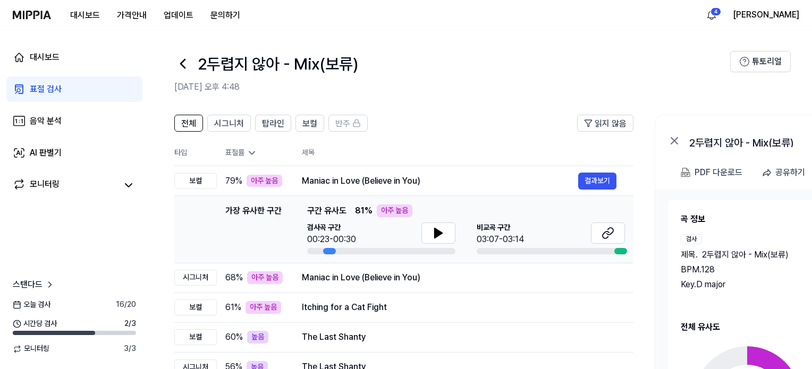
scroll to position [94, 0]
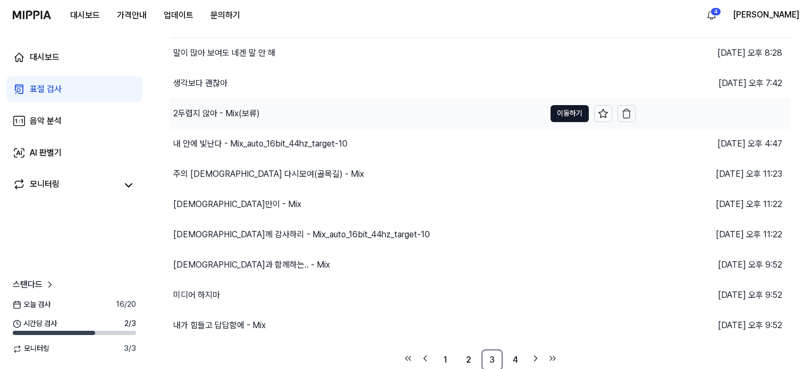
click at [194, 110] on div "2두렵지 않아 - Mix(보류)" at bounding box center [216, 113] width 87 height 13
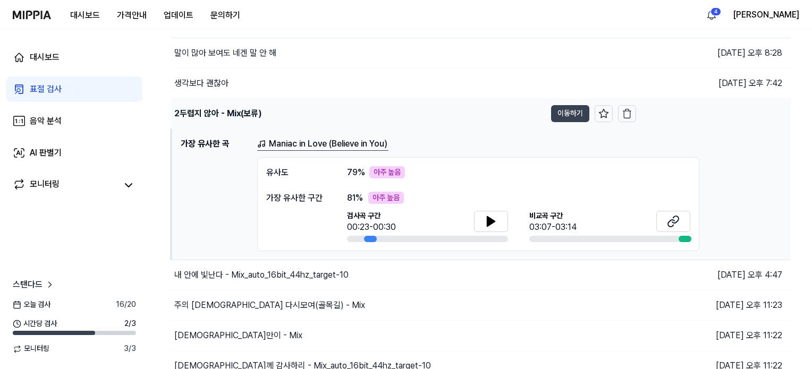
click at [565, 112] on button "이동하기" at bounding box center [570, 113] width 38 height 17
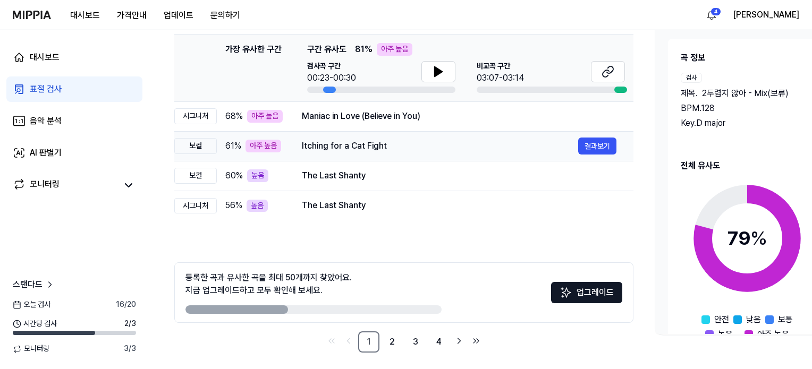
scroll to position [166, 0]
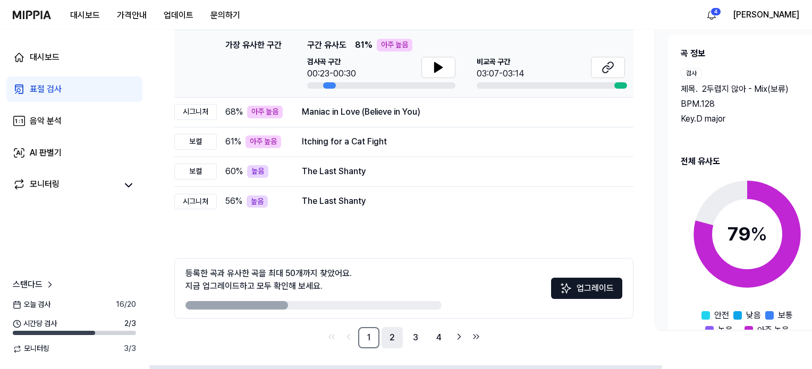
click at [391, 334] on link "2" at bounding box center [391, 337] width 21 height 21
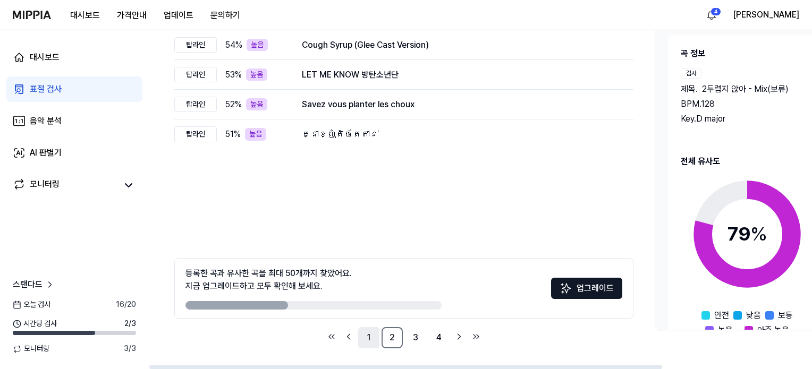
click at [374, 329] on link "1" at bounding box center [368, 337] width 21 height 21
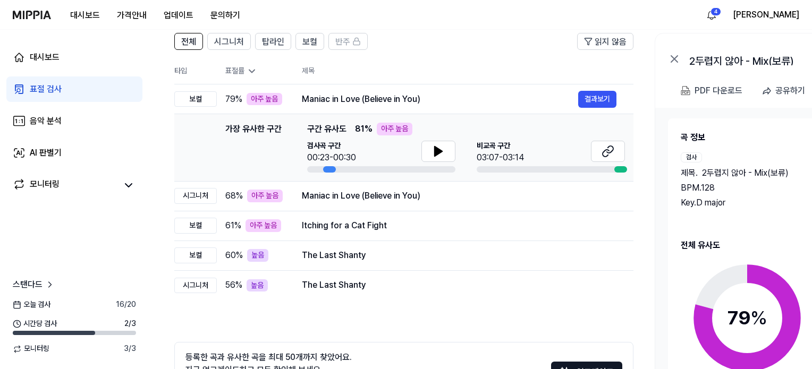
scroll to position [59, 0]
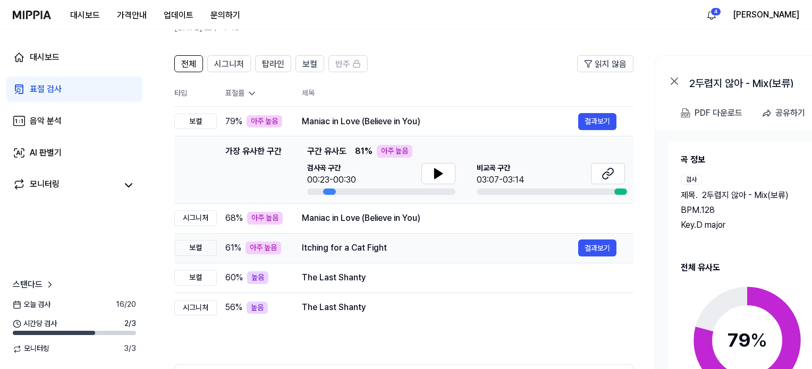
click at [351, 250] on div "Itching for a Cat Fight" at bounding box center [440, 248] width 276 height 13
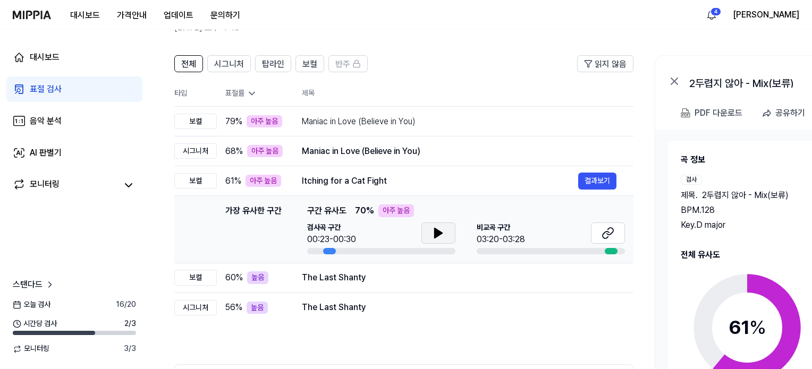
click at [423, 235] on button at bounding box center [438, 233] width 34 height 21
click at [610, 235] on icon at bounding box center [607, 233] width 13 height 13
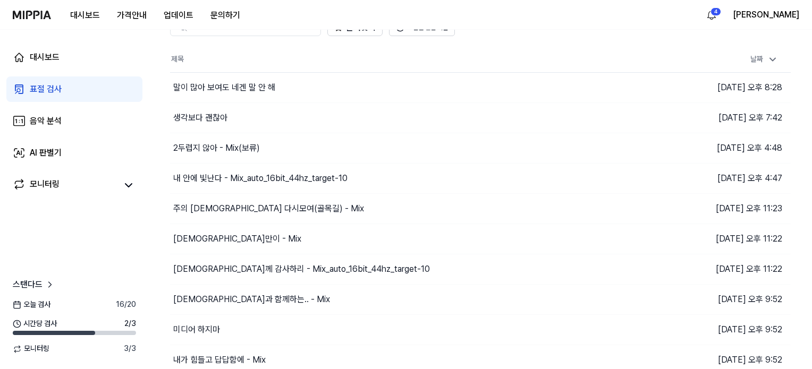
scroll to position [94, 0]
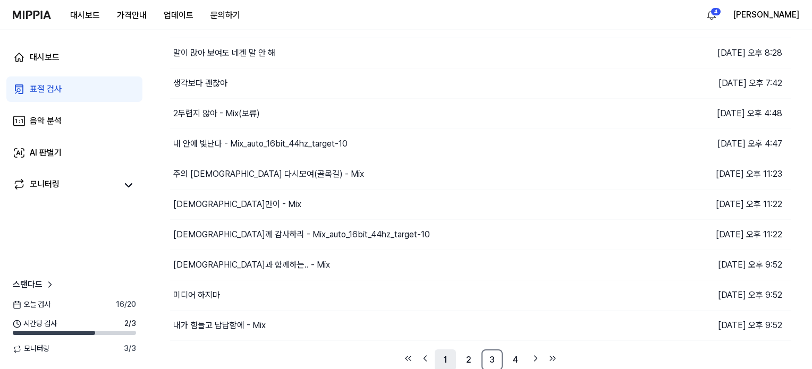
click at [446, 357] on link "1" at bounding box center [445, 360] width 21 height 21
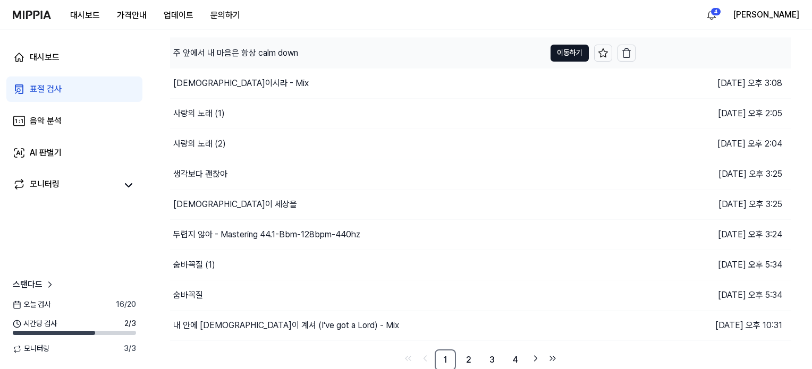
click at [202, 55] on div "주 앞에서 내 마음은 항상 calm down" at bounding box center [235, 53] width 125 height 13
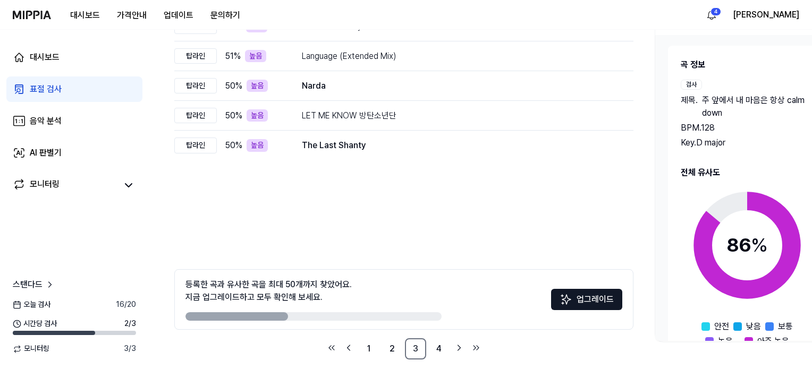
scroll to position [166, 0]
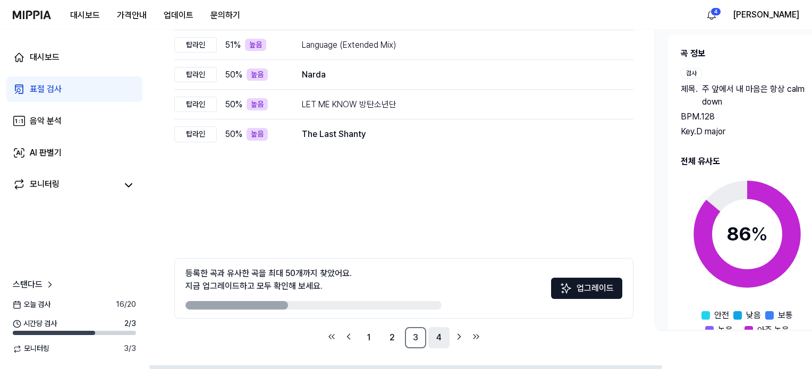
click at [441, 338] on link "4" at bounding box center [438, 337] width 21 height 21
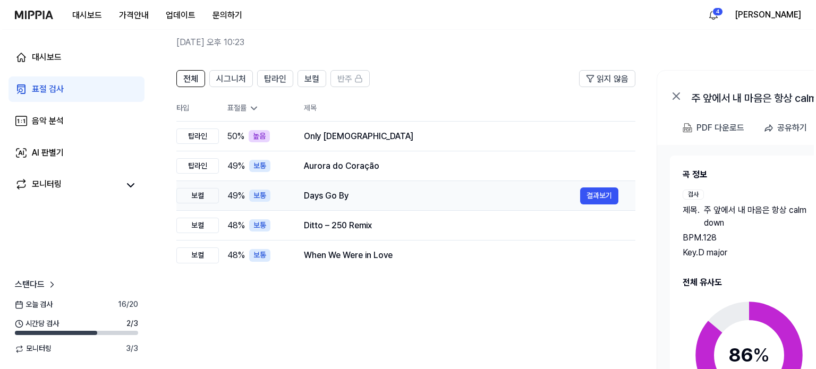
scroll to position [0, 0]
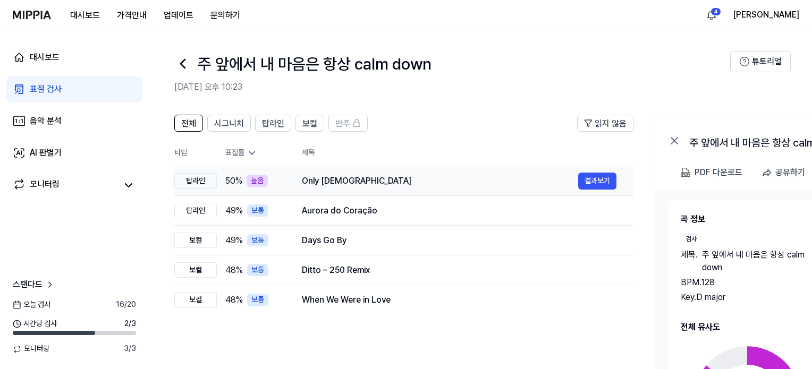
click at [324, 184] on div "Only [DEMOGRAPHIC_DATA]" at bounding box center [440, 181] width 276 height 13
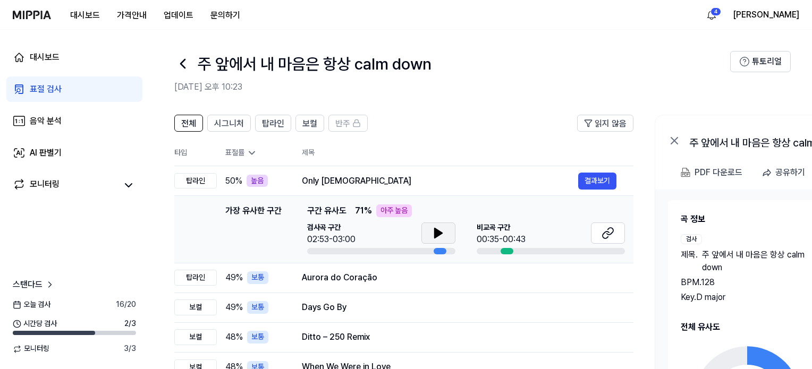
click at [438, 231] on icon at bounding box center [438, 233] width 7 height 10
click at [595, 178] on button "결과보기" at bounding box center [597, 181] width 38 height 17
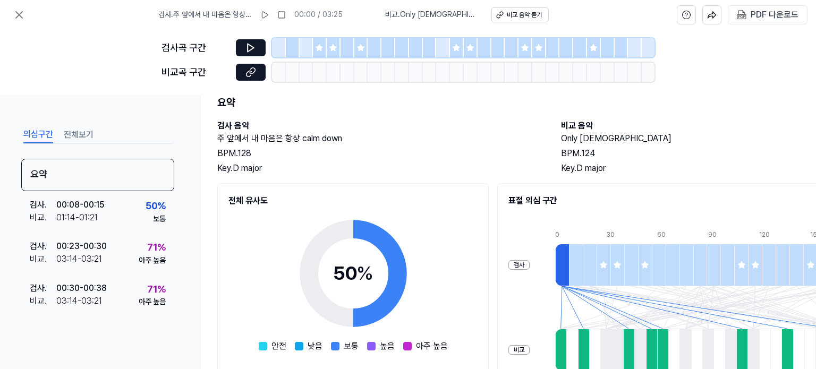
scroll to position [198, 0]
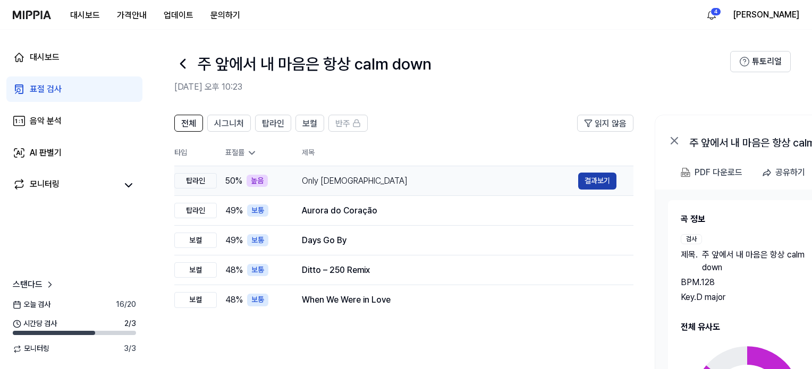
click at [592, 180] on button "결과보기" at bounding box center [597, 181] width 38 height 17
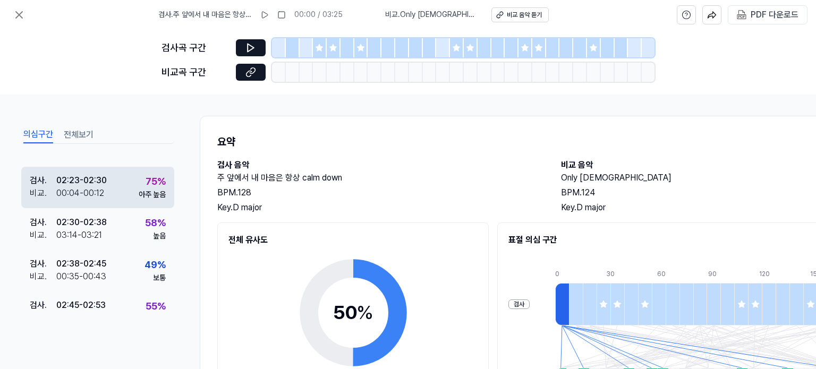
click at [106, 183] on div "검사 . 02:23 - 02:30 비교 . 00:04 - 00:12 75 % 아주 높음" at bounding box center [97, 187] width 153 height 41
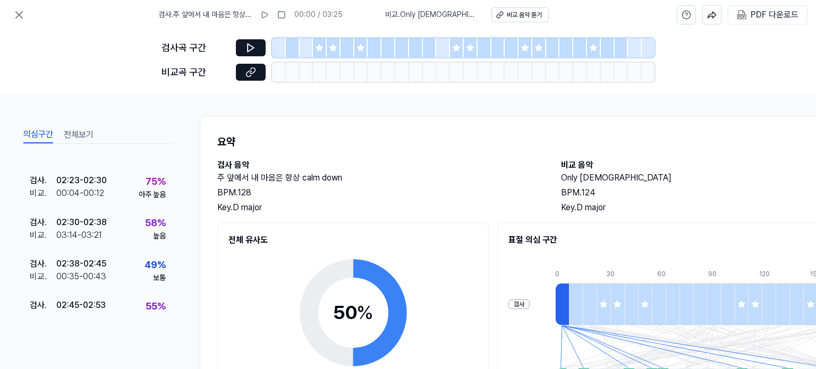
scroll to position [689, 0]
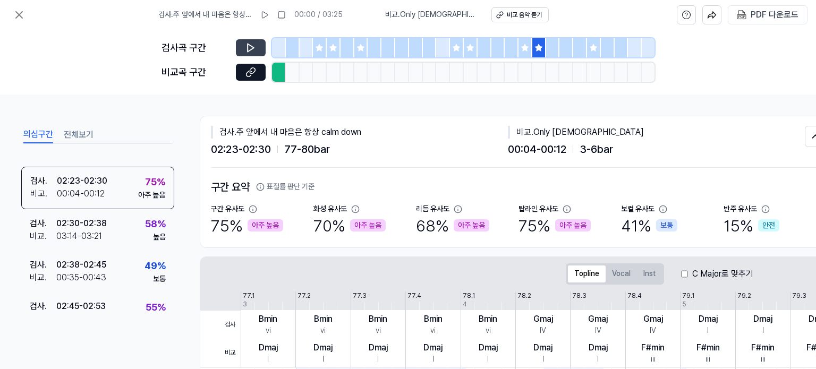
click at [252, 49] on icon at bounding box center [251, 48] width 6 height 8
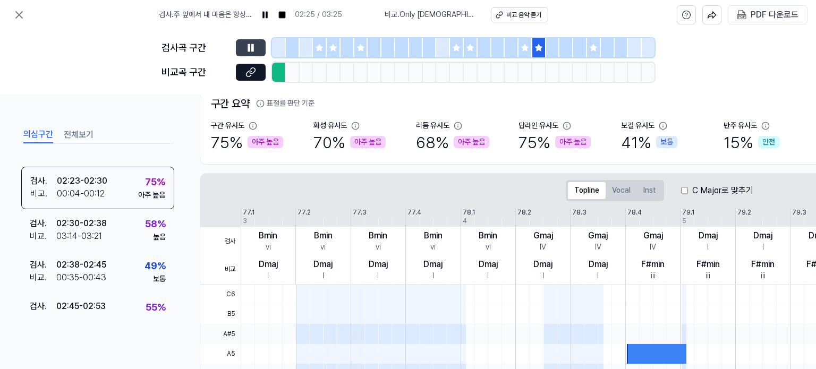
scroll to position [0, 0]
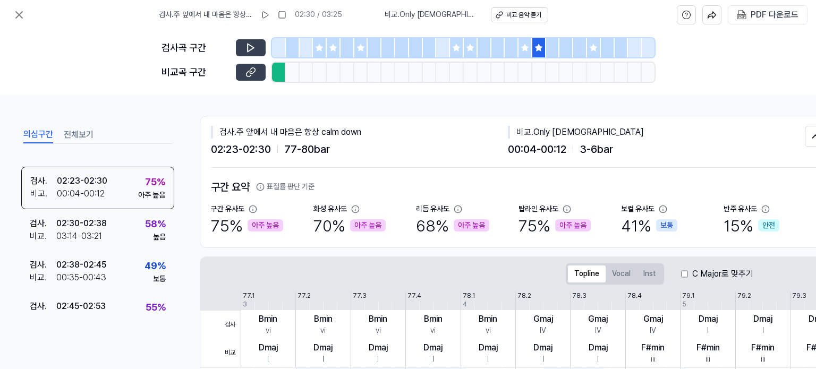
click at [253, 71] on icon at bounding box center [250, 72] width 11 height 11
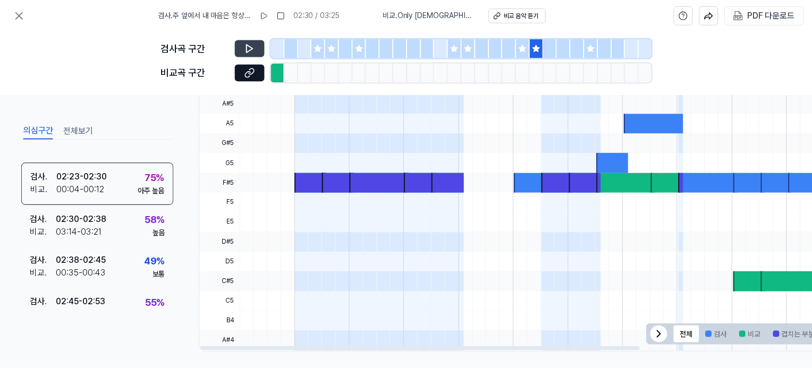
scroll to position [321, 0]
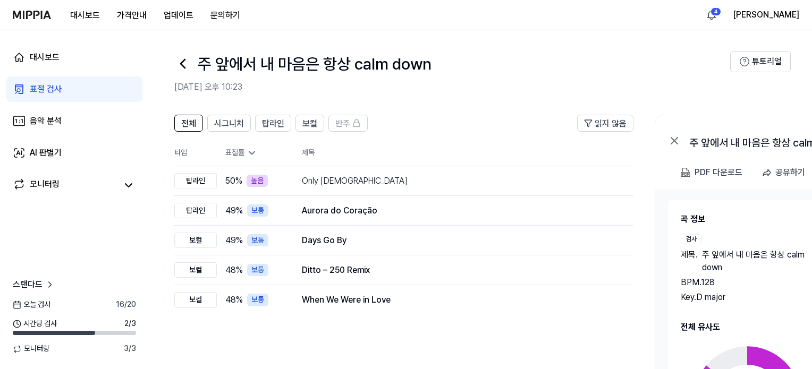
click at [183, 64] on icon at bounding box center [182, 63] width 17 height 17
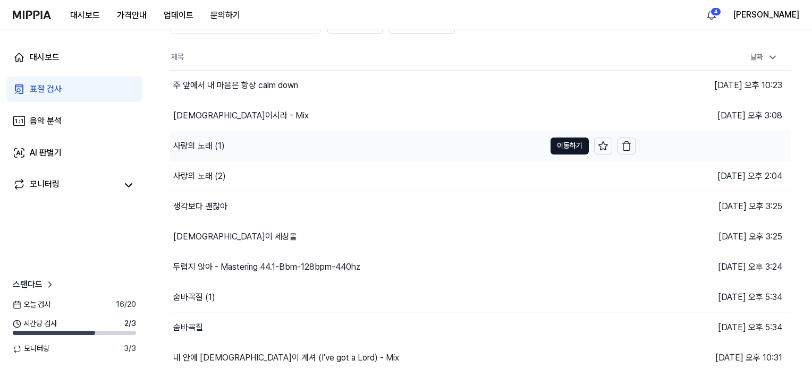
scroll to position [94, 0]
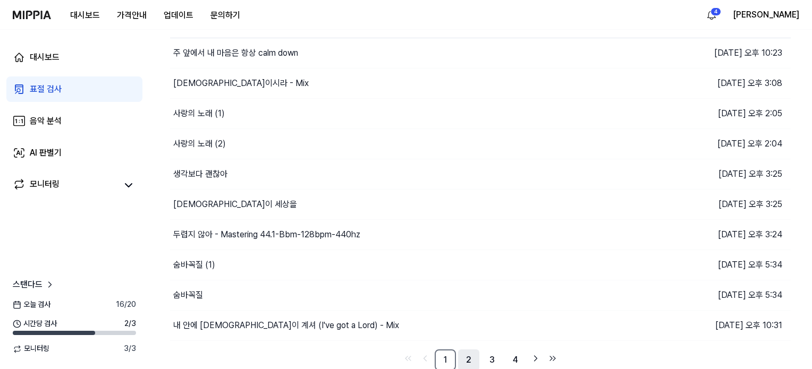
click at [466, 360] on link "2" at bounding box center [468, 360] width 21 height 21
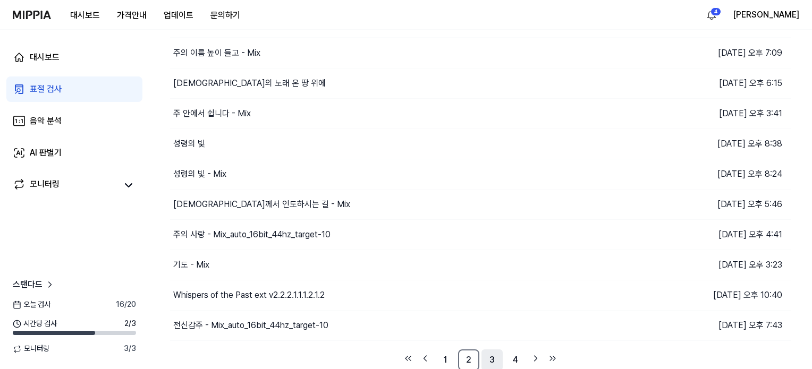
click at [493, 351] on link "3" at bounding box center [491, 360] width 21 height 21
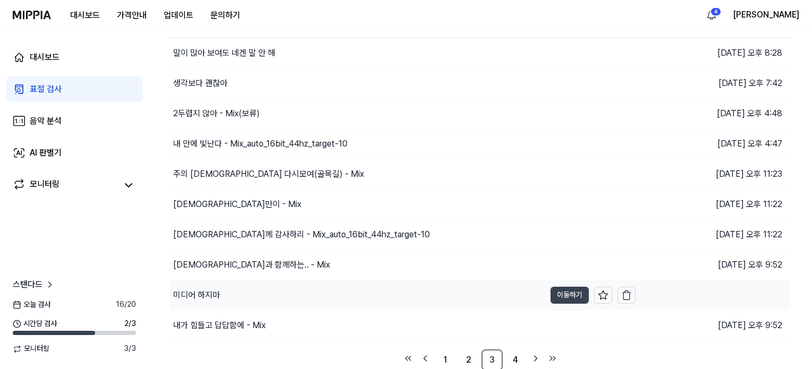
click at [572, 295] on button "이동하기" at bounding box center [569, 295] width 38 height 17
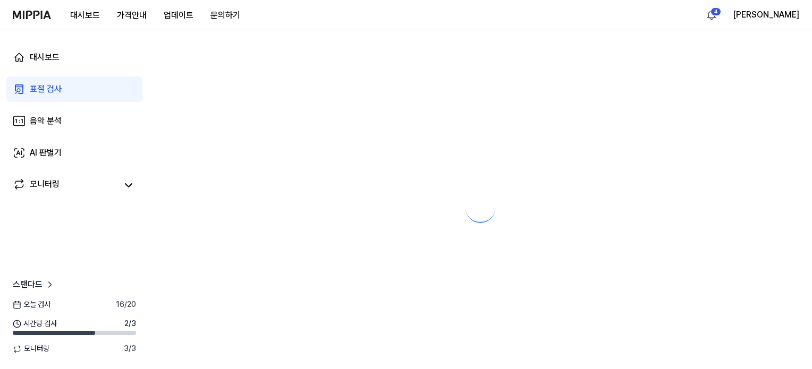
scroll to position [0, 0]
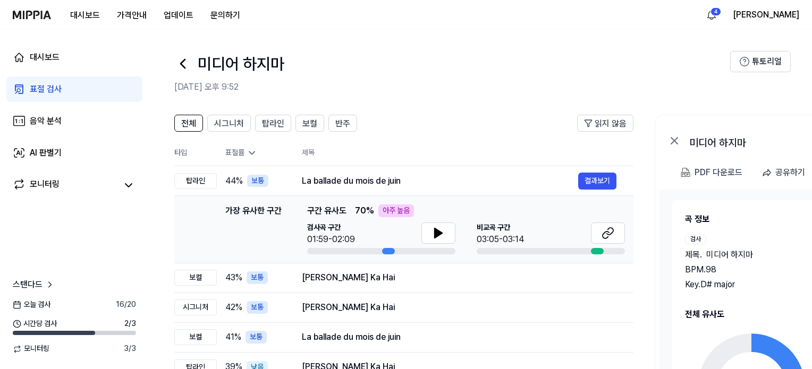
scroll to position [94, 0]
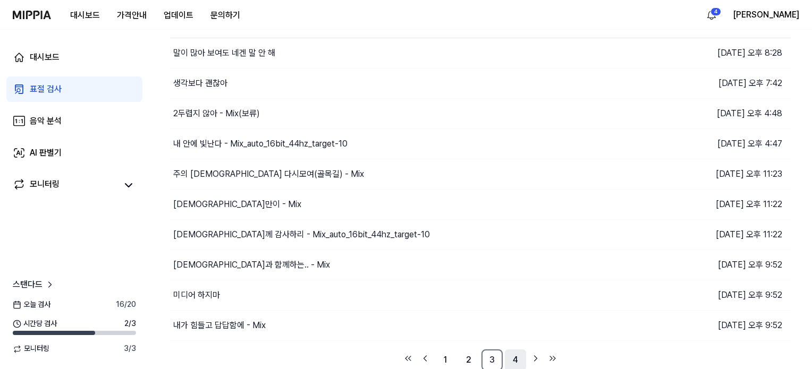
click at [517, 360] on link "4" at bounding box center [515, 360] width 21 height 21
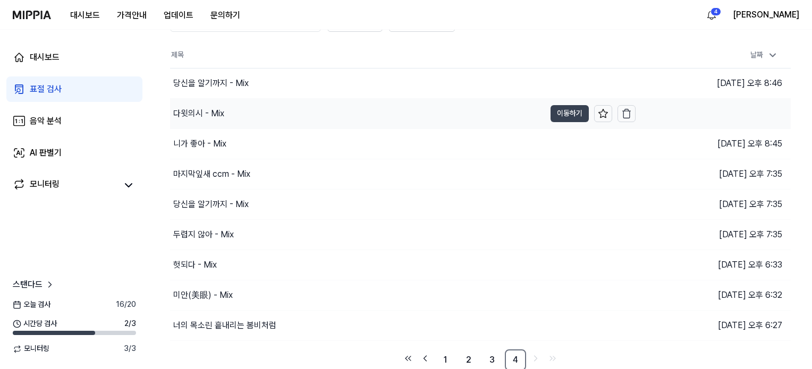
click at [557, 115] on button "이동하기" at bounding box center [569, 113] width 38 height 17
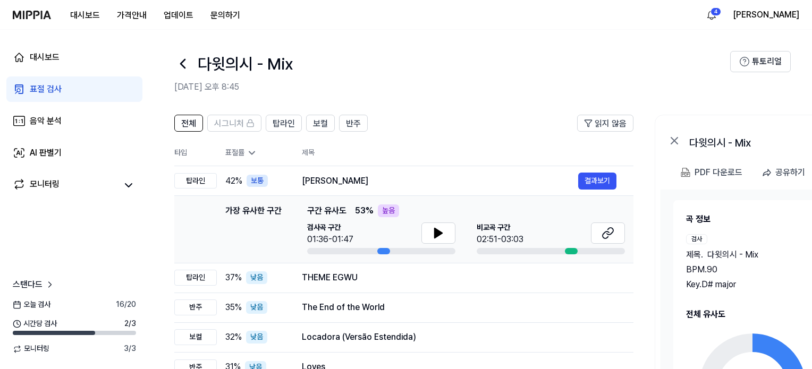
scroll to position [64, 0]
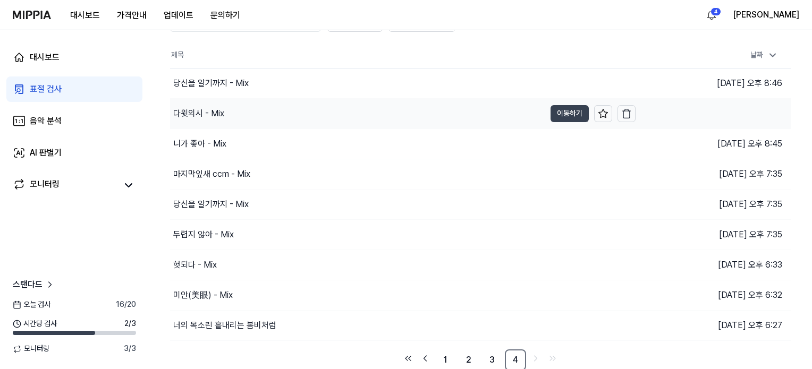
click at [561, 115] on button "이동하기" at bounding box center [569, 113] width 38 height 17
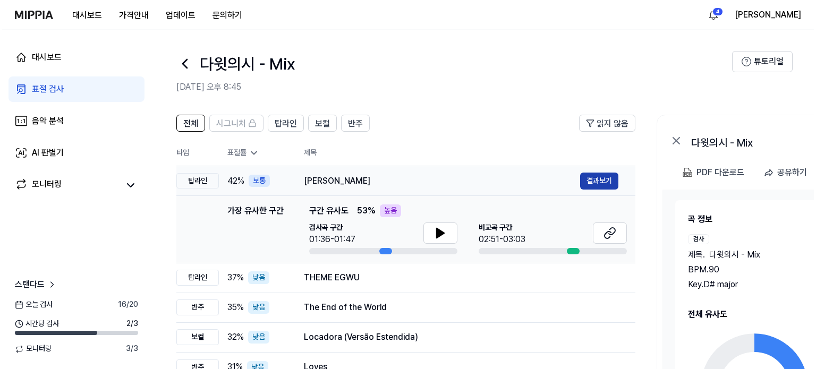
scroll to position [0, 2]
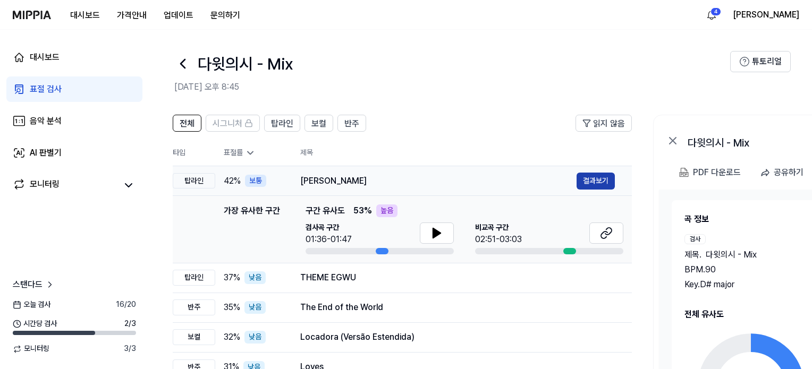
click at [610, 177] on button "결과보기" at bounding box center [595, 181] width 38 height 17
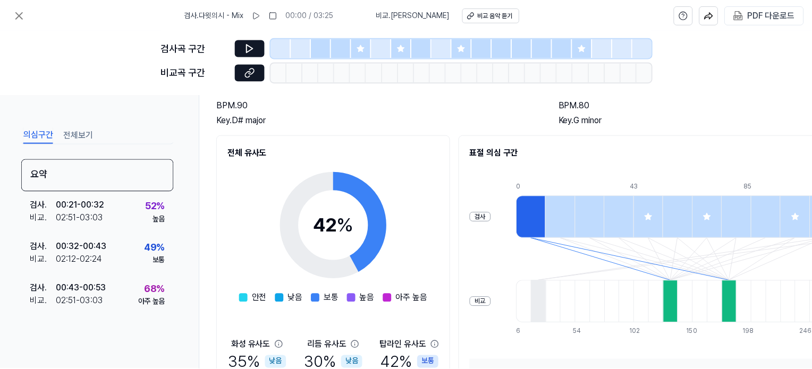
scroll to position [198, 0]
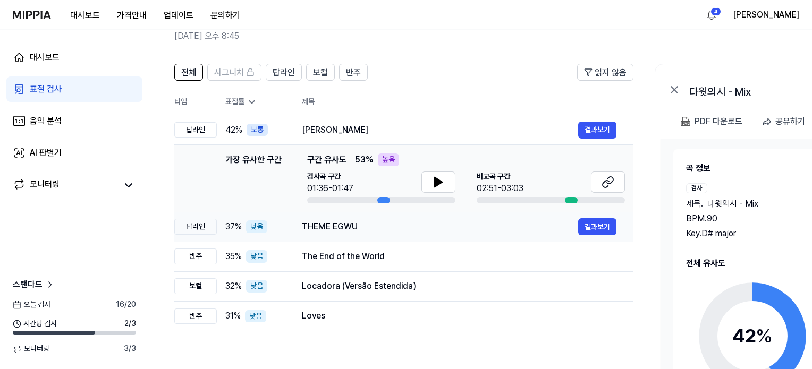
scroll to position [166, 0]
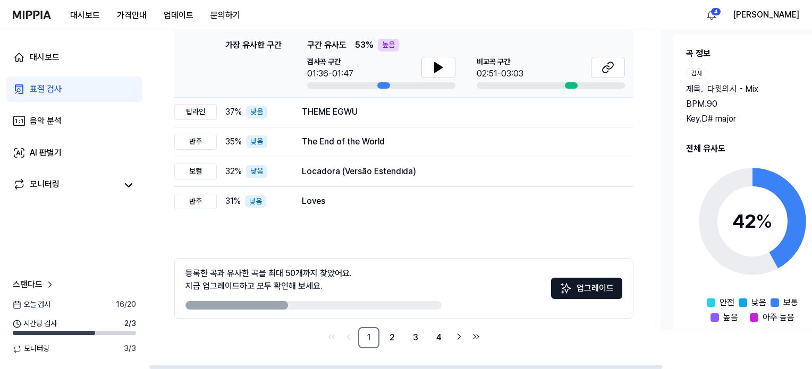
scroll to position [64, 0]
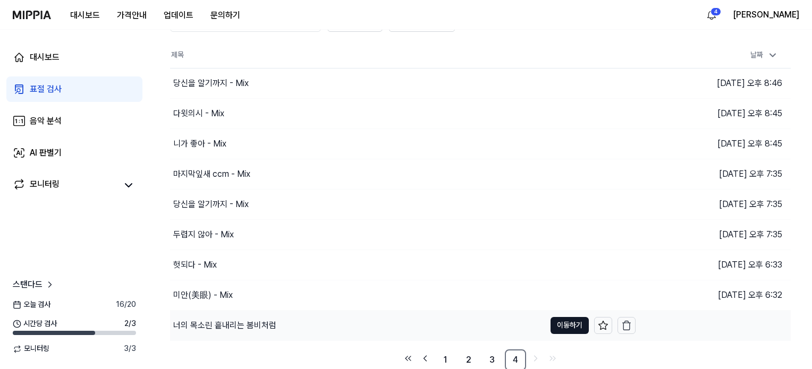
click at [219, 323] on div "너의 목소린 흩내리는 봄비처럼" at bounding box center [224, 325] width 103 height 13
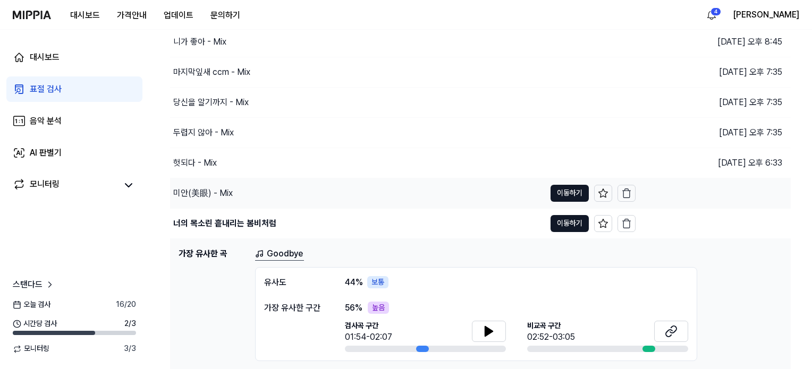
click at [253, 199] on div "미안(美眼) - Mix" at bounding box center [357, 193] width 375 height 30
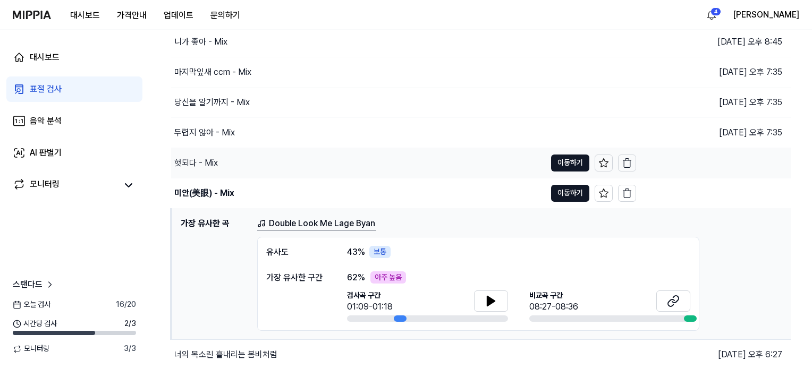
click at [228, 163] on div "헛되다 - Mix" at bounding box center [358, 163] width 374 height 30
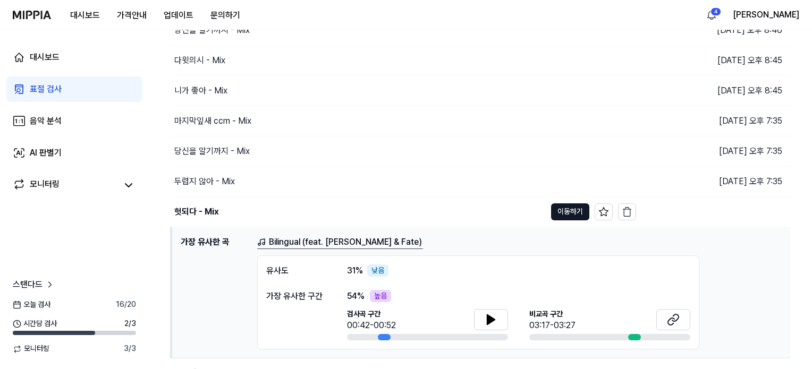
scroll to position [113, 0]
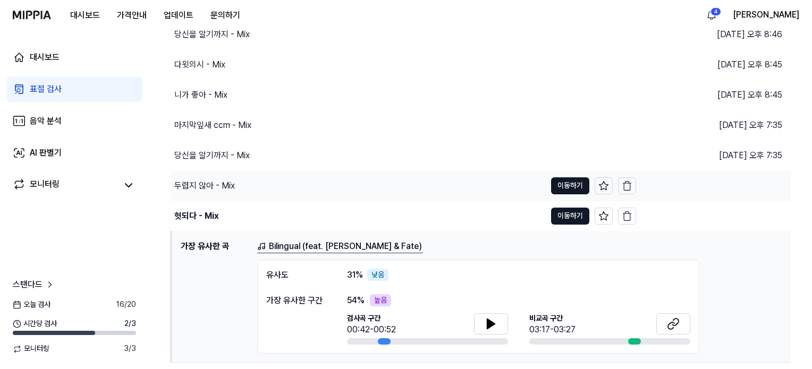
click at [257, 181] on div "두렵지 않아 - Mix" at bounding box center [358, 186] width 374 height 30
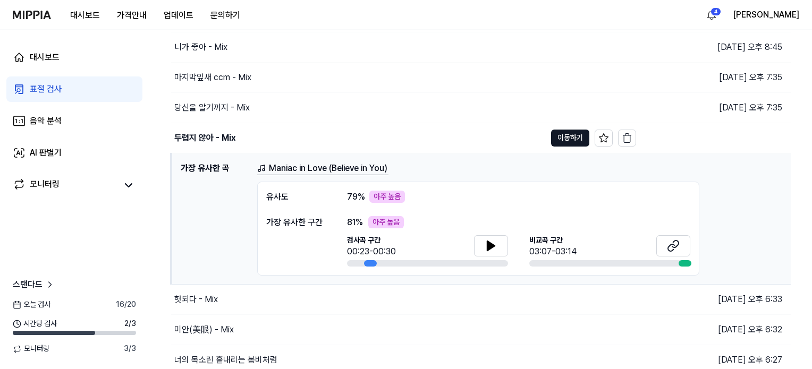
scroll to position [166, 0]
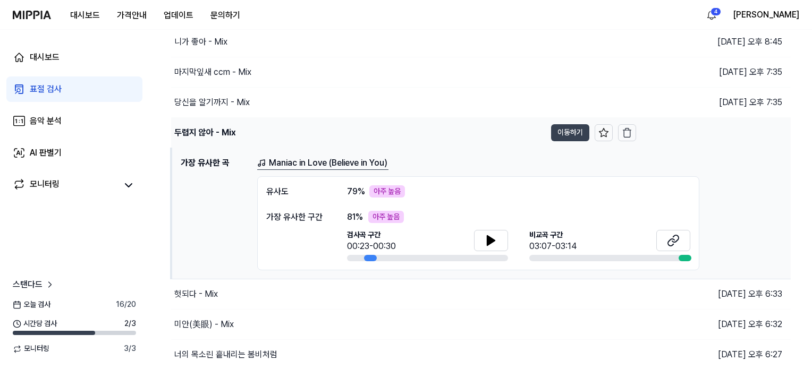
click at [572, 131] on button "이동하기" at bounding box center [570, 132] width 38 height 17
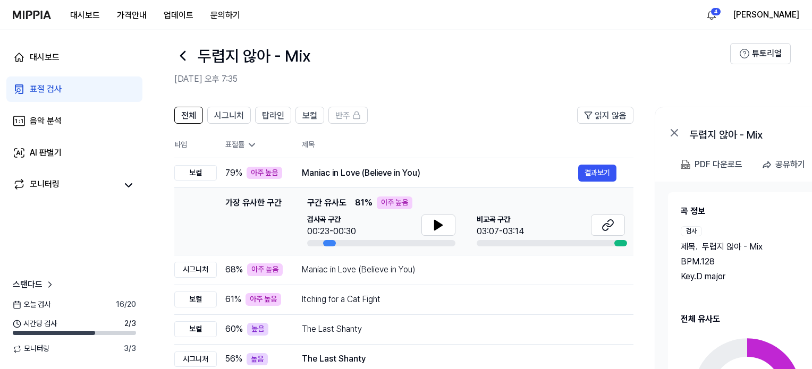
scroll to position [6, 0]
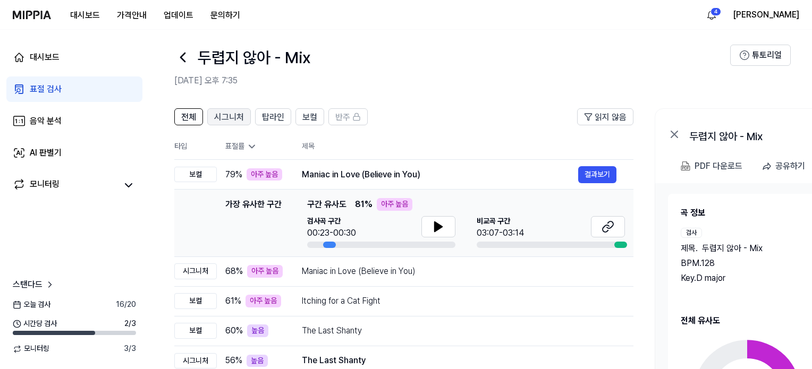
click at [226, 114] on span "시그니처" at bounding box center [229, 117] width 30 height 13
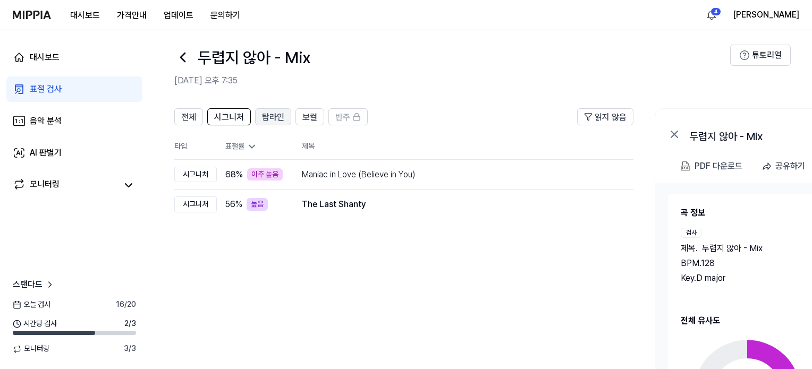
click at [278, 118] on span "탑라인" at bounding box center [273, 117] width 22 height 13
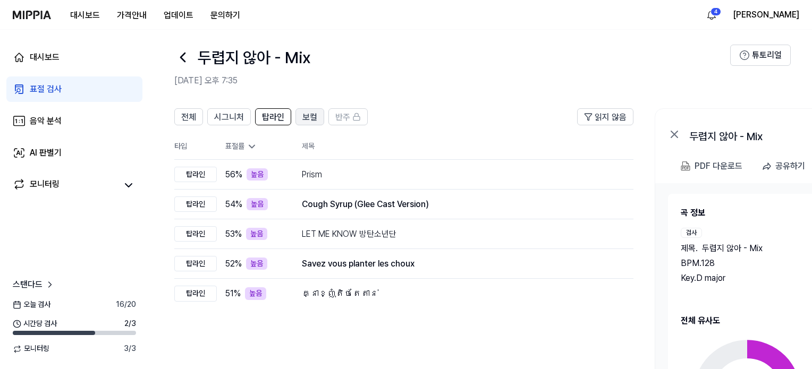
click at [312, 118] on span "보컬" at bounding box center [309, 117] width 15 height 13
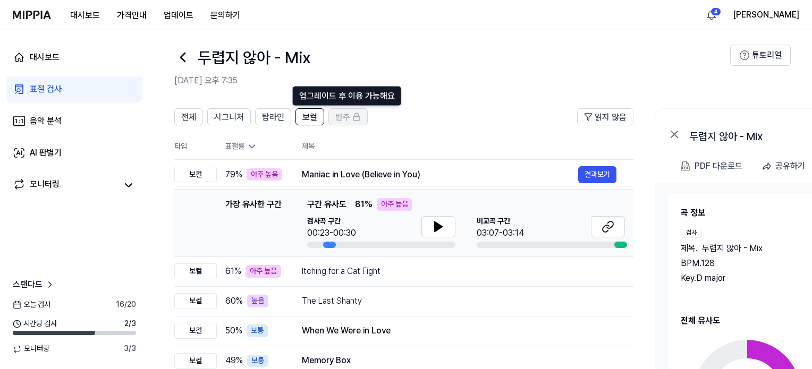
click at [345, 120] on span "반주" at bounding box center [342, 117] width 15 height 13
click at [190, 114] on span "전체" at bounding box center [188, 117] width 15 height 13
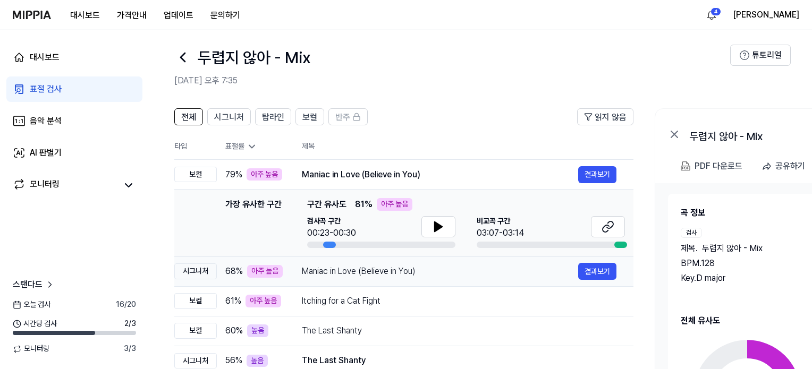
scroll to position [166, 0]
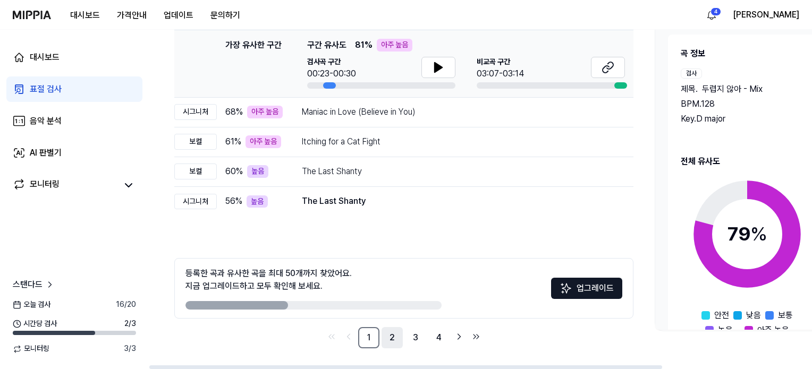
click at [389, 331] on link "2" at bounding box center [391, 337] width 21 height 21
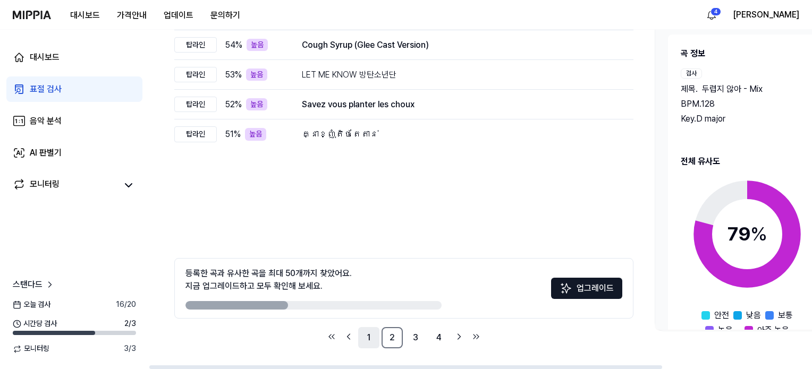
click at [368, 342] on link "1" at bounding box center [368, 337] width 21 height 21
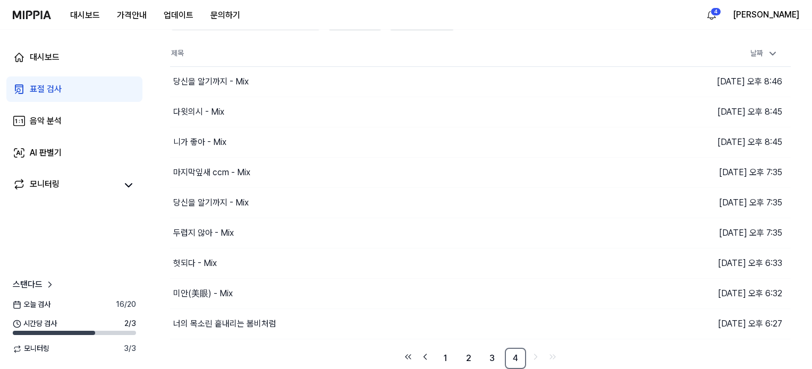
scroll to position [64, 0]
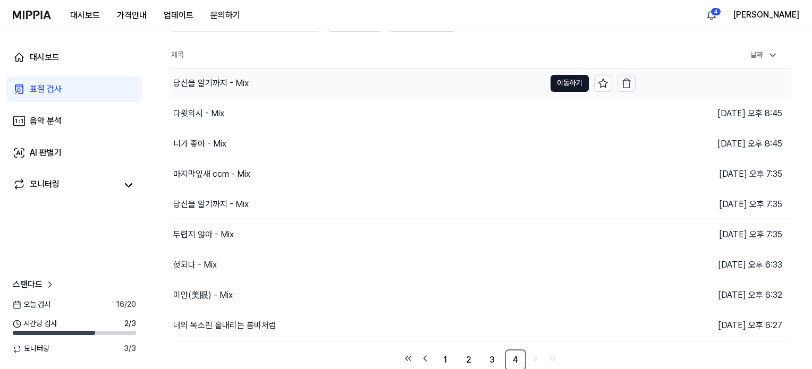
click at [473, 83] on div "당신을 알기까지 - Mix" at bounding box center [357, 84] width 375 height 30
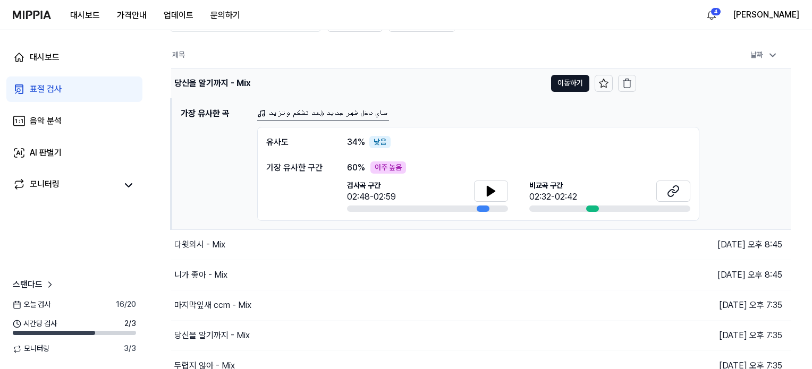
scroll to position [59, 0]
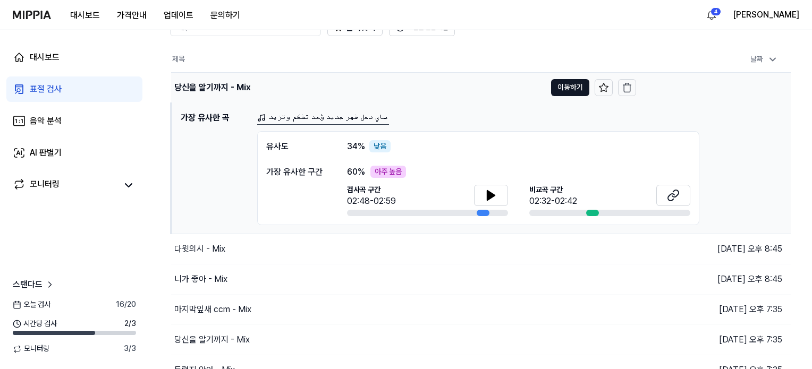
click at [219, 82] on div "당신을 알기까지 - Mix" at bounding box center [212, 87] width 76 height 13
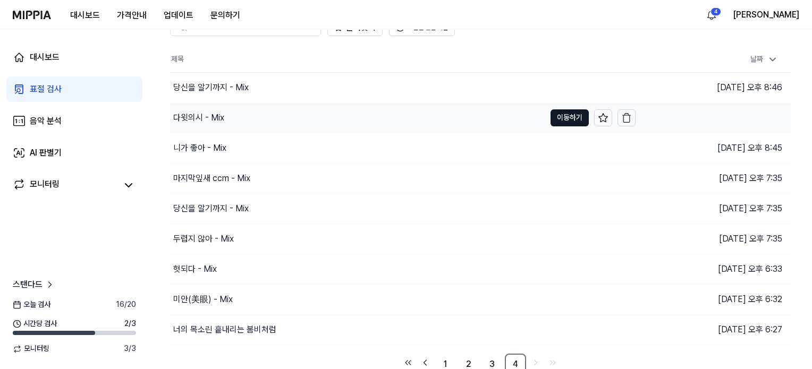
click at [240, 124] on div "다윗의시 - Mix" at bounding box center [357, 118] width 375 height 30
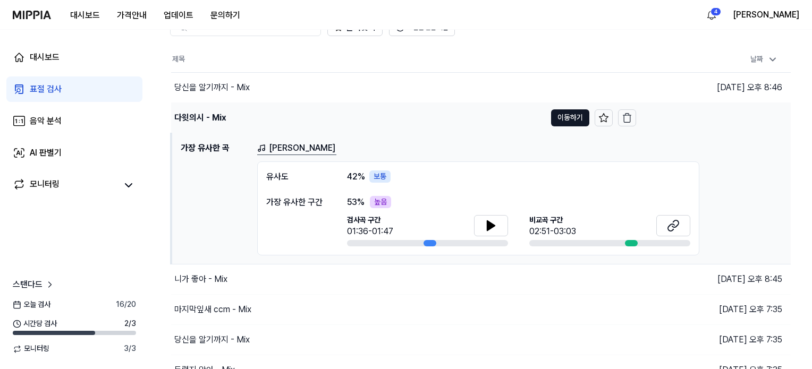
click at [240, 118] on div "다윗의시 - Mix" at bounding box center [358, 118] width 374 height 30
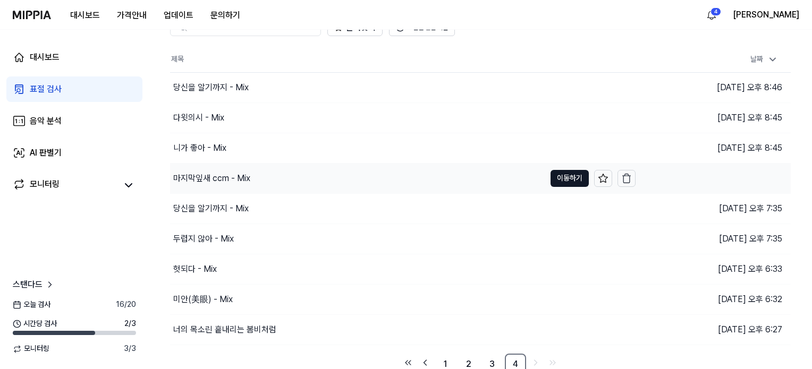
click at [235, 172] on div "마지막잎새 ccm - Mix" at bounding box center [211, 178] width 77 height 13
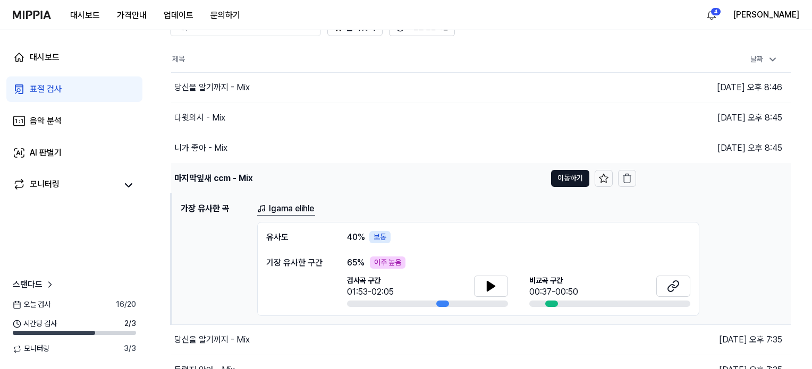
click at [238, 172] on div "마지막잎새 ccm - Mix" at bounding box center [213, 178] width 78 height 13
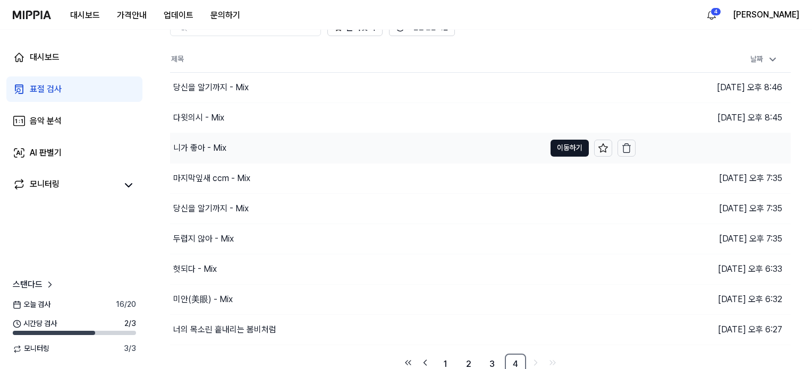
click at [244, 140] on div "니가 좋아 - Mix" at bounding box center [357, 148] width 375 height 30
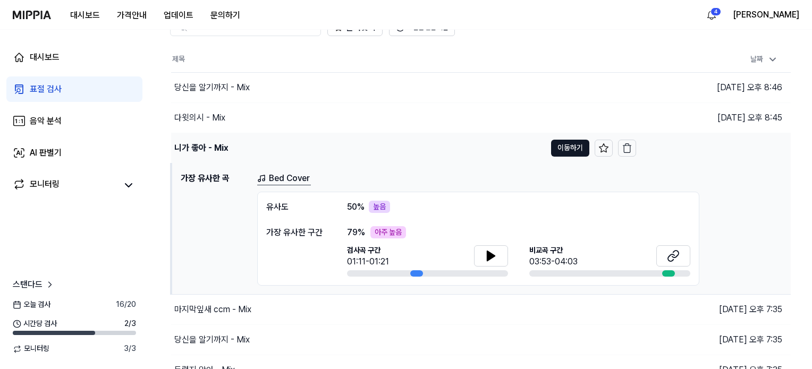
click at [245, 140] on div "니가 좋아 - Mix" at bounding box center [358, 148] width 374 height 30
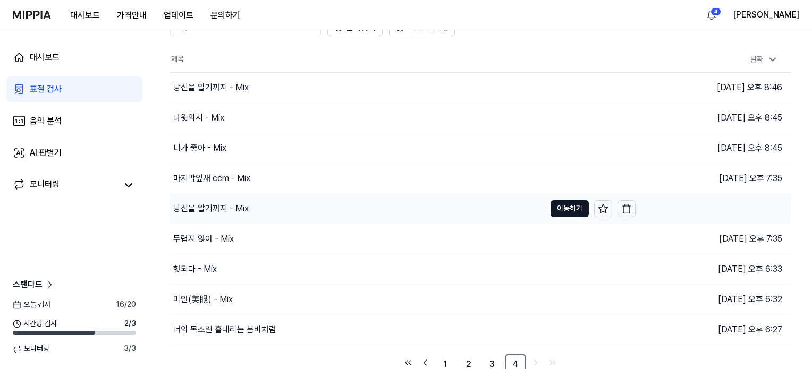
click at [235, 211] on div "당신을 알기까지 - Mix" at bounding box center [210, 208] width 75 height 13
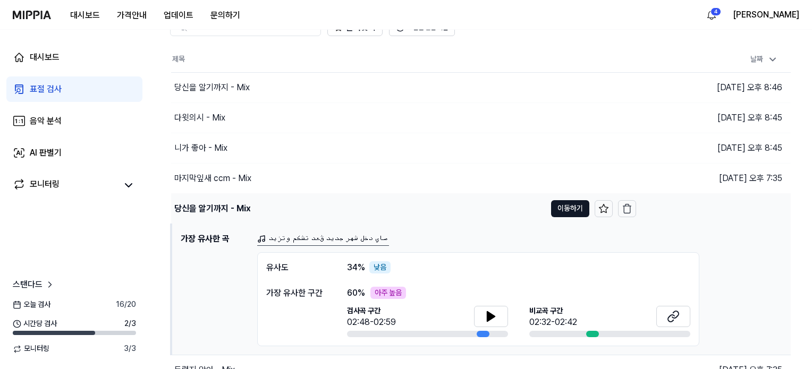
click at [282, 201] on div "당신을 알기까지 - Mix" at bounding box center [358, 209] width 374 height 30
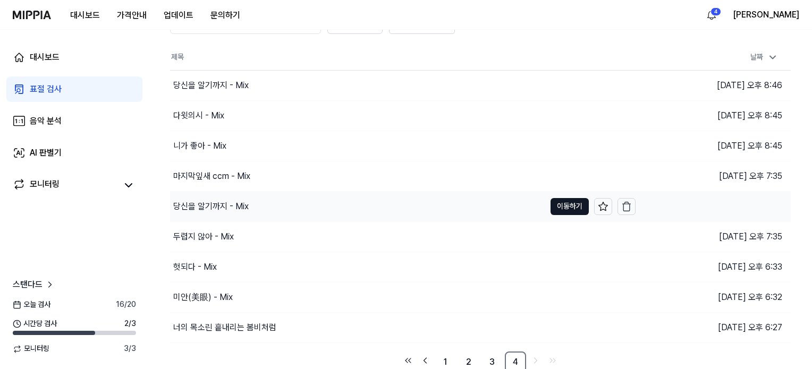
scroll to position [64, 0]
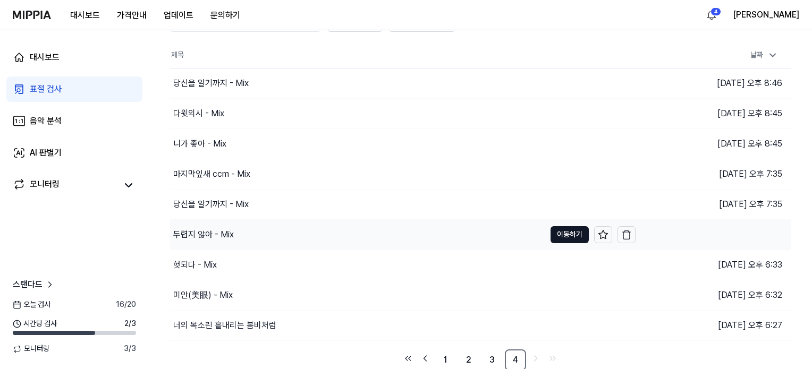
click at [260, 236] on div "두렵지 않아 - Mix" at bounding box center [357, 235] width 375 height 30
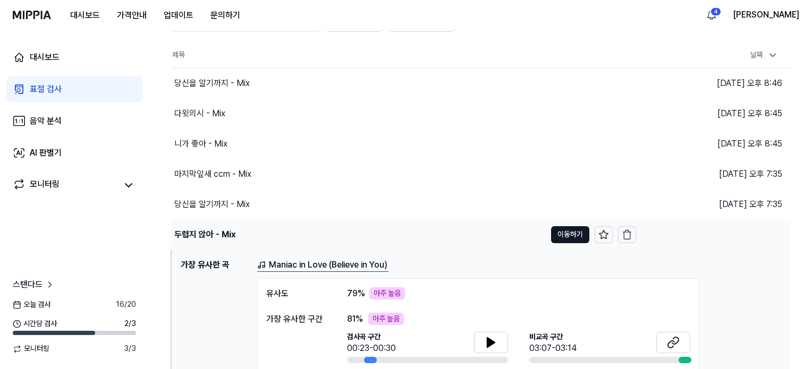
click at [276, 231] on div "두렵지 않아 - Mix" at bounding box center [358, 235] width 374 height 30
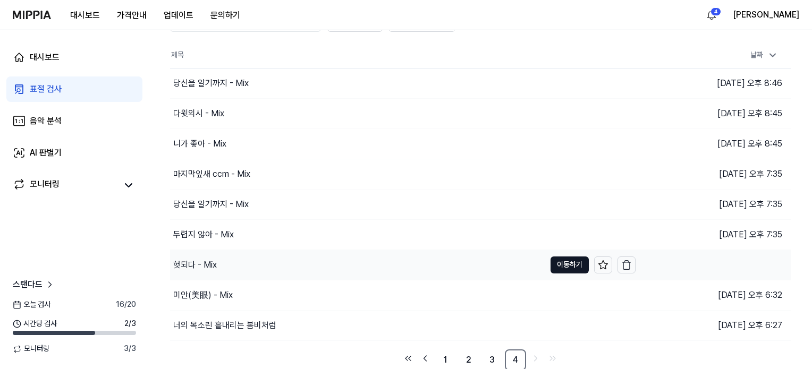
click at [272, 263] on div "헛되다 - Mix" at bounding box center [357, 265] width 375 height 30
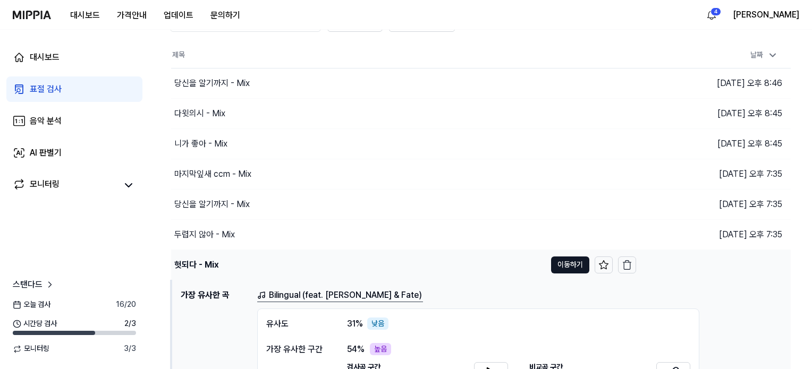
click at [286, 257] on div "헛되다 - Mix" at bounding box center [358, 265] width 374 height 30
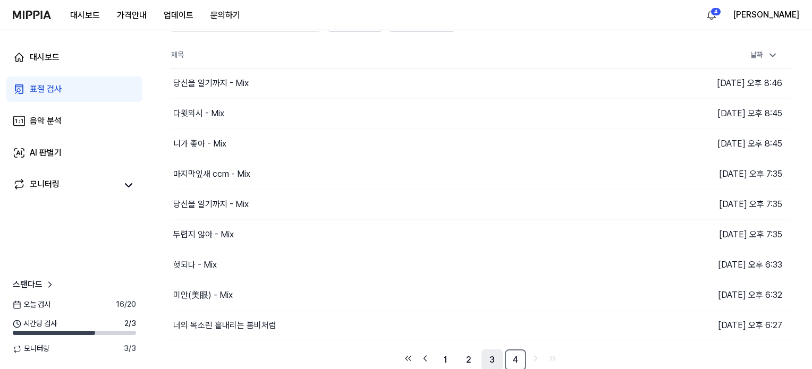
click at [483, 354] on link "3" at bounding box center [491, 360] width 21 height 21
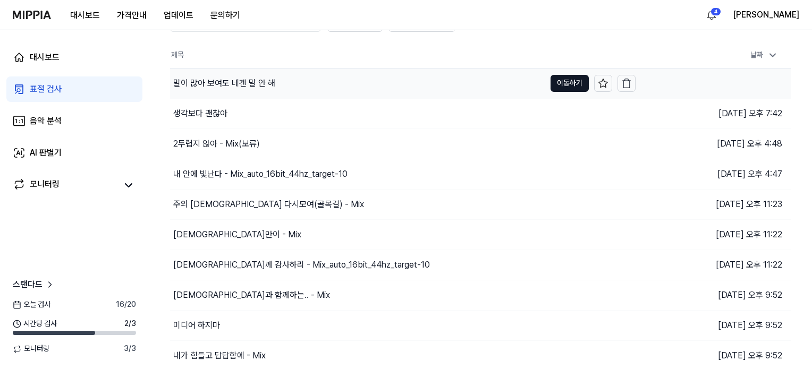
click at [261, 91] on div "말이 많아 보여도 네겐 말 안 해" at bounding box center [357, 84] width 375 height 30
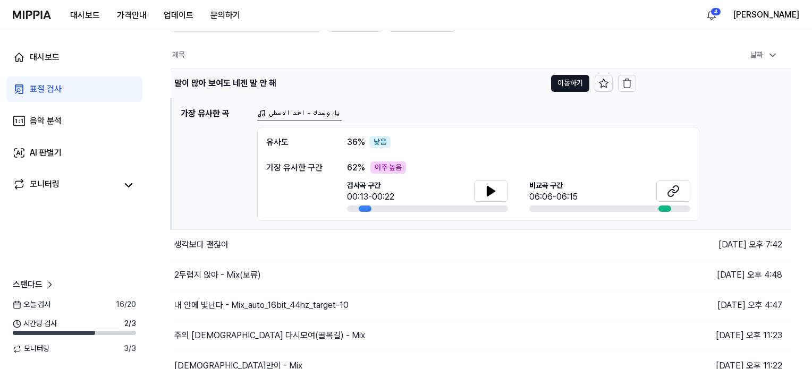
click at [279, 85] on div "말이 많아 보여도 네겐 말 안 해" at bounding box center [358, 84] width 374 height 30
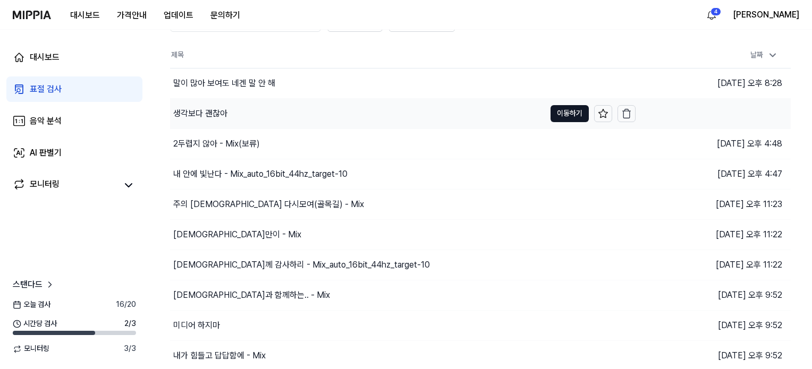
click at [279, 117] on div "생각보다 괜찮아" at bounding box center [357, 114] width 375 height 30
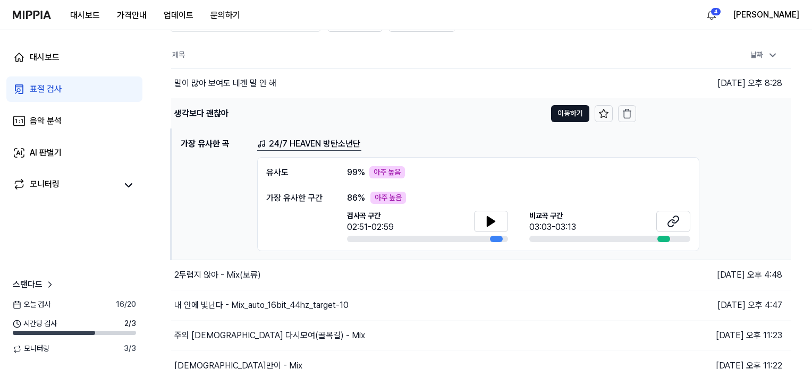
click at [287, 109] on div "생각보다 괜찮아" at bounding box center [358, 114] width 374 height 30
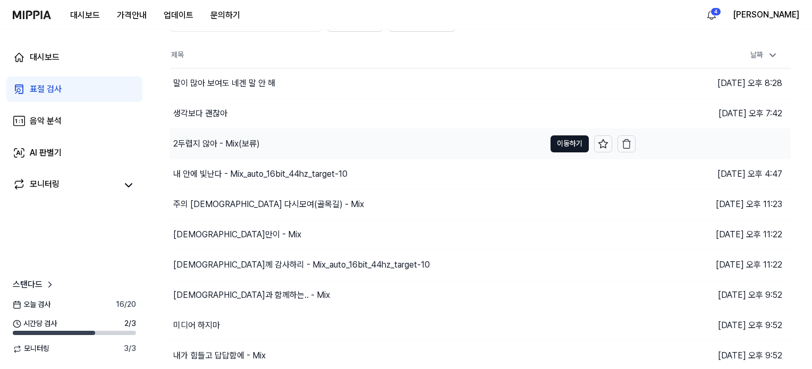
click at [282, 144] on div "2두렵지 않아 - Mix(보류)" at bounding box center [357, 144] width 375 height 30
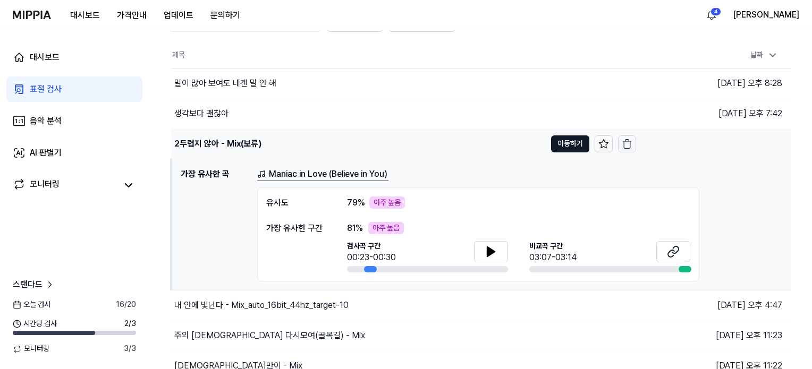
click at [323, 138] on div "2두렵지 않아 - Mix(보류)" at bounding box center [358, 144] width 374 height 30
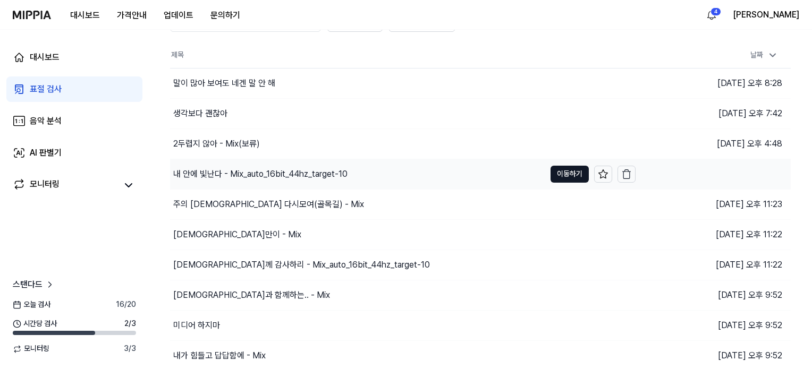
click at [312, 171] on div "내 안에 빛난다 - Mix_auto_16bit_44hz_target-10" at bounding box center [260, 174] width 174 height 13
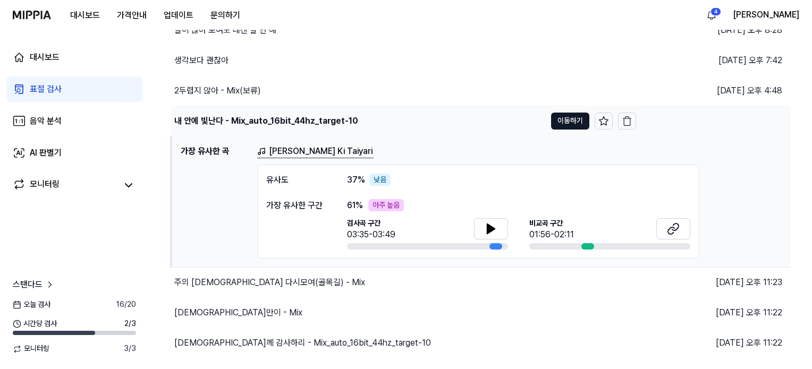
click at [415, 122] on div "내 안에 빛난다 - Mix_auto_16bit_44hz_target-10" at bounding box center [358, 121] width 374 height 30
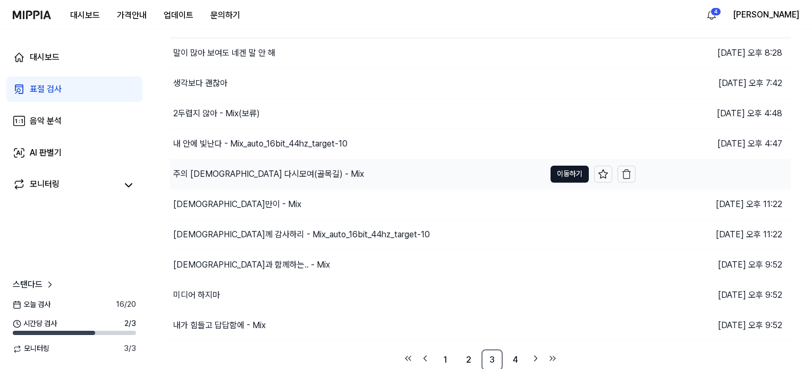
click at [348, 178] on div "주의 [DEMOGRAPHIC_DATA] 다시모여(골목길) - Mix" at bounding box center [357, 174] width 375 height 30
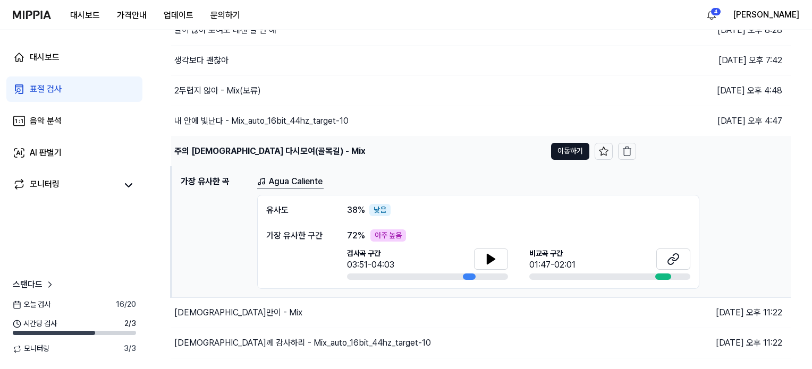
click at [374, 146] on div "주의 [DEMOGRAPHIC_DATA] 다시모여(골목길) - Mix" at bounding box center [358, 152] width 374 height 30
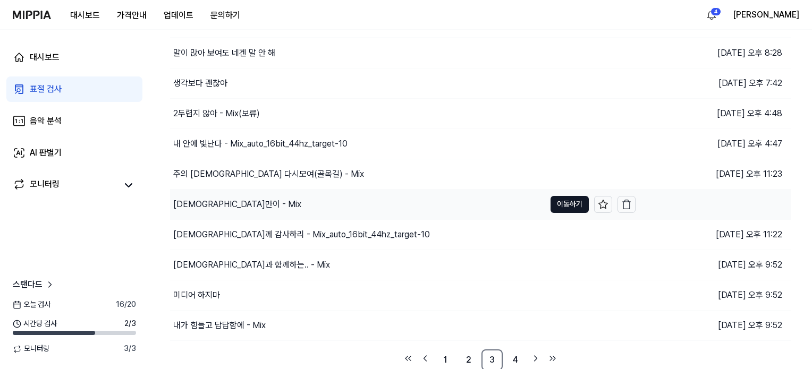
click at [323, 195] on div "[DEMOGRAPHIC_DATA]만이 - Mix" at bounding box center [357, 205] width 375 height 30
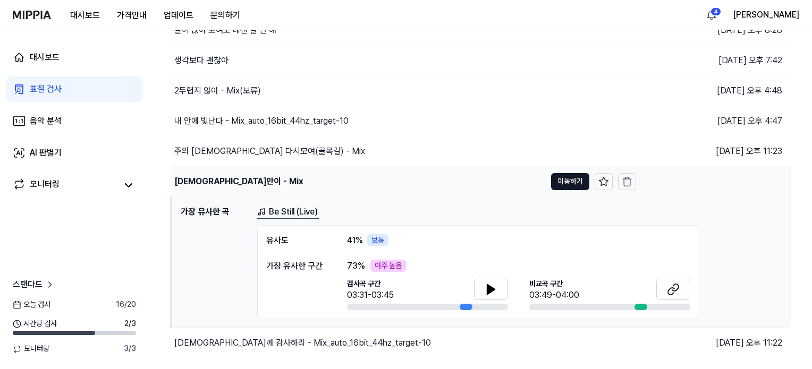
click at [338, 178] on div "[DEMOGRAPHIC_DATA]만이 - Mix" at bounding box center [358, 182] width 374 height 30
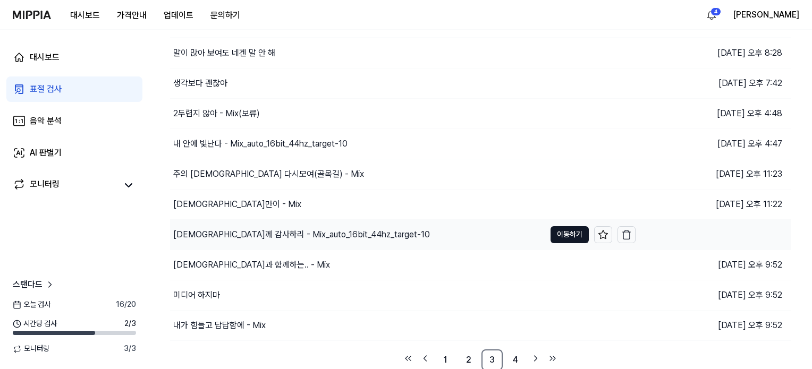
click at [351, 242] on div "[DEMOGRAPHIC_DATA]께 감사하리 - Mix_auto_16bit_44hz_target-10" at bounding box center [357, 235] width 375 height 30
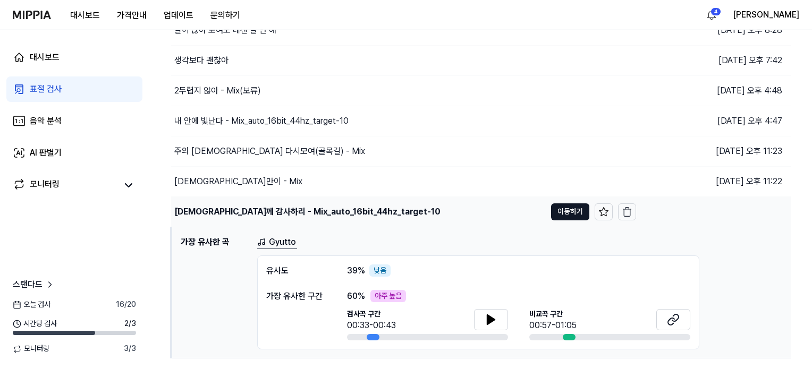
click at [372, 206] on div "[DEMOGRAPHIC_DATA]께 감사하리 - Mix_auto_16bit_44hz_target-10" at bounding box center [358, 212] width 374 height 30
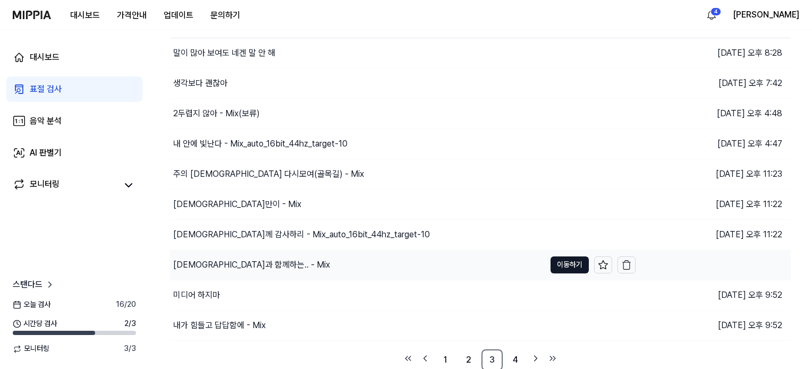
click at [322, 251] on div "[DEMOGRAPHIC_DATA]과 함께하는.. - Mix" at bounding box center [357, 265] width 375 height 30
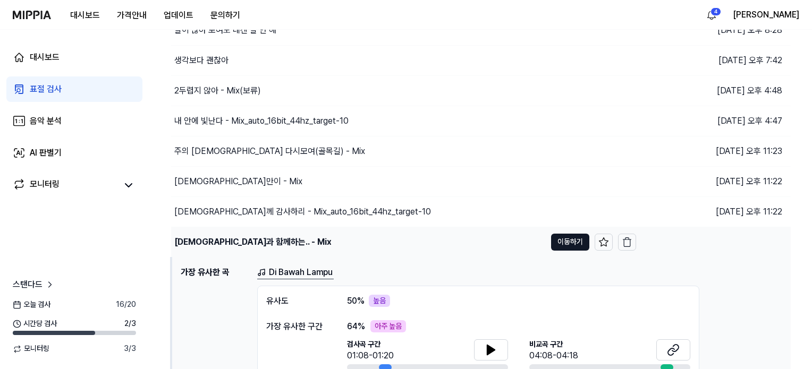
click at [325, 241] on div "[DEMOGRAPHIC_DATA]과 함께하는.. - Mix" at bounding box center [358, 242] width 374 height 30
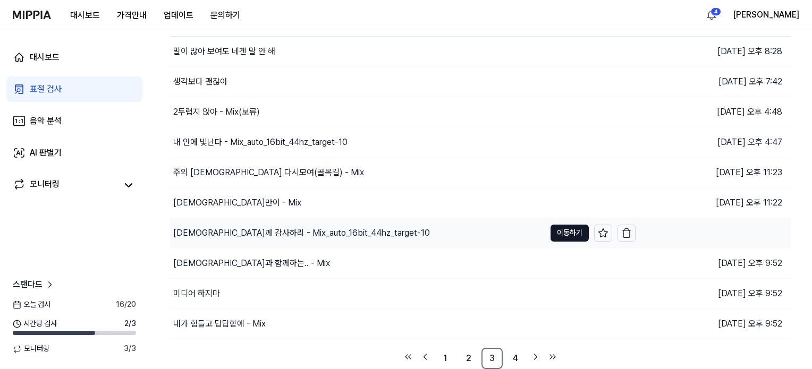
scroll to position [94, 0]
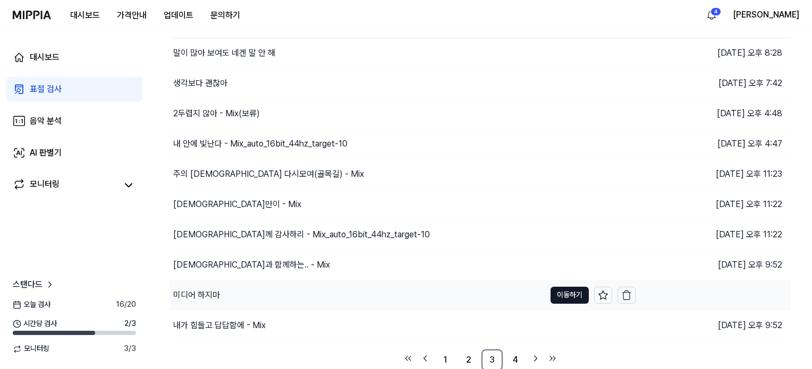
click at [292, 304] on div "미디어 하지마" at bounding box center [357, 295] width 375 height 30
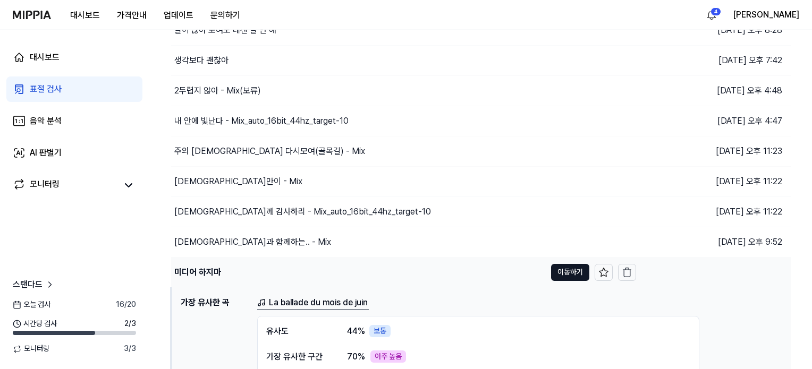
click at [312, 276] on div "미디어 하지마" at bounding box center [358, 273] width 374 height 30
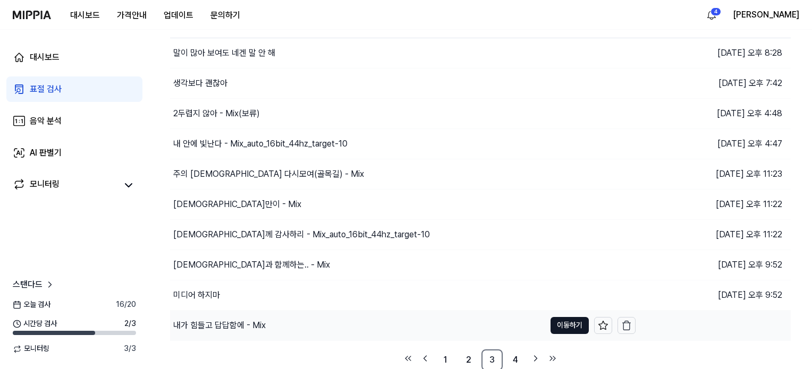
click at [292, 329] on div "내가 힘들고 답답함에 - Mix" at bounding box center [357, 326] width 375 height 30
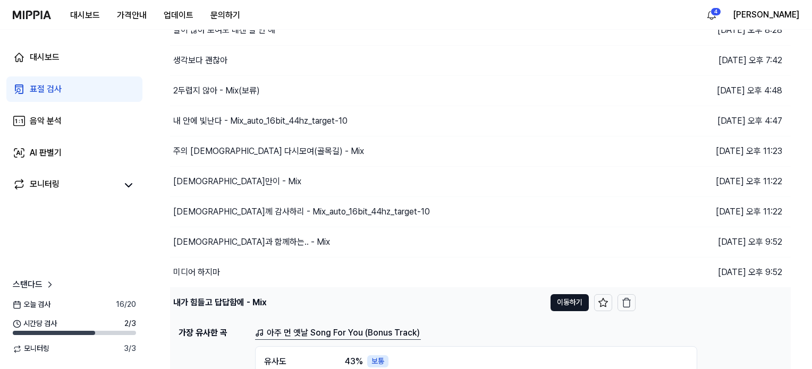
click at [322, 305] on div "내가 힘들고 답답함에 - Mix" at bounding box center [357, 303] width 375 height 30
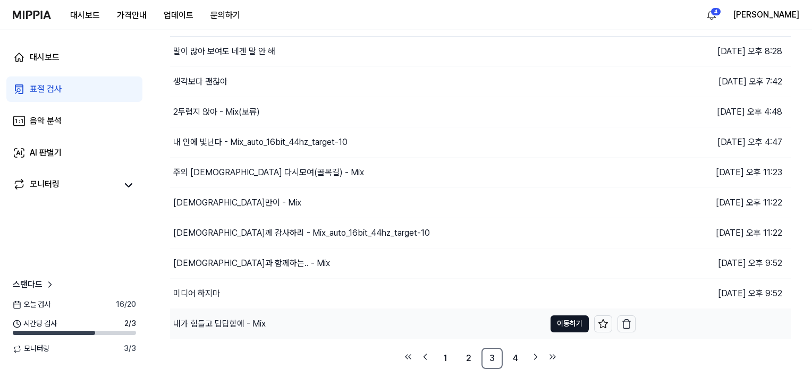
scroll to position [94, 0]
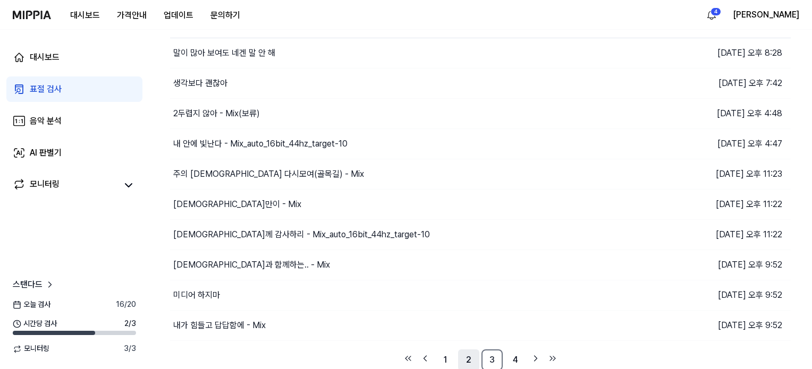
click at [466, 361] on link "2" at bounding box center [468, 360] width 21 height 21
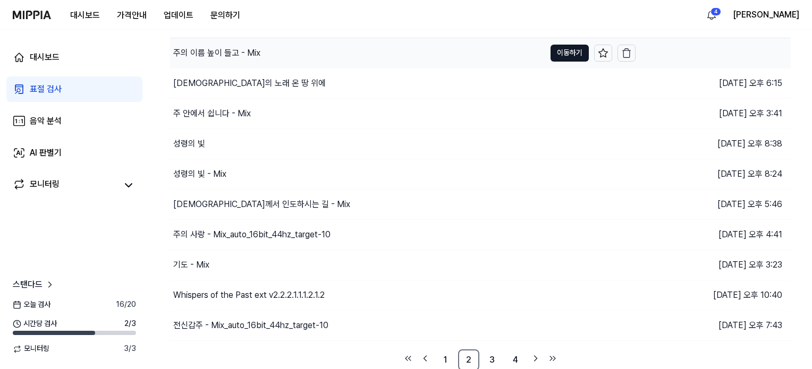
click at [278, 55] on div "주의 이름 높이 들고 - Mix" at bounding box center [357, 53] width 375 height 30
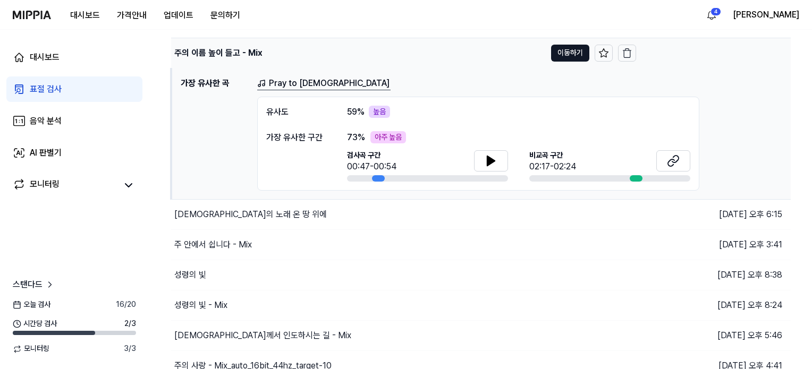
click at [289, 50] on div "주의 이름 높이 들고 - Mix" at bounding box center [358, 53] width 374 height 30
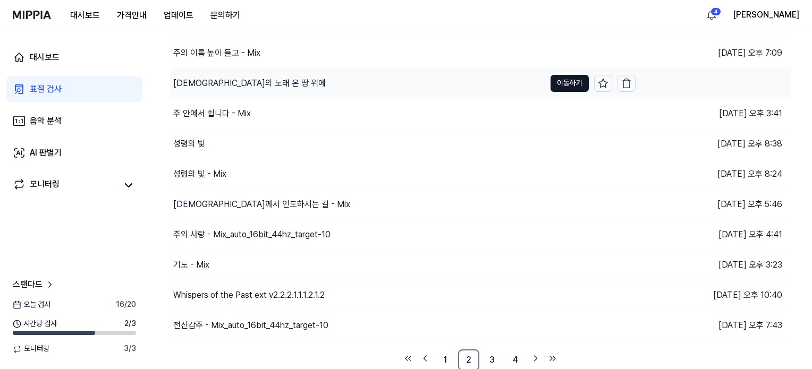
click at [302, 87] on div "[DEMOGRAPHIC_DATA]의 노래 온 땅 위에" at bounding box center [357, 84] width 375 height 30
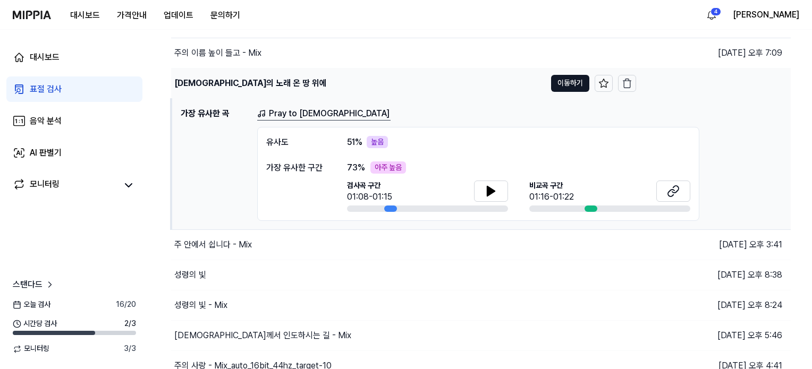
click at [302, 87] on div "[DEMOGRAPHIC_DATA]의 노래 온 땅 위에" at bounding box center [358, 84] width 374 height 30
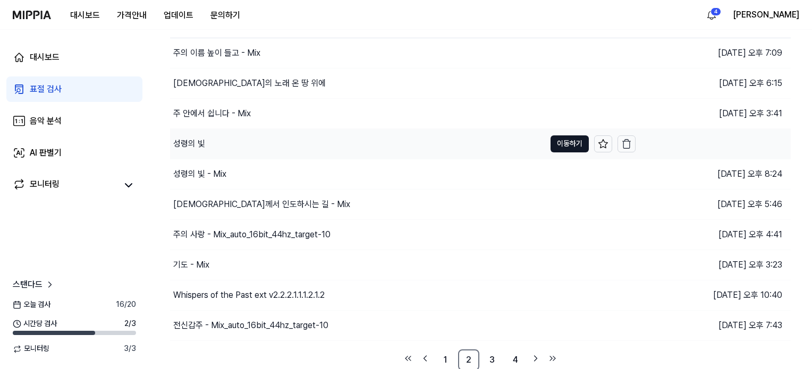
click at [283, 140] on div "성령의 빛" at bounding box center [357, 144] width 375 height 30
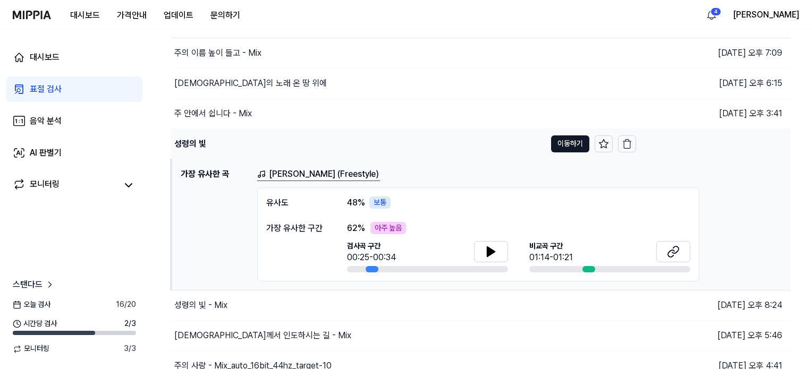
click at [304, 140] on div "성령의 빛" at bounding box center [358, 144] width 374 height 30
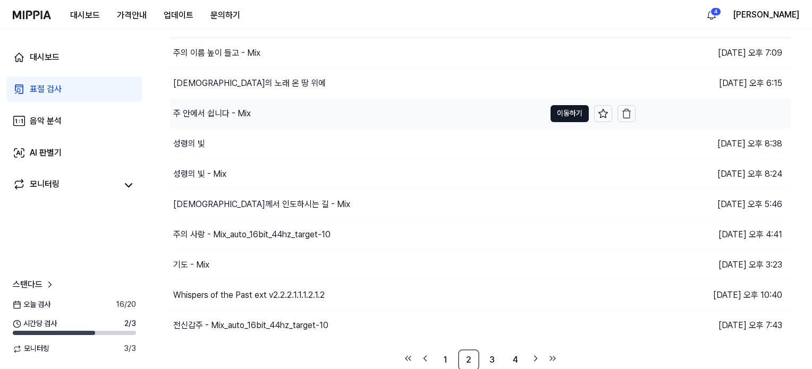
click at [307, 118] on div "주 안에서 쉽니다 - Mix" at bounding box center [357, 114] width 375 height 30
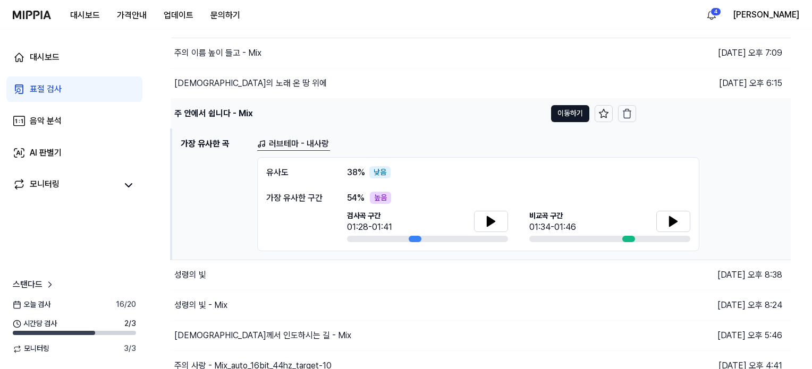
click at [308, 117] on div "주 안에서 쉽니다 - Mix" at bounding box center [358, 114] width 374 height 30
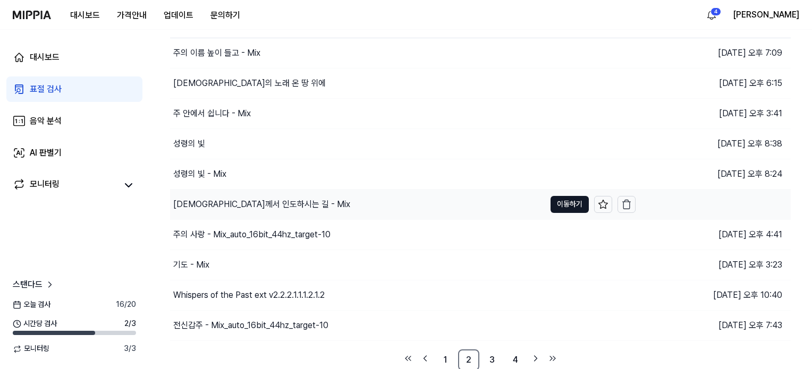
click at [289, 208] on div "[DEMOGRAPHIC_DATA]께서 인도하시는 길 - Mix" at bounding box center [357, 205] width 375 height 30
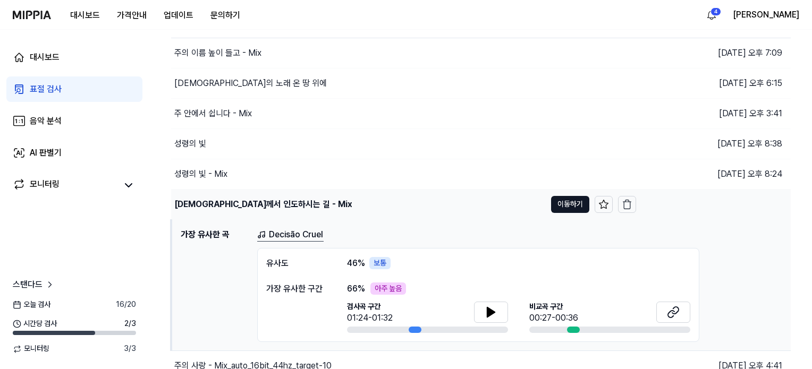
click at [347, 203] on div "[DEMOGRAPHIC_DATA]께서 인도하시는 길 - Mix" at bounding box center [358, 205] width 374 height 30
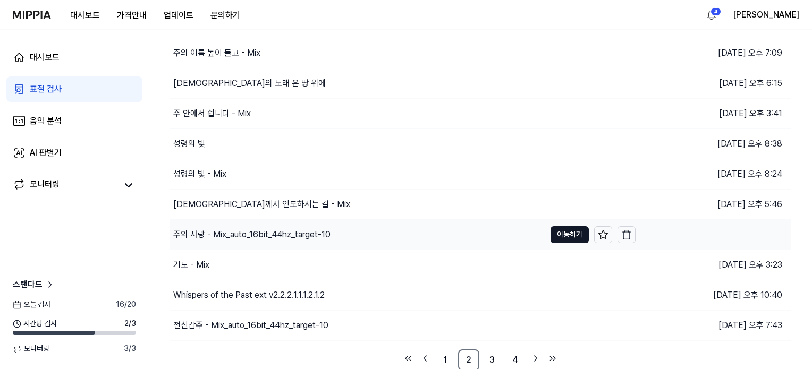
click at [345, 237] on div "주의 사랑 - Mix_auto_16bit_44hz_target-10" at bounding box center [357, 235] width 375 height 30
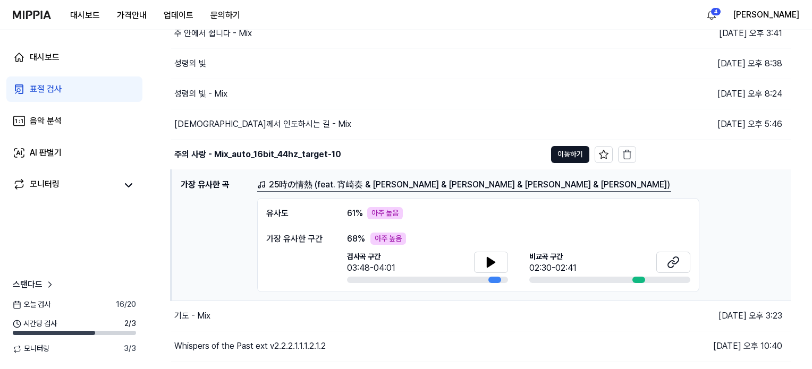
scroll to position [200, 0]
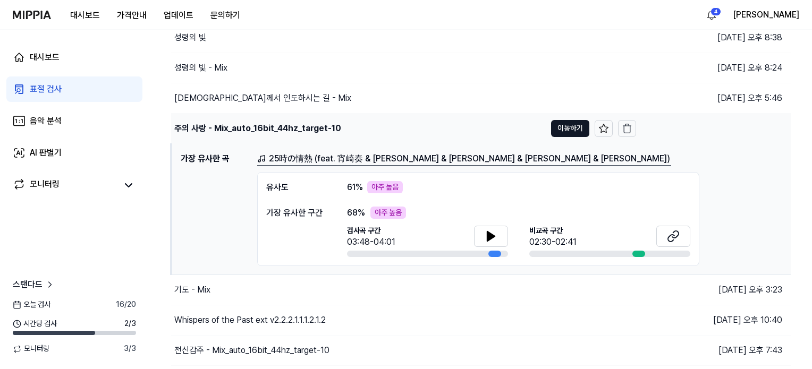
click at [371, 127] on div "주의 사랑 - Mix_auto_16bit_44hz_target-10" at bounding box center [358, 129] width 374 height 30
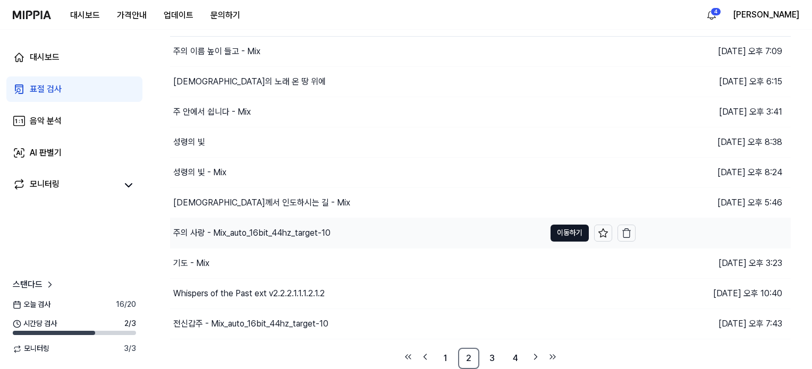
scroll to position [94, 0]
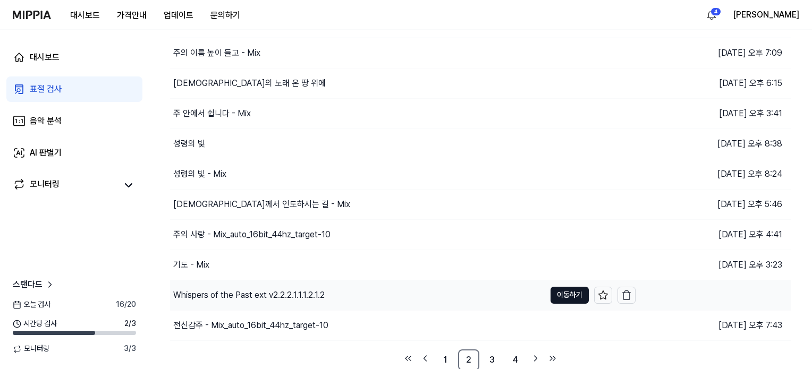
click at [389, 282] on div "Whispers of the Past ext v2.2.2.1.1.1.2.1.2" at bounding box center [357, 295] width 375 height 30
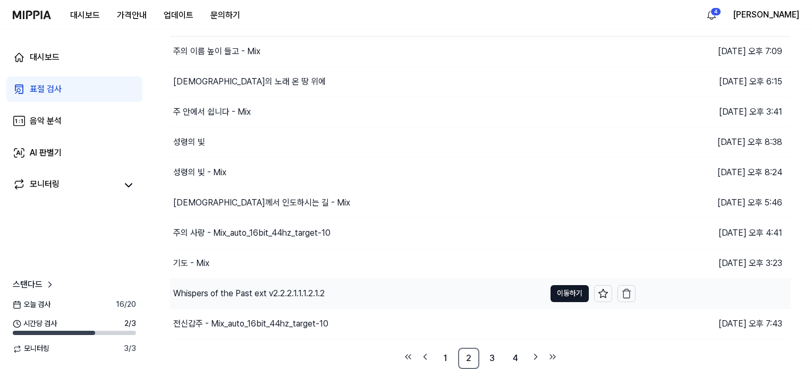
scroll to position [200, 0]
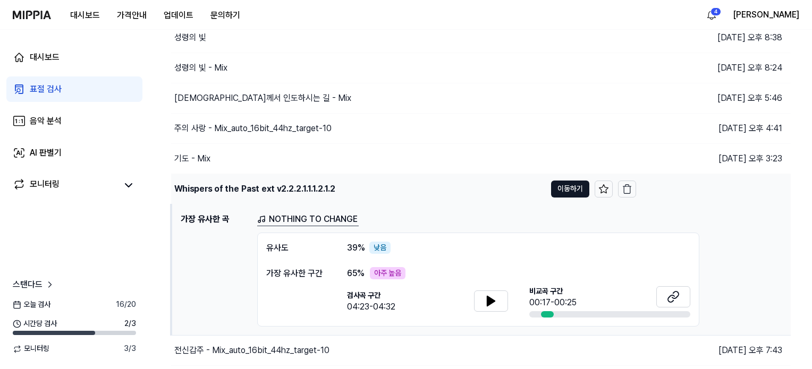
click at [361, 191] on div "Whispers of the Past ext v2.2.2.1.1.1.2.1.2" at bounding box center [358, 189] width 374 height 30
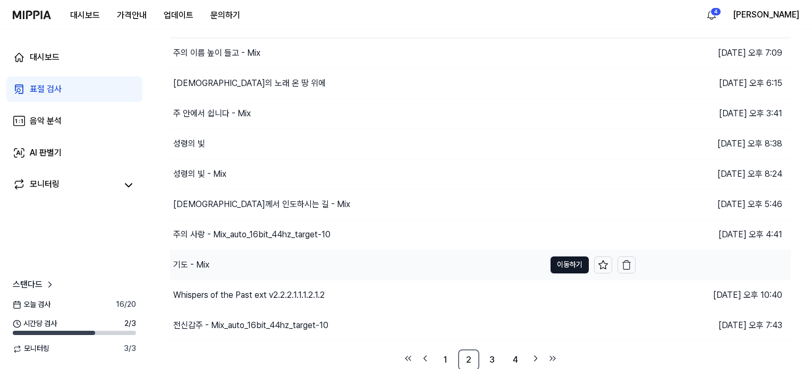
click at [250, 262] on div "기도 - Mix" at bounding box center [357, 265] width 375 height 30
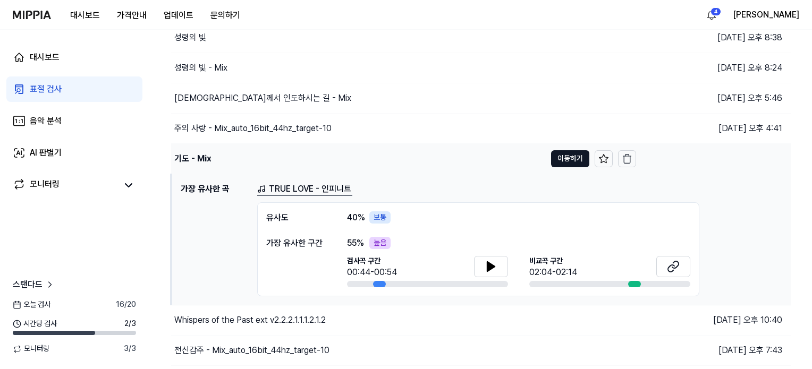
click at [339, 163] on div "기도 - Mix" at bounding box center [358, 159] width 374 height 30
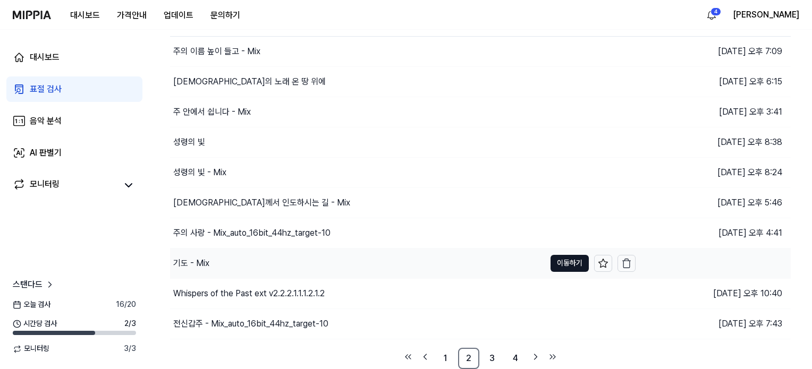
scroll to position [94, 0]
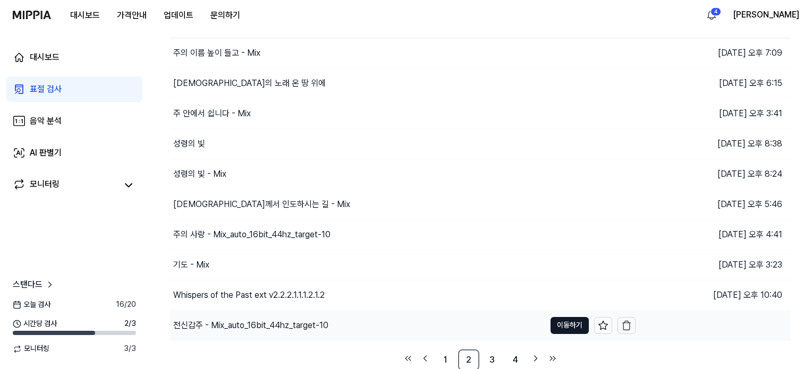
click at [340, 321] on div "전신갑주 - Mix_auto_16bit_44hz_target-10" at bounding box center [357, 326] width 375 height 30
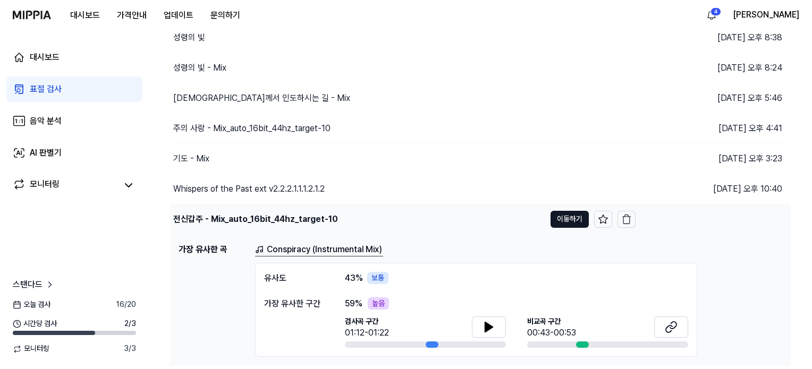
click at [368, 225] on div "전신갑주 - Mix_auto_16bit_44hz_target-10" at bounding box center [357, 220] width 375 height 30
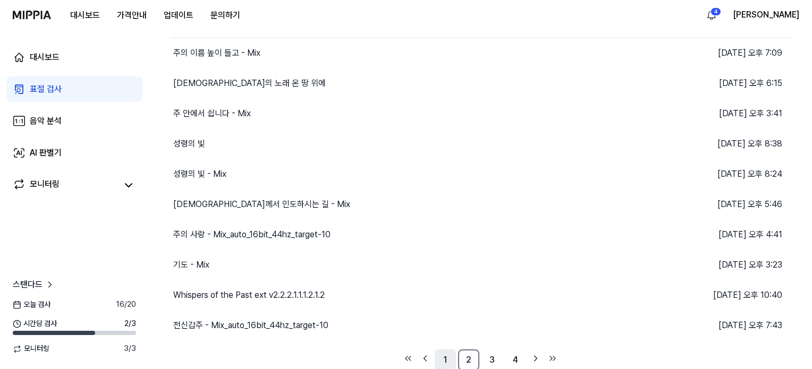
click at [440, 360] on link "1" at bounding box center [445, 360] width 21 height 21
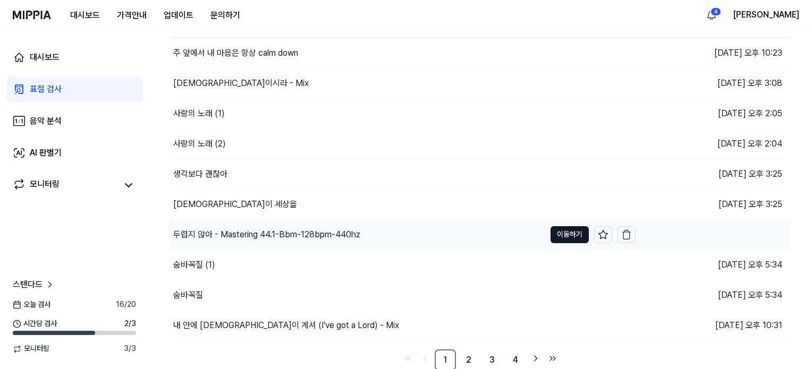
click at [403, 235] on div "두렵지 않아 - Mastering 44.1-Bbm-128bpm-440hz" at bounding box center [357, 235] width 375 height 30
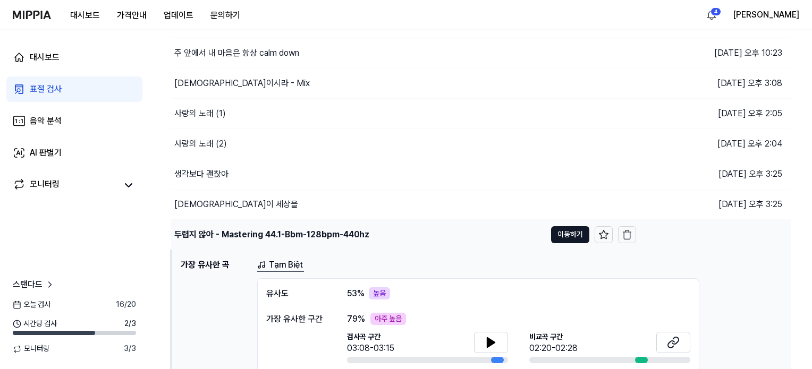
click at [403, 235] on div "두렵지 않아 - Mastering 44.1-Bbm-128bpm-440hz" at bounding box center [358, 235] width 374 height 30
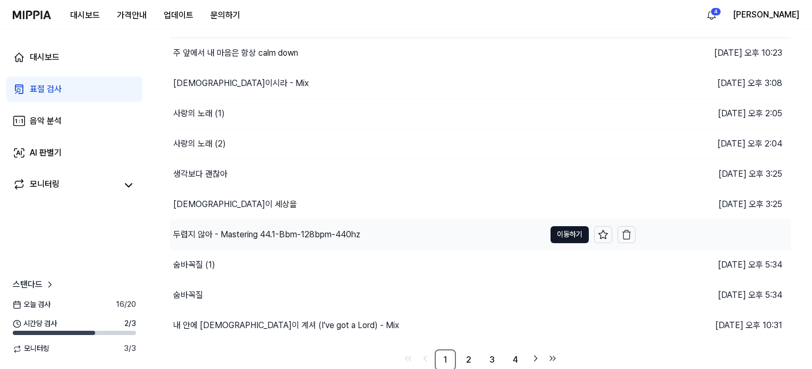
click at [399, 237] on div "두렵지 않아 - Mastering 44.1-Bbm-128bpm-440hz" at bounding box center [357, 235] width 375 height 30
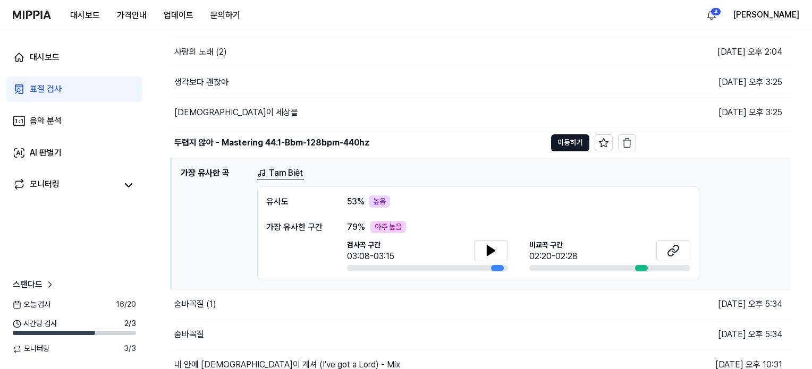
scroll to position [200, 0]
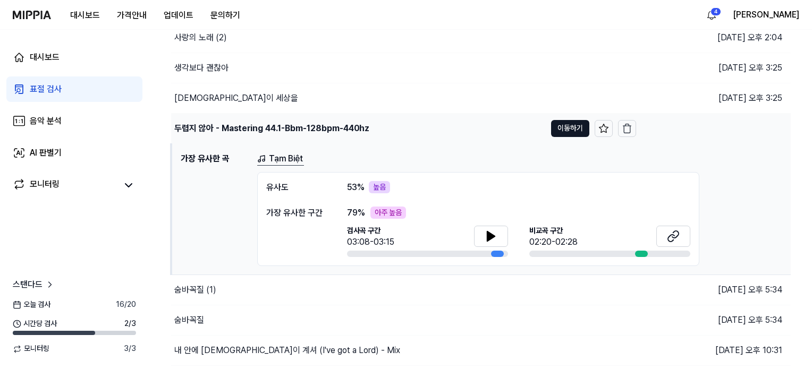
click at [410, 133] on div "두렵지 않아 - Mastering 44.1-Bbm-128bpm-440hz" at bounding box center [358, 129] width 374 height 30
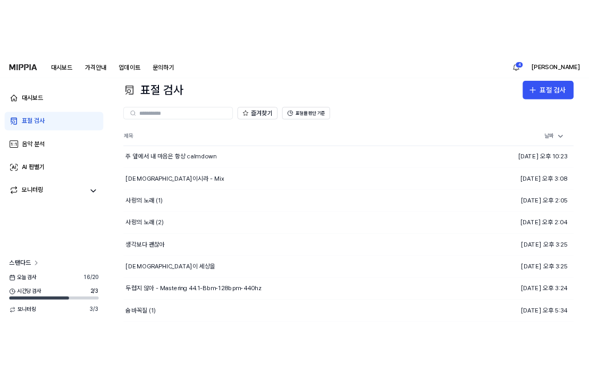
scroll to position [0, 0]
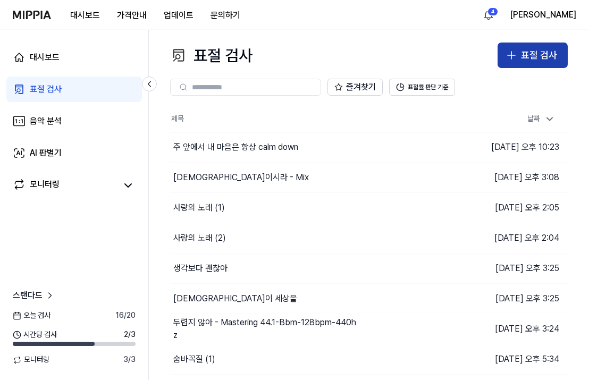
click at [563, 55] on button "표절 검사" at bounding box center [532, 54] width 70 height 25
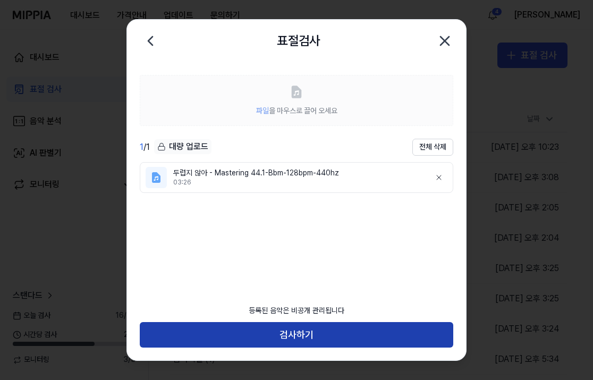
click at [302, 333] on button "검사하기" at bounding box center [296, 334] width 313 height 25
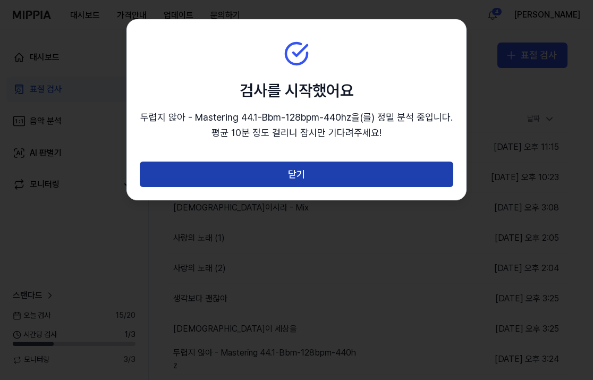
click at [305, 178] on button "닫기" at bounding box center [296, 173] width 313 height 25
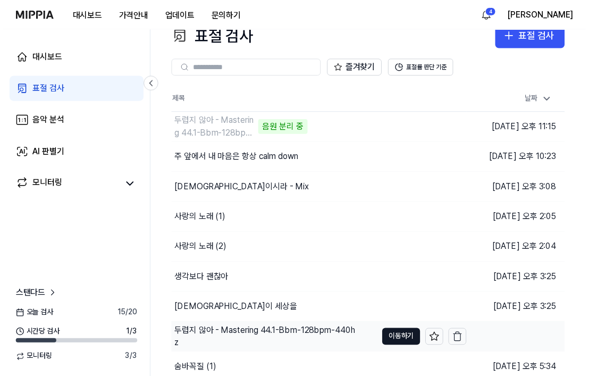
scroll to position [53, 0]
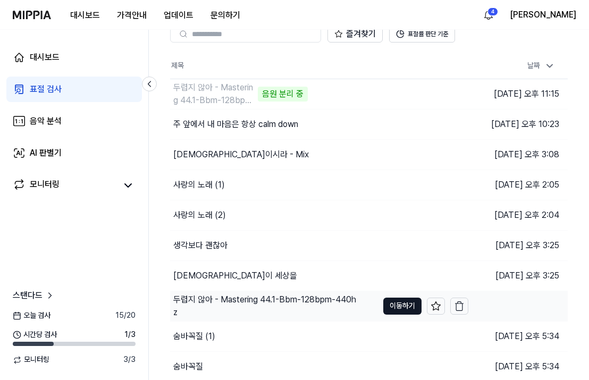
click at [317, 303] on div "두렵지 않아 - Mastering 44.1-Bbm-128bpm-440hz" at bounding box center [265, 305] width 184 height 25
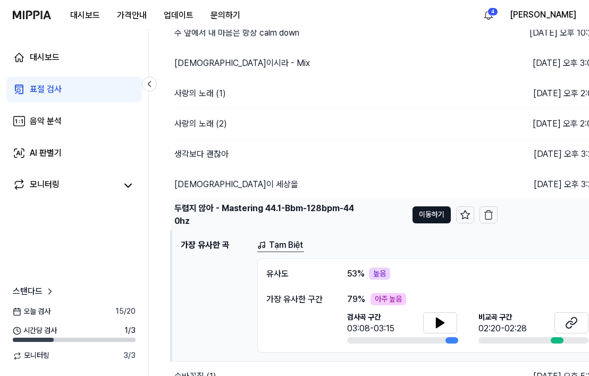
scroll to position [159, 0]
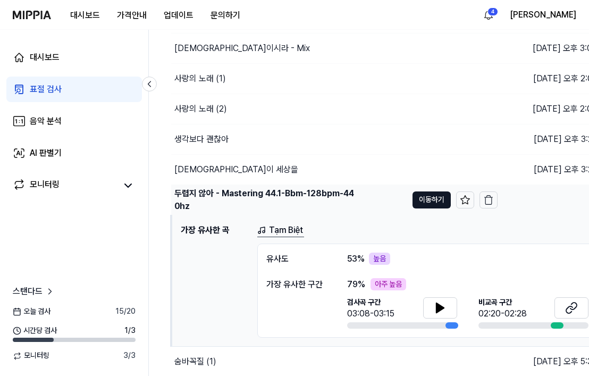
click at [292, 199] on div "두렵지 않아 - Mastering 44.1-Bbm-128bpm-440hz" at bounding box center [266, 199] width 184 height 25
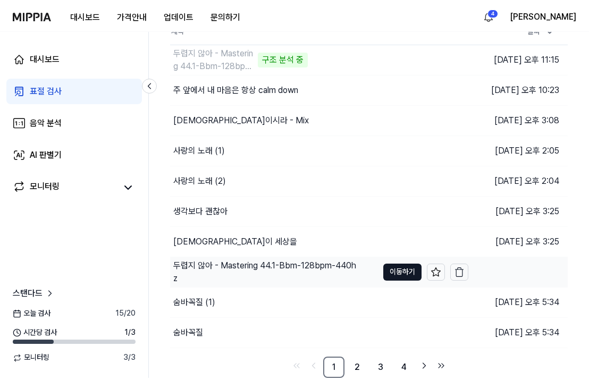
scroll to position [83, 0]
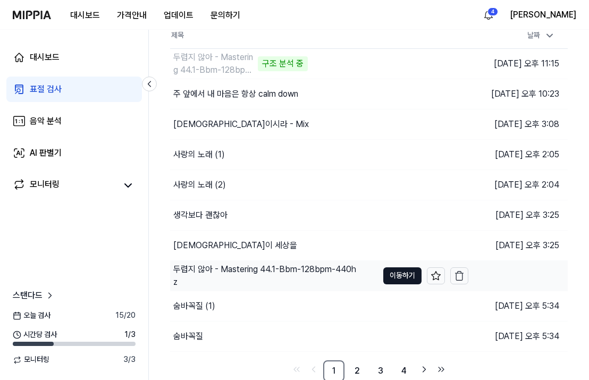
click at [292, 200] on div "생각보다 괜찮아" at bounding box center [319, 215] width 298 height 30
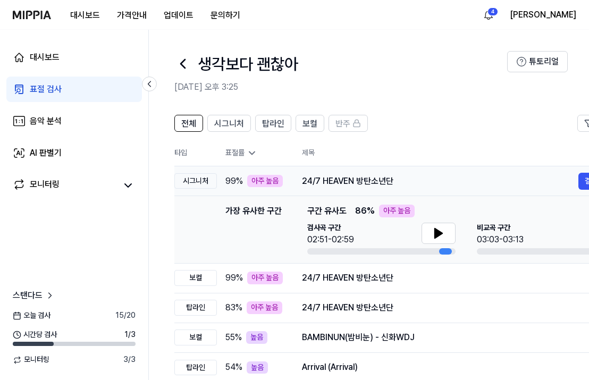
click at [327, 181] on div "24/7 HEAVEN 방탄소년단" at bounding box center [440, 181] width 276 height 13
click at [178, 61] on icon at bounding box center [182, 63] width 17 height 17
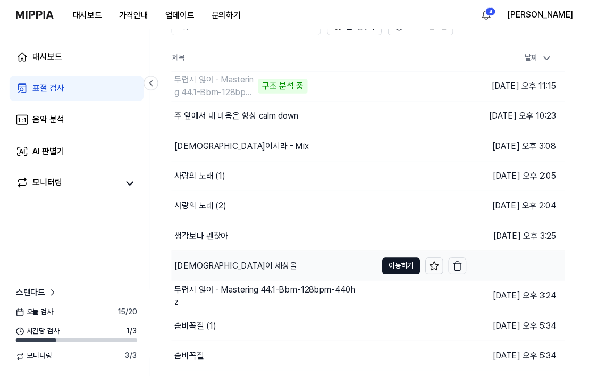
scroll to position [83, 0]
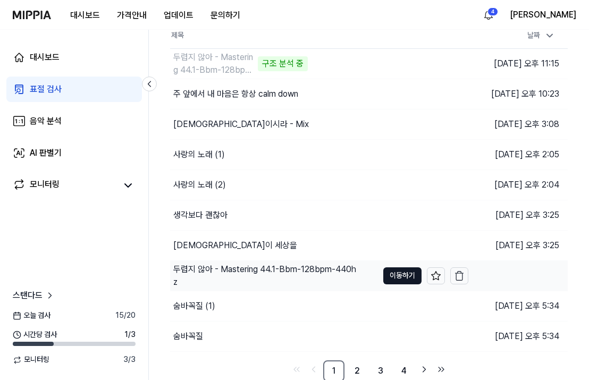
click at [321, 275] on div "두렵지 않아 - Mastering 44.1-Bbm-128bpm-440hz" at bounding box center [265, 275] width 184 height 25
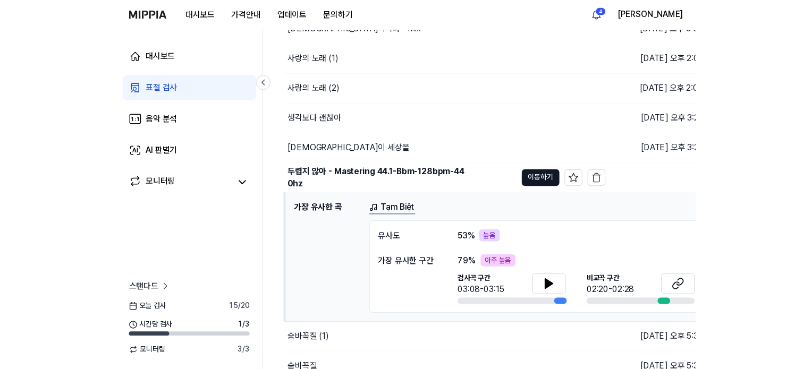
scroll to position [190, 0]
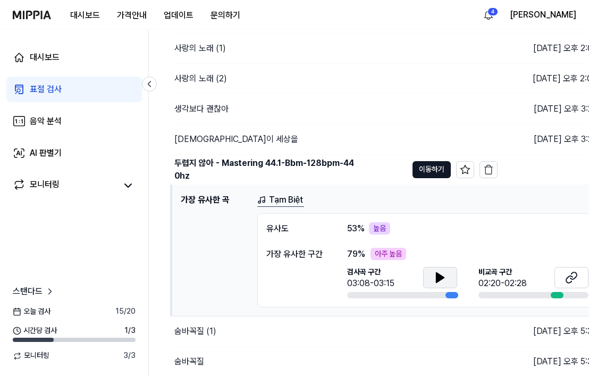
click at [428, 279] on button at bounding box center [440, 277] width 34 height 21
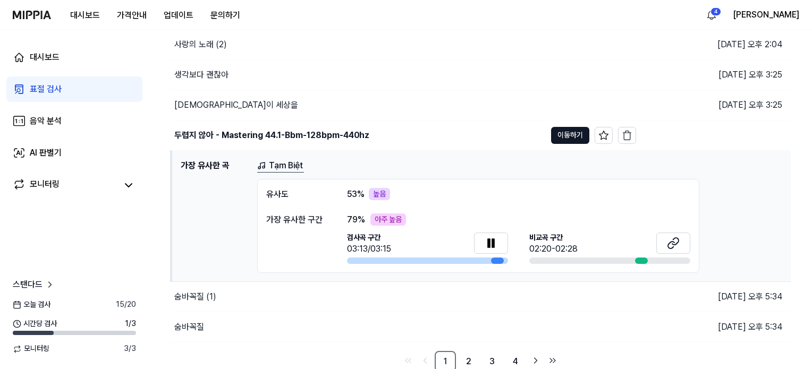
scroll to position [225, 0]
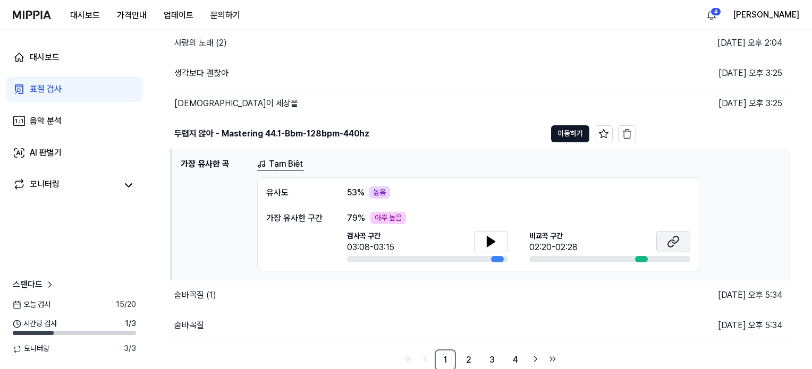
click at [671, 242] on icon at bounding box center [673, 241] width 13 height 13
click at [288, 167] on link "Tạm Biệt" at bounding box center [280, 164] width 47 height 13
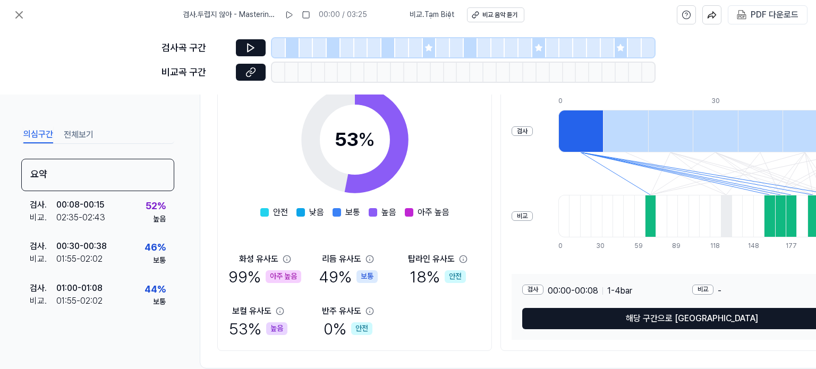
scroll to position [198, 0]
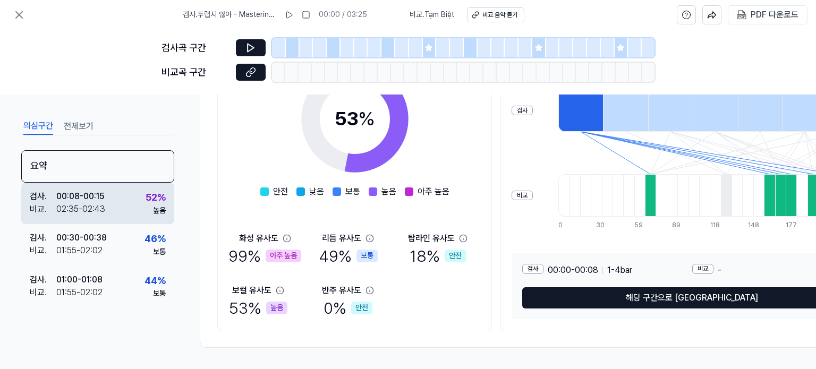
click at [95, 206] on div "02:35 - 02:43" at bounding box center [80, 209] width 49 height 13
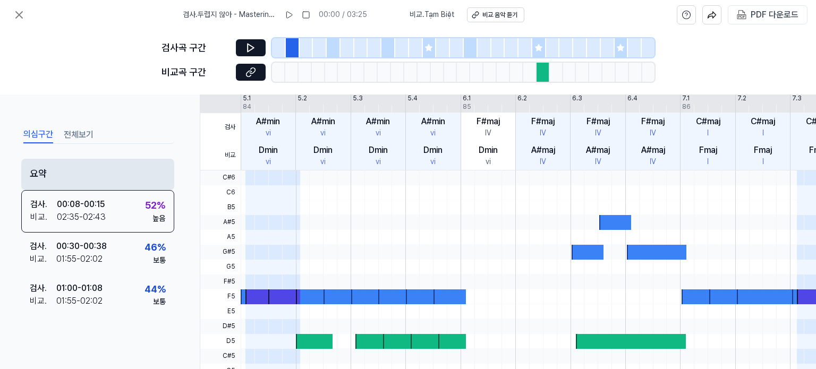
click at [120, 186] on div "요약" at bounding box center [97, 174] width 153 height 31
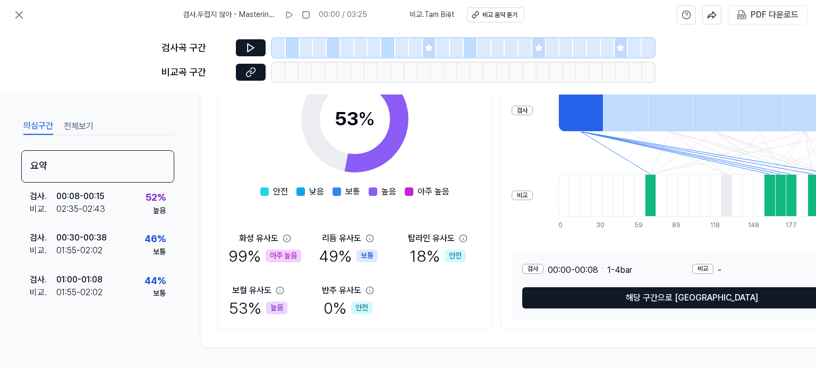
drag, startPoint x: 390, startPoint y: 295, endPoint x: 388, endPoint y: 305, distance: 10.8
click at [389, 297] on div "[DEMOGRAPHIC_DATA]도 99 % 아주 높음 리듬 유사도 49 % 보통 탑라인 유사도 18 % 안전 보컬 유사도 53 % 높음 [D…" at bounding box center [354, 275] width 252 height 87
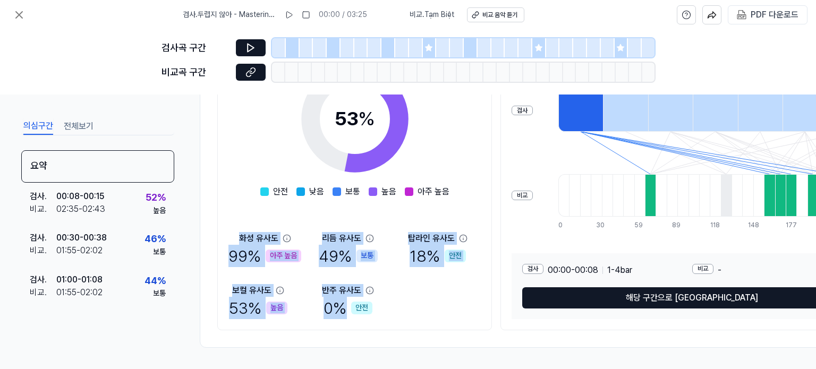
drag, startPoint x: 378, startPoint y: 305, endPoint x: 231, endPoint y: 223, distance: 167.9
click at [231, 223] on div "53 % 안전 낮음 보통 높음 아주 높음 화성 유사도 99 % 아주 높음 리듬 유사도 49 % 보통 탑라인 유사도 18 % 안전 보컬 유사도 …" at bounding box center [354, 186] width 252 height 267
copy div "화성 유사도 99 % 아주 높음 리듬 유사도 49 % 보통 탑라인 유사도 18 % 안전 보컬 유사도 53 % 높음 [DEMOGRAPHIC_DA…"
click at [459, 300] on div "[DEMOGRAPHIC_DATA]도 99 % 아주 높음 리듬 유사도 49 % 보통 탑라인 유사도 18 % 안전 보컬 유사도 53 % 높음 [D…" at bounding box center [354, 275] width 252 height 87
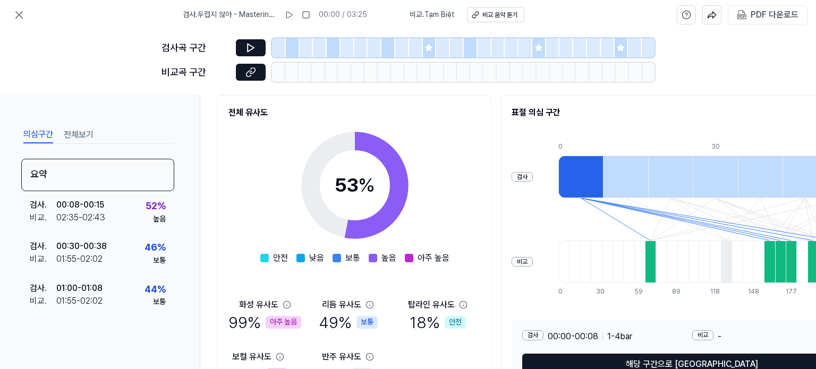
scroll to position [0, 0]
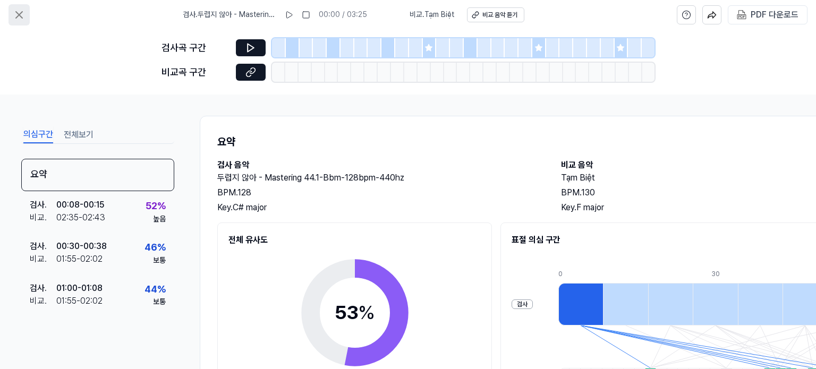
click at [18, 11] on icon at bounding box center [19, 14] width 13 height 13
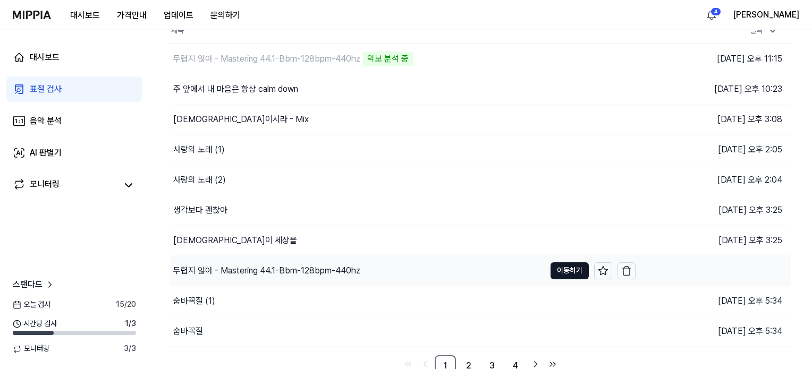
scroll to position [94, 0]
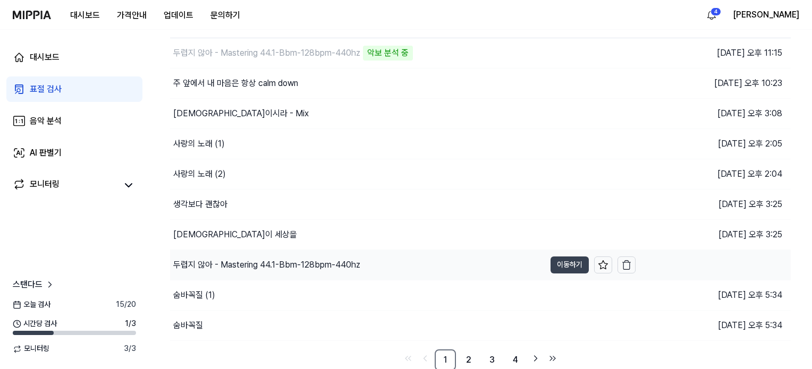
click at [584, 263] on button "이동하기" at bounding box center [569, 265] width 38 height 17
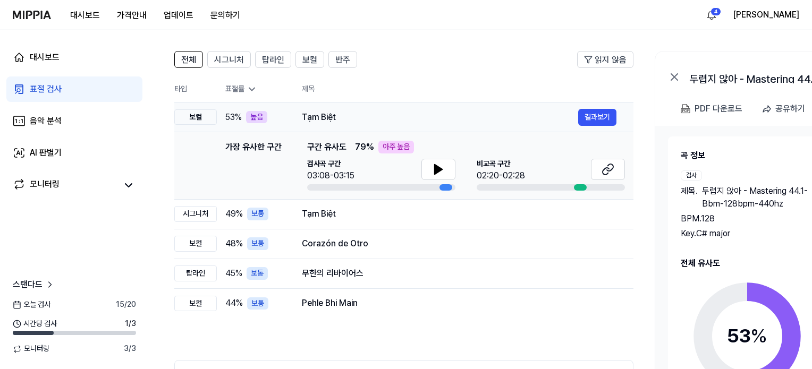
scroll to position [59, 0]
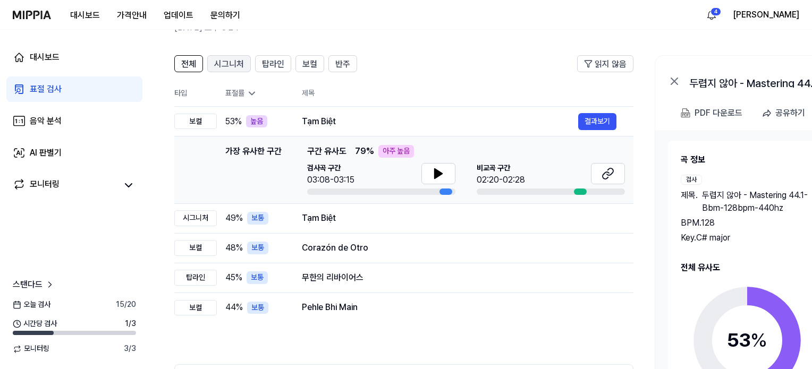
click at [229, 61] on span "시그니처" at bounding box center [229, 64] width 30 height 13
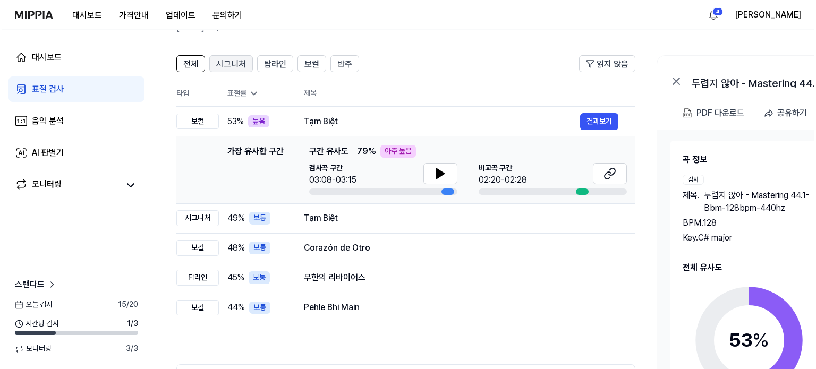
scroll to position [0, 0]
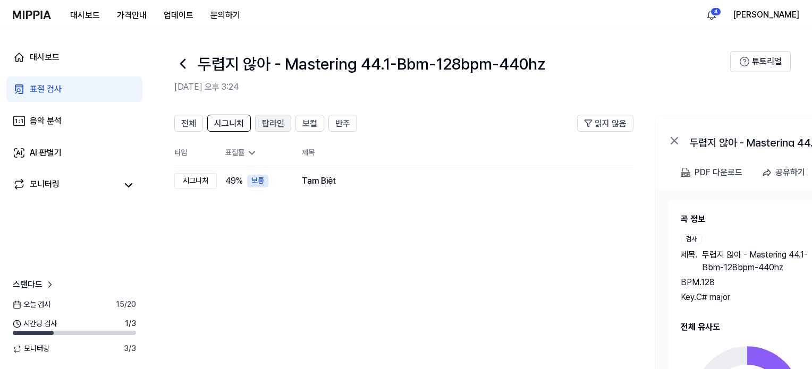
click at [259, 124] on button "탑라인" at bounding box center [273, 123] width 36 height 17
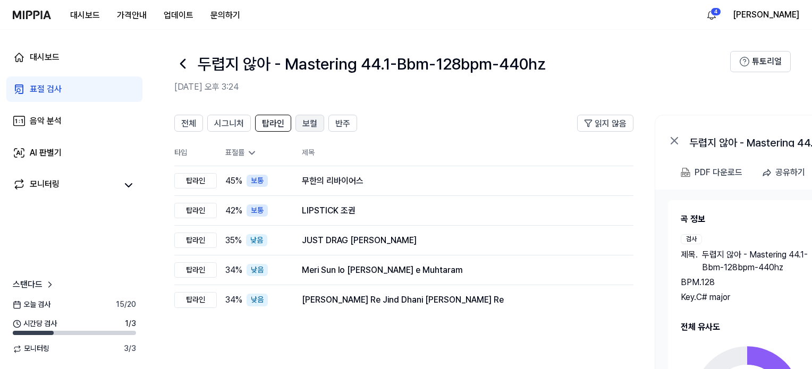
click at [303, 126] on span "보컬" at bounding box center [309, 123] width 15 height 13
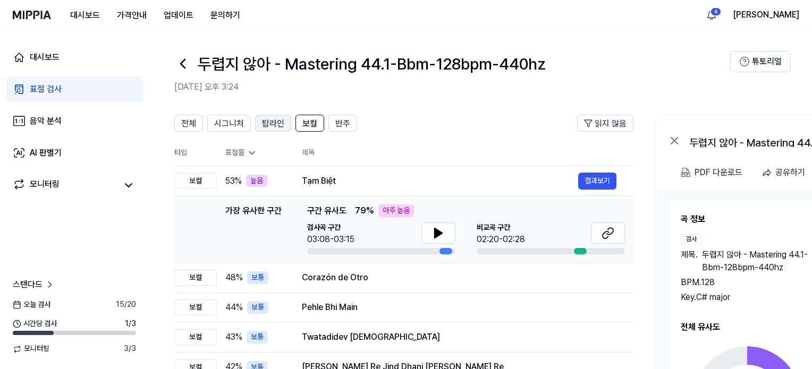
click at [273, 124] on span "탑라인" at bounding box center [273, 123] width 22 height 13
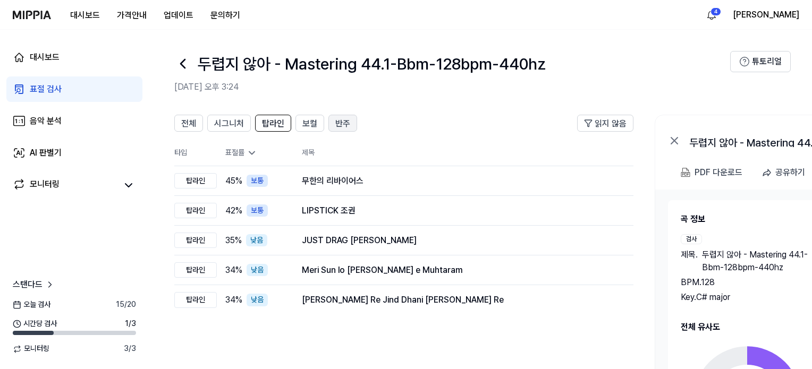
click at [337, 124] on span "반주" at bounding box center [342, 123] width 15 height 13
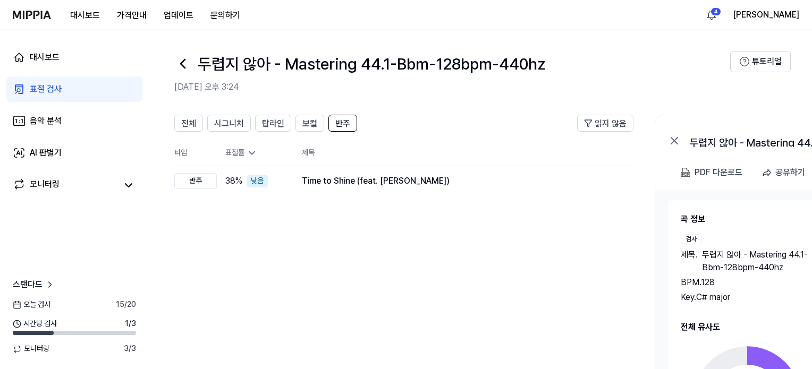
drag, startPoint x: 196, startPoint y: 121, endPoint x: 192, endPoint y: 59, distance: 61.7
click at [196, 118] on button "전체" at bounding box center [188, 123] width 29 height 17
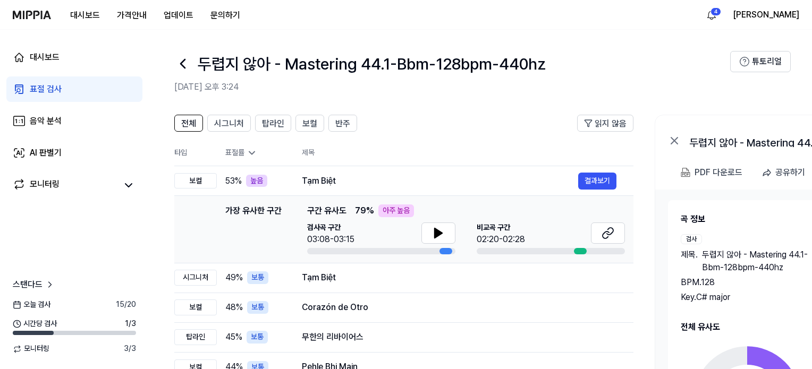
click at [181, 57] on icon at bounding box center [182, 63] width 17 height 17
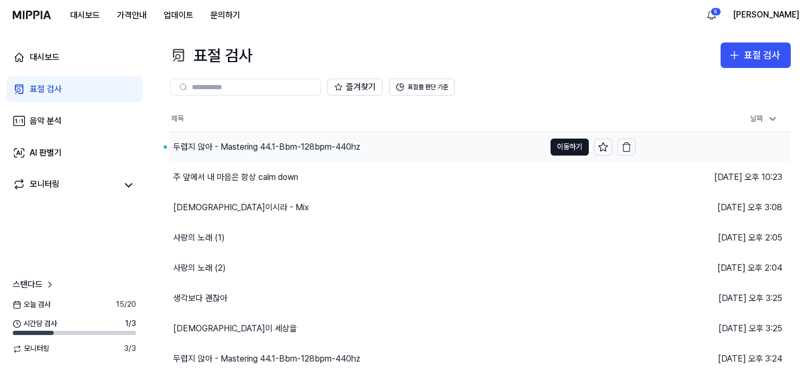
click at [257, 148] on div "두렵지 않아 - Mastering 44.1-Bbm-128bpm-440hz" at bounding box center [266, 147] width 187 height 13
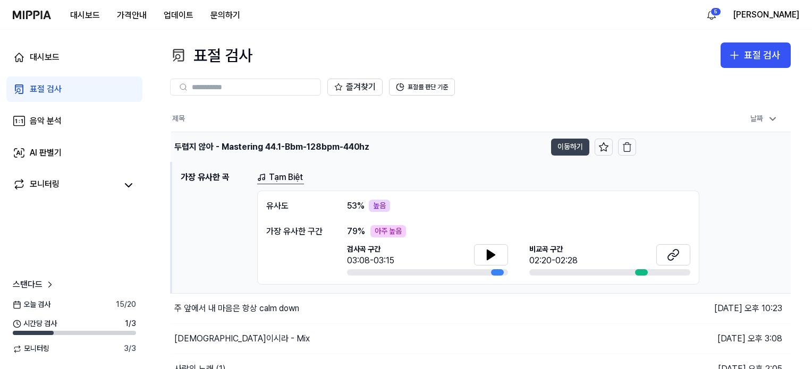
click at [561, 148] on button "이동하기" at bounding box center [570, 147] width 38 height 17
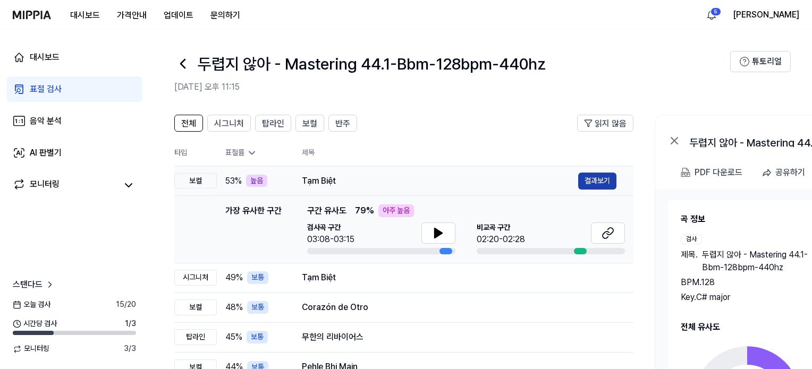
click at [596, 182] on button "결과보기" at bounding box center [597, 181] width 38 height 17
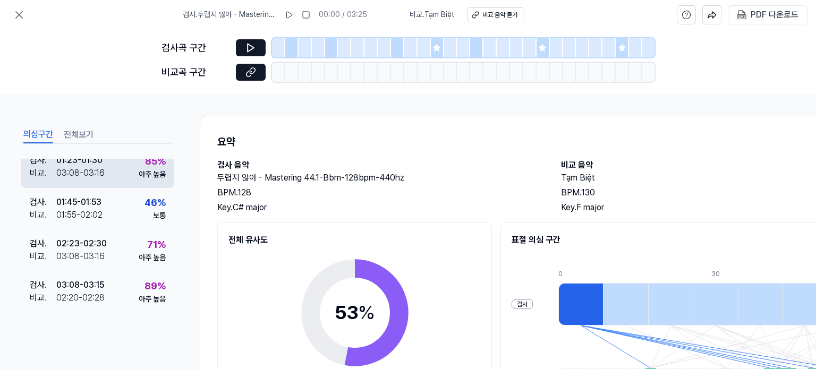
scroll to position [174, 0]
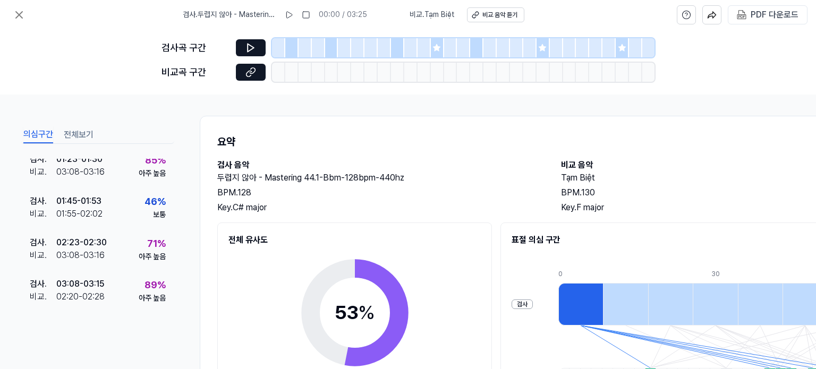
click at [85, 51] on div "검사곡 구간 [GEOGRAPHIC_DATA] 구간" at bounding box center [408, 62] width 816 height 65
